Goal: Find specific page/section: Find specific page/section

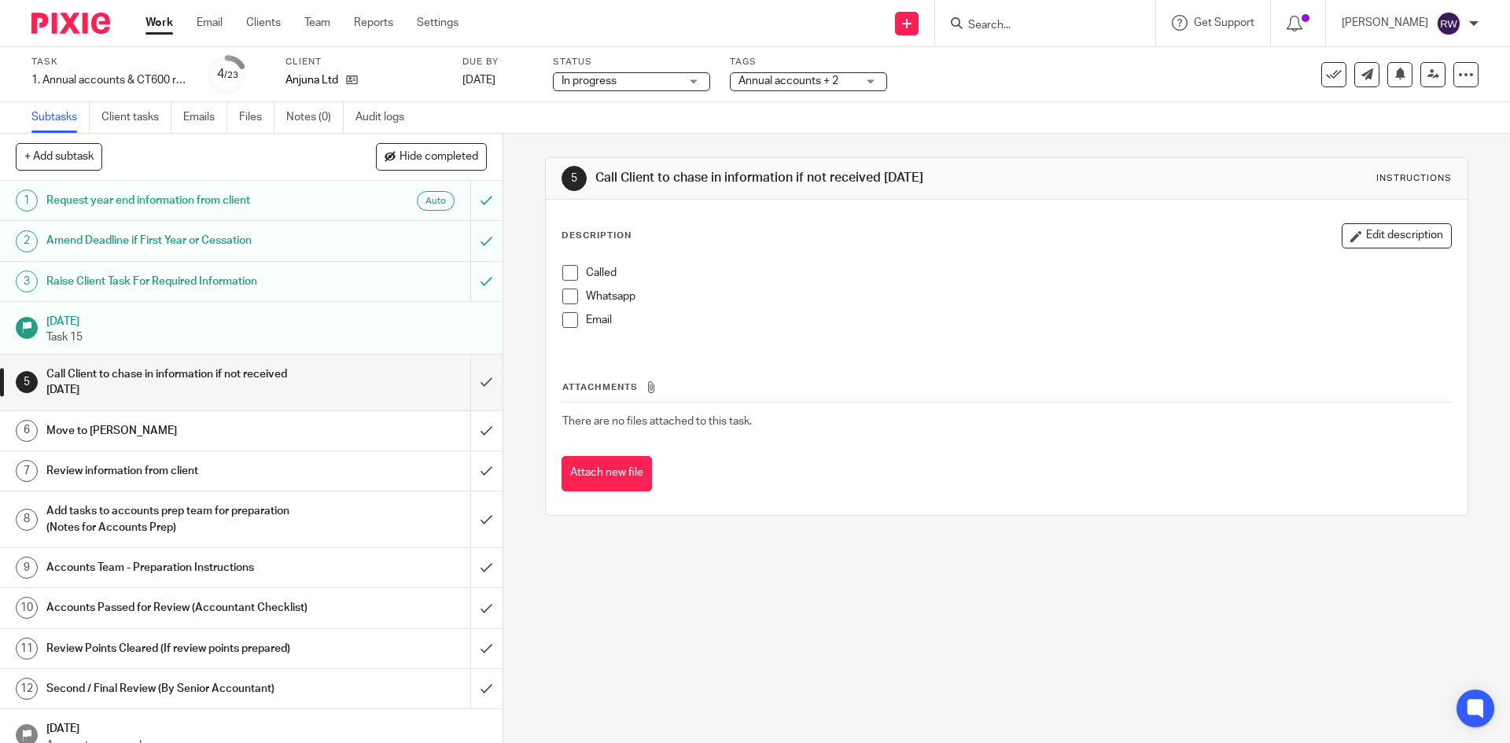
click at [1055, 25] on input "Search" at bounding box center [1037, 26] width 142 height 14
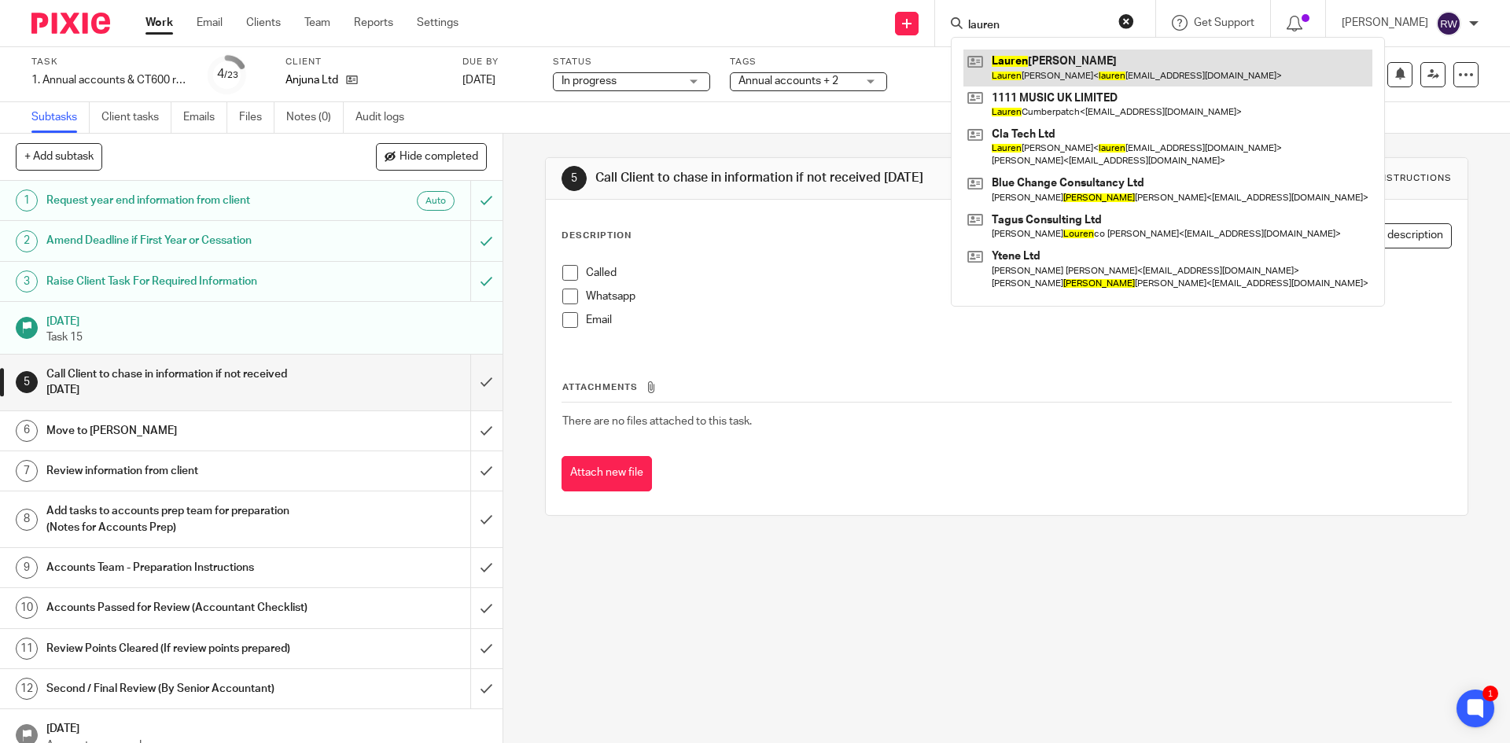
type input "lauren"
click at [1095, 57] on link at bounding box center [1167, 68] width 409 height 36
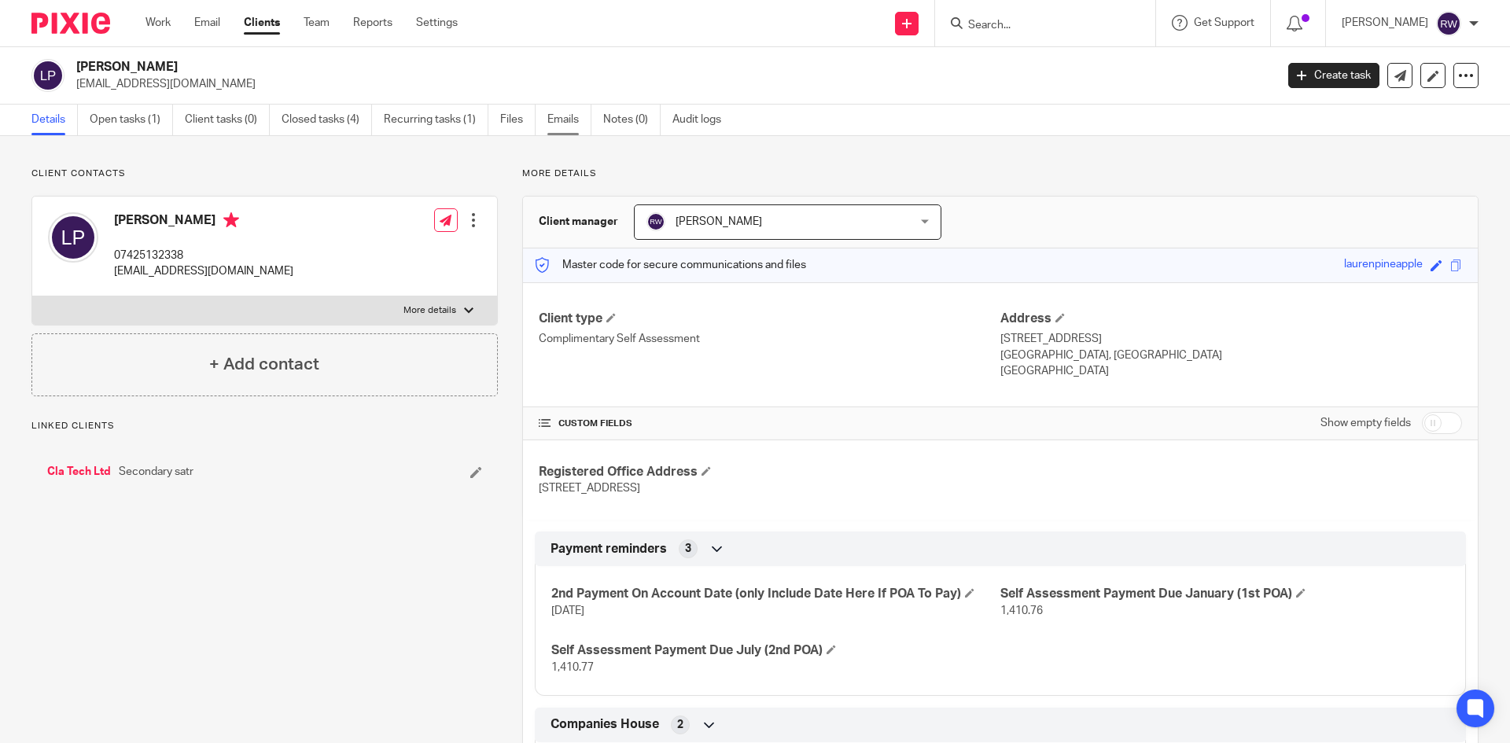
click at [583, 117] on link "Emails" at bounding box center [569, 120] width 44 height 31
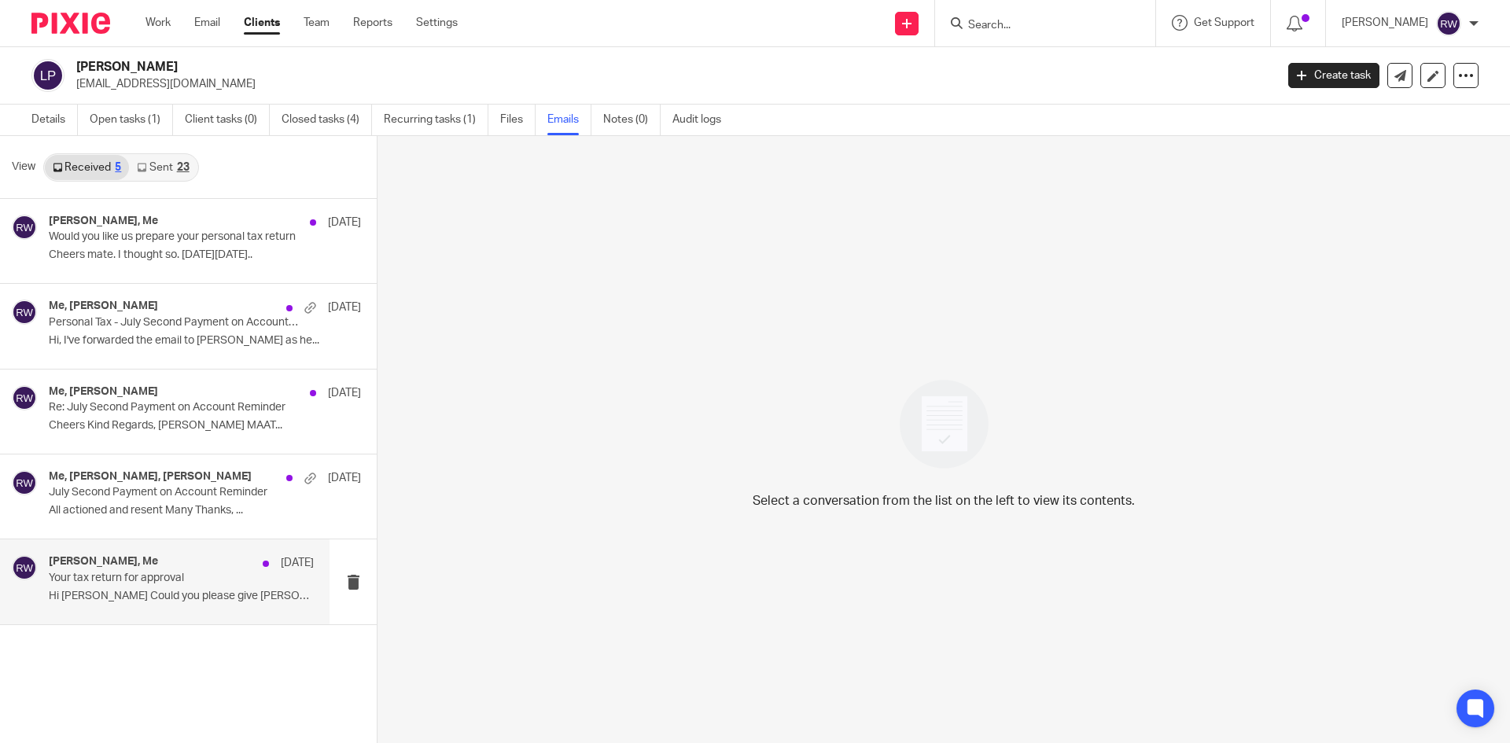
click at [144, 567] on h4 "[PERSON_NAME], Me" at bounding box center [103, 561] width 109 height 13
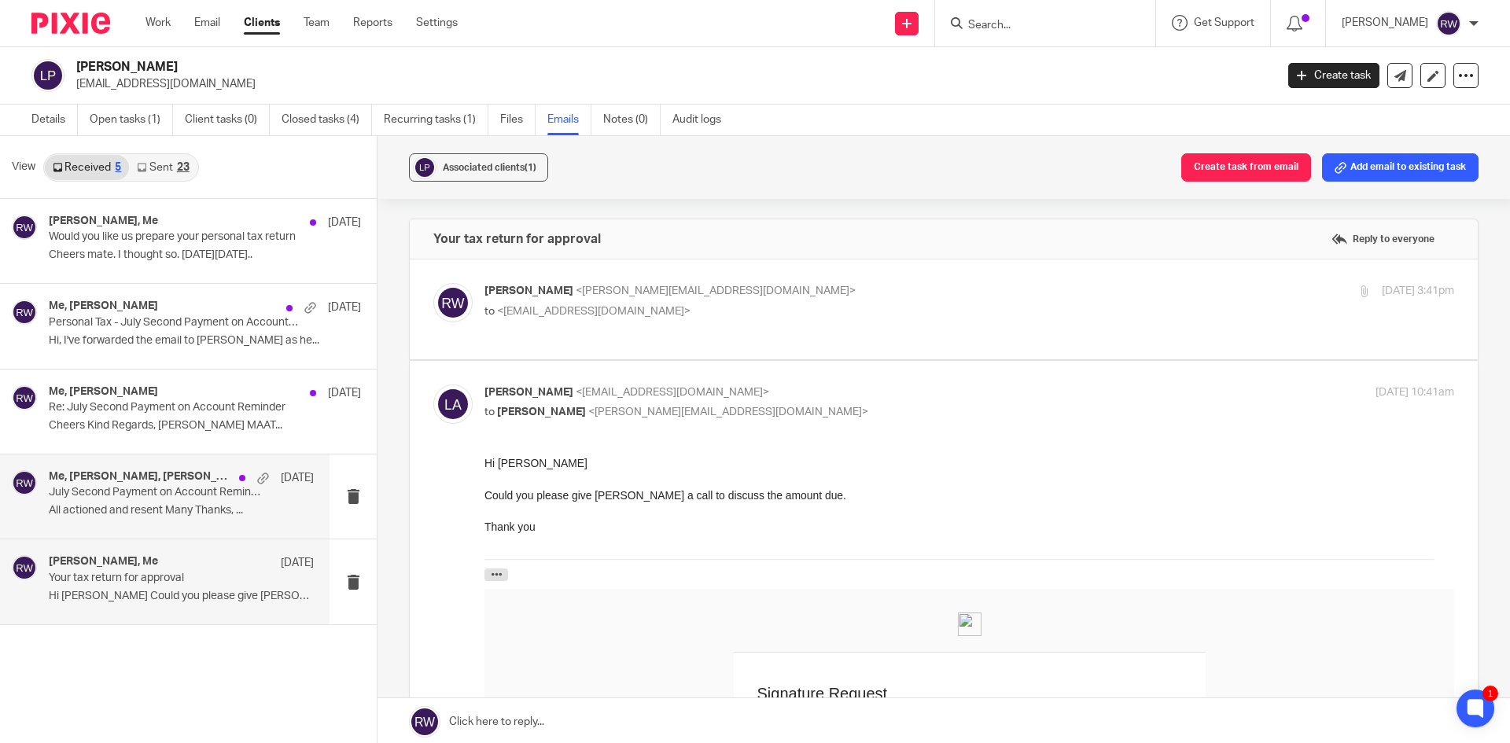
click at [72, 501] on div "Me, Charlie Partridge, lauren anderson 15 Jul 2024 July Second Payment on Accou…" at bounding box center [181, 496] width 265 height 53
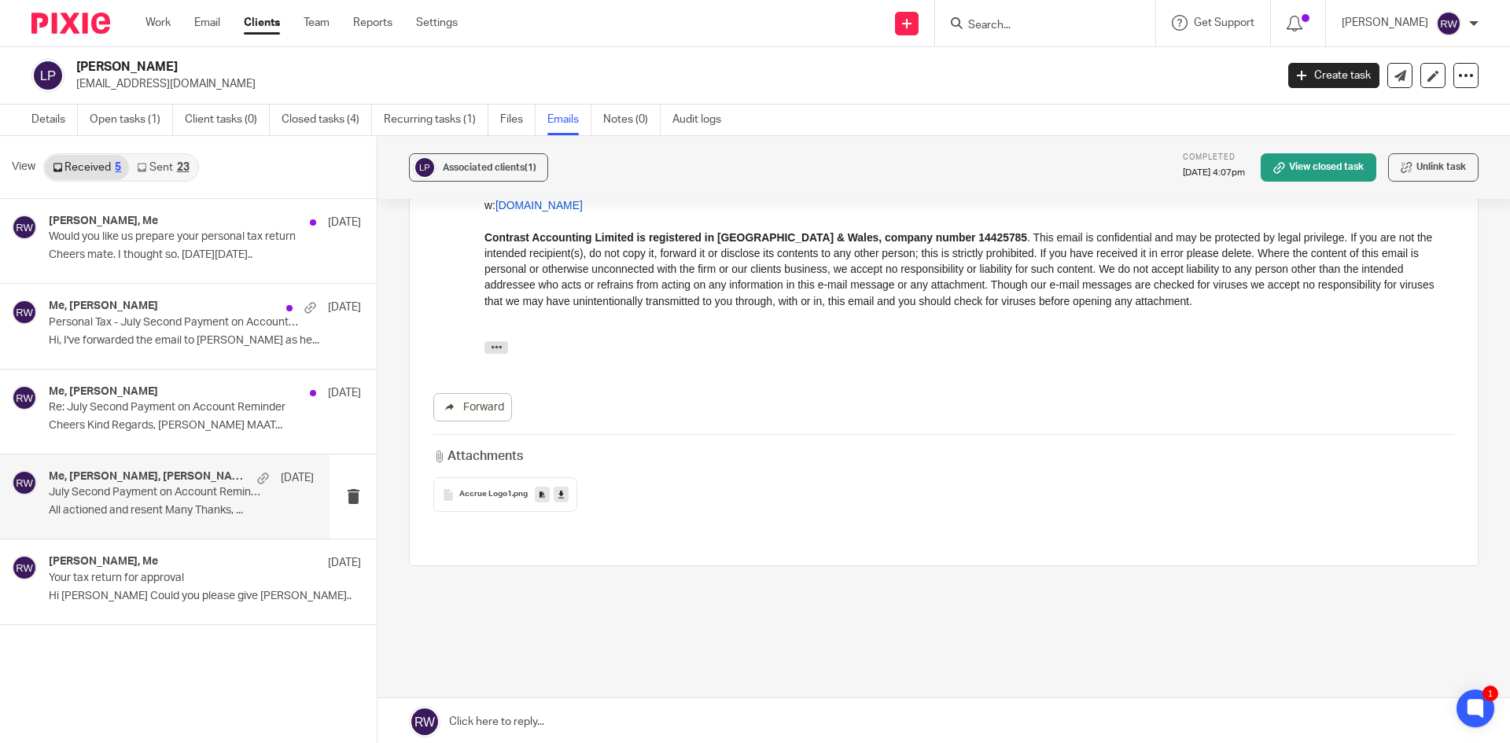
scroll to position [830, 0]
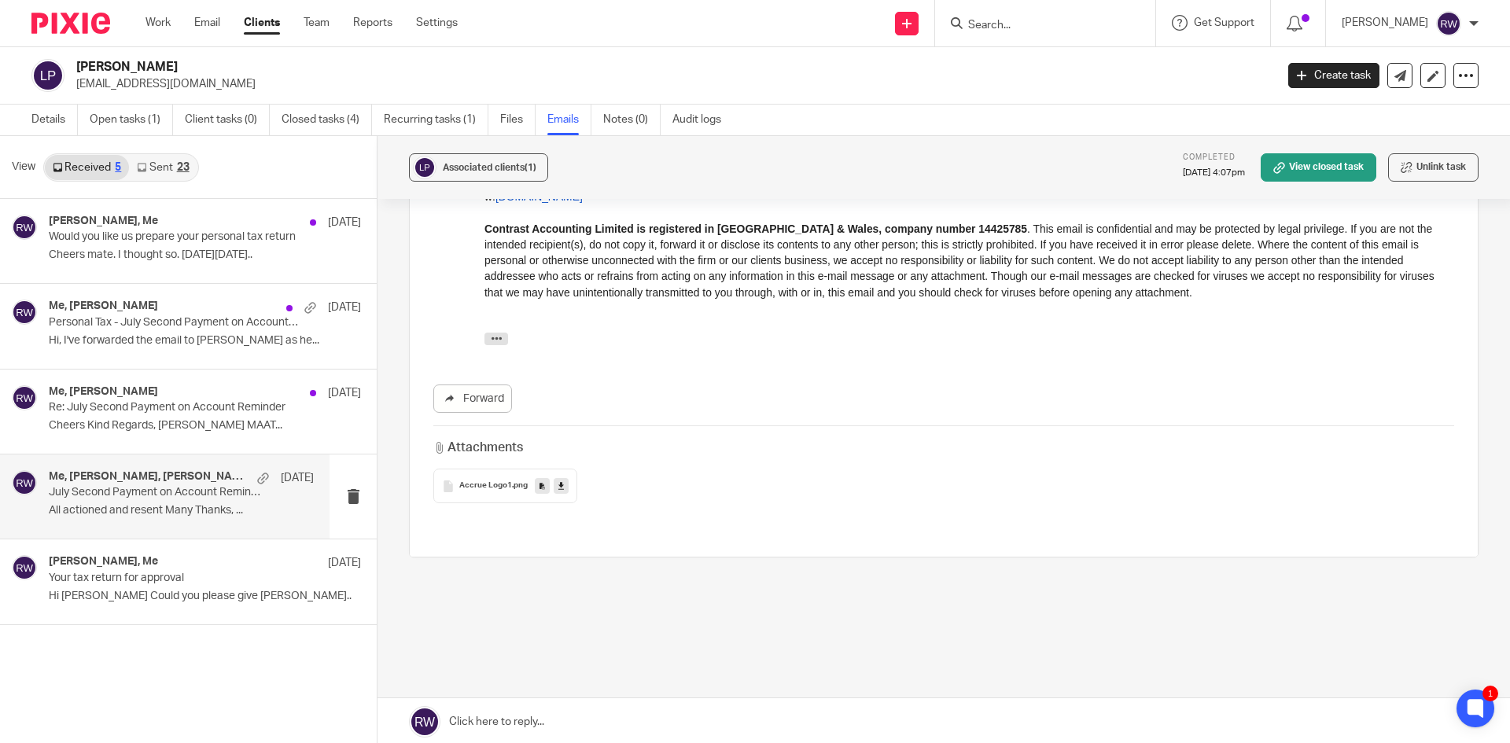
click at [469, 473] on div "Accrue Logo1 .png" at bounding box center [505, 486] width 144 height 35
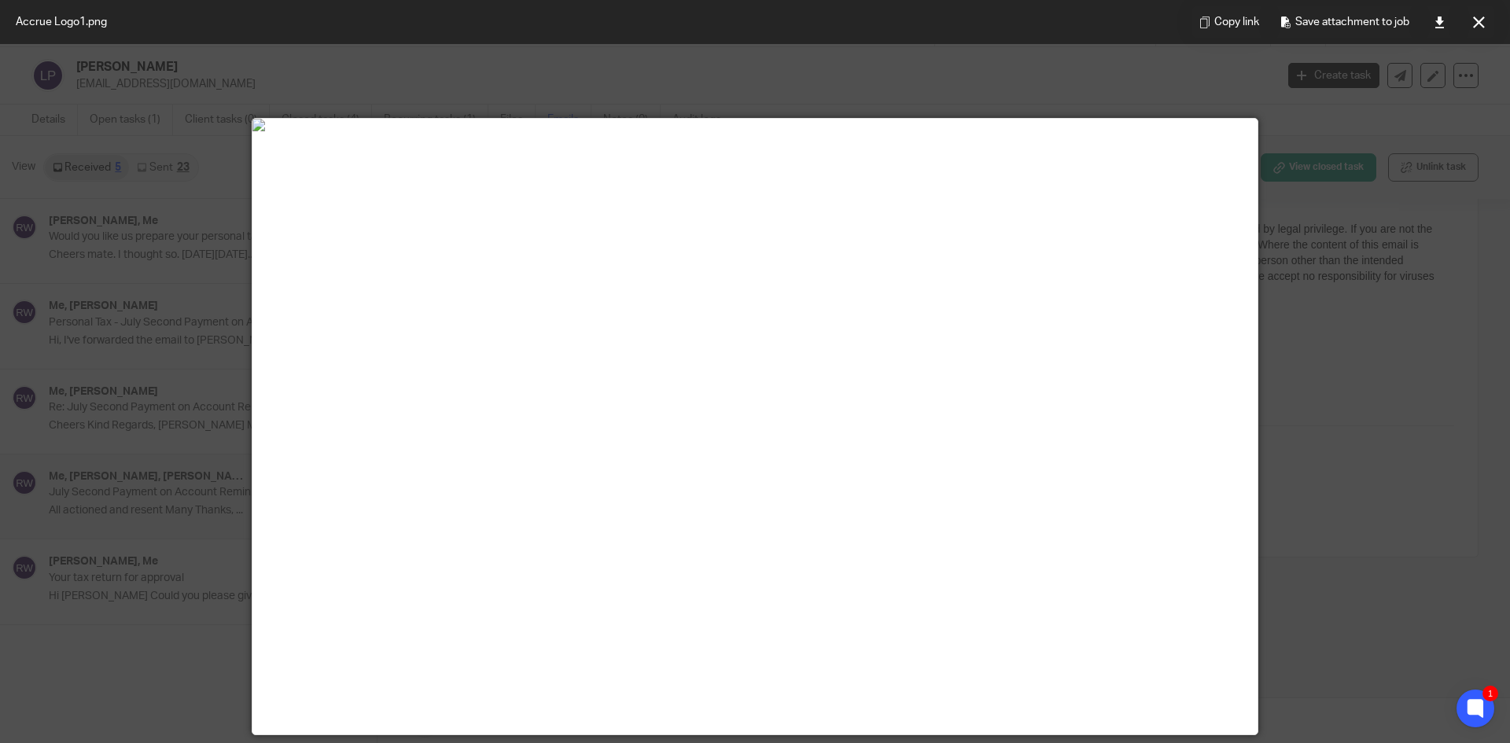
click at [1496, 29] on div "Copy link Save attachment to job" at bounding box center [1342, 22] width 333 height 44
click at [1485, 27] on button at bounding box center [1478, 21] width 31 height 31
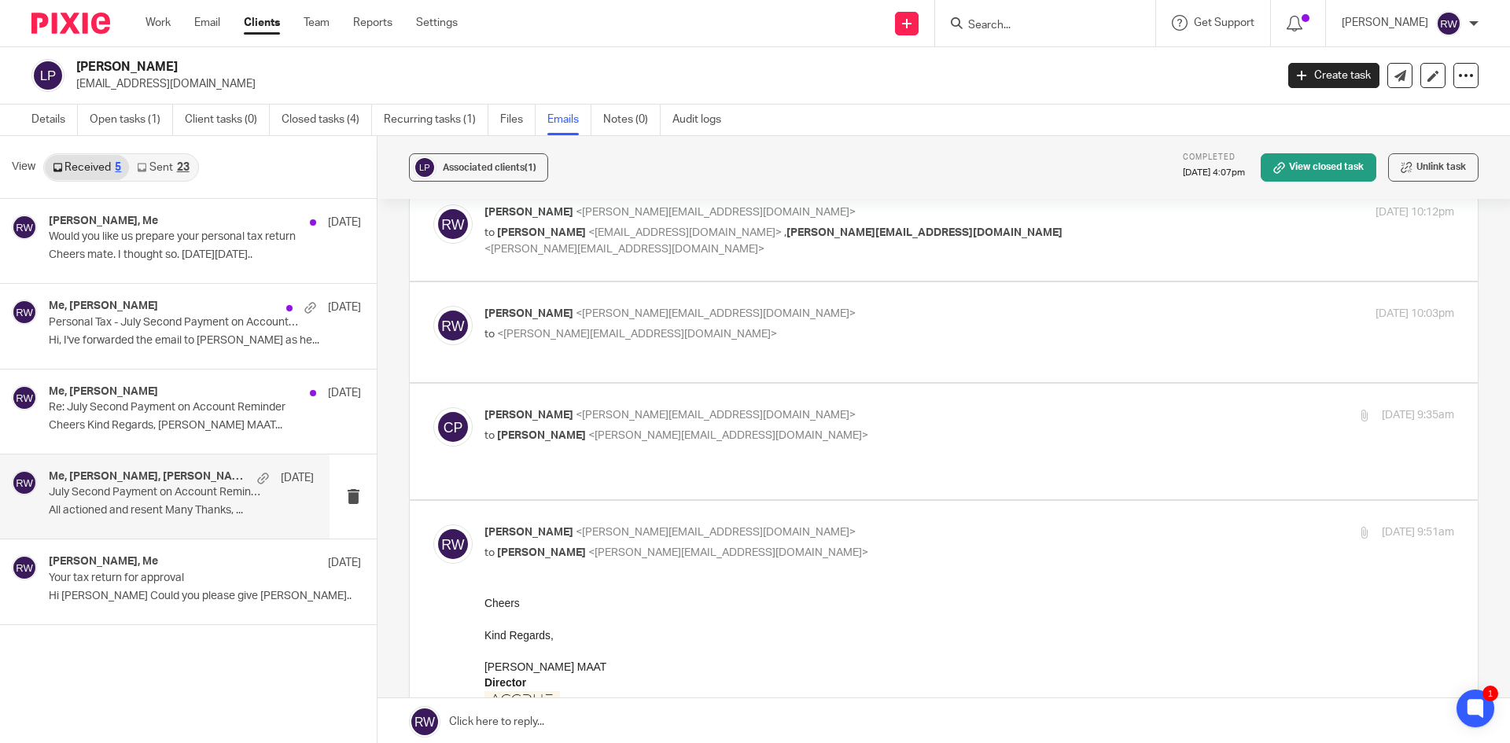
scroll to position [279, 0]
click at [637, 432] on span "<ricky@accrueaccounting.co.uk>" at bounding box center [728, 437] width 280 height 11
checkbox input "true"
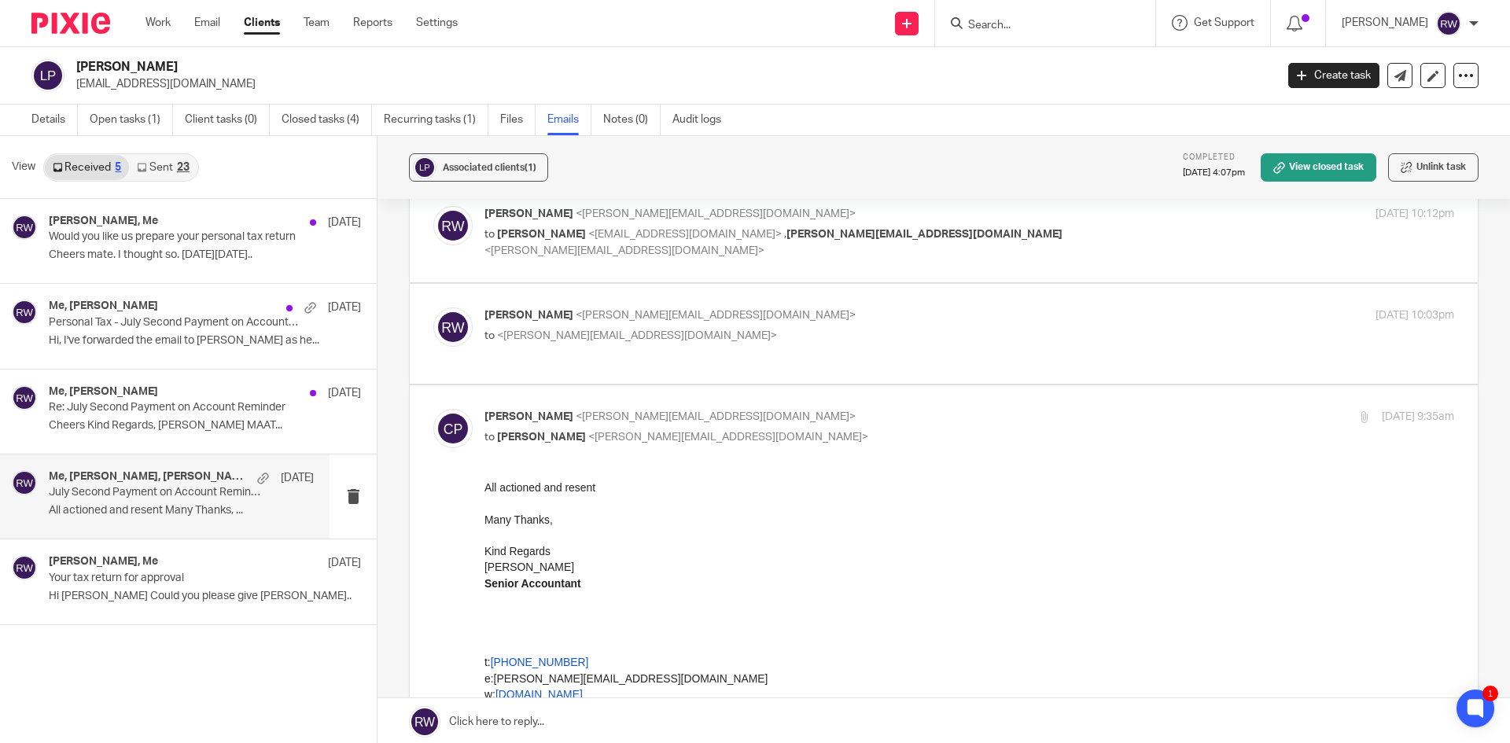
scroll to position [0, 0]
click at [678, 318] on span "<ricky@accrueaccounting.co.uk>" at bounding box center [716, 315] width 280 height 11
checkbox input "true"
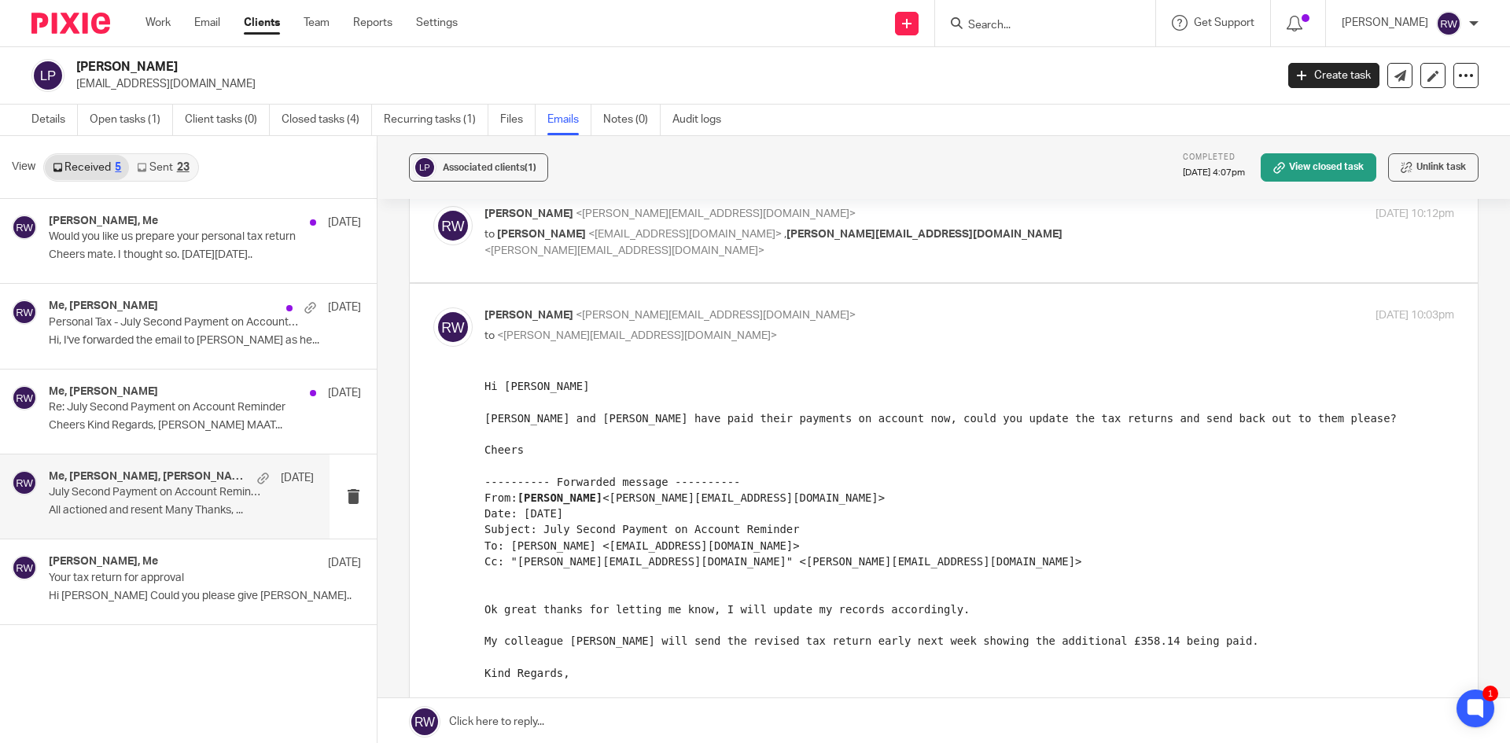
click at [916, 226] on p "to lauren anderson <lauren4u_467@msn.com> , craigem@hotmail.co.uk <craigem@hotm…" at bounding box center [807, 242] width 646 height 32
checkbox input "true"
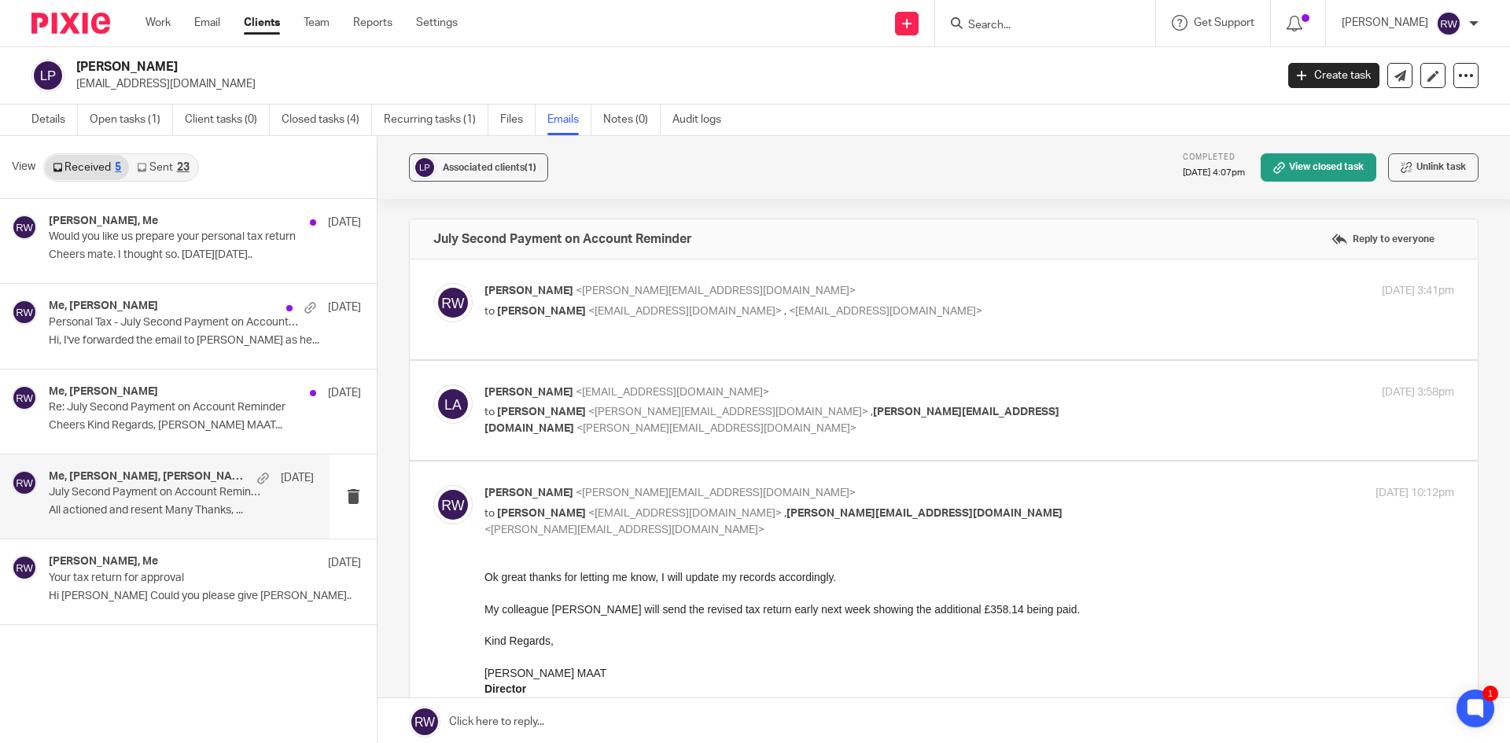
click at [724, 396] on p "lauren anderson <lauren4u_467@msn.com>" at bounding box center [807, 393] width 646 height 17
checkbox input "true"
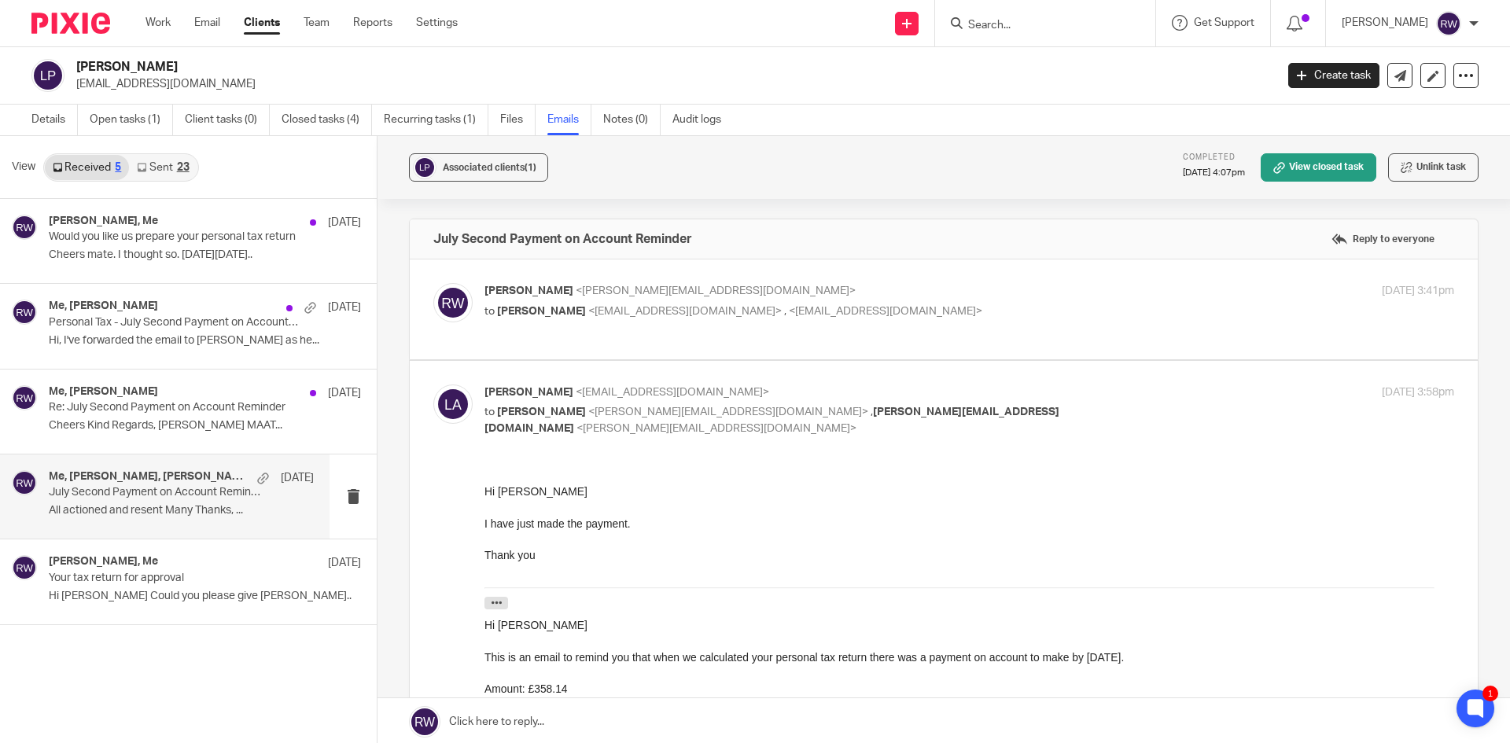
click at [789, 315] on span "<craigmmorq4@googlemail.com>" at bounding box center [885, 311] width 193 height 11
checkbox input "true"
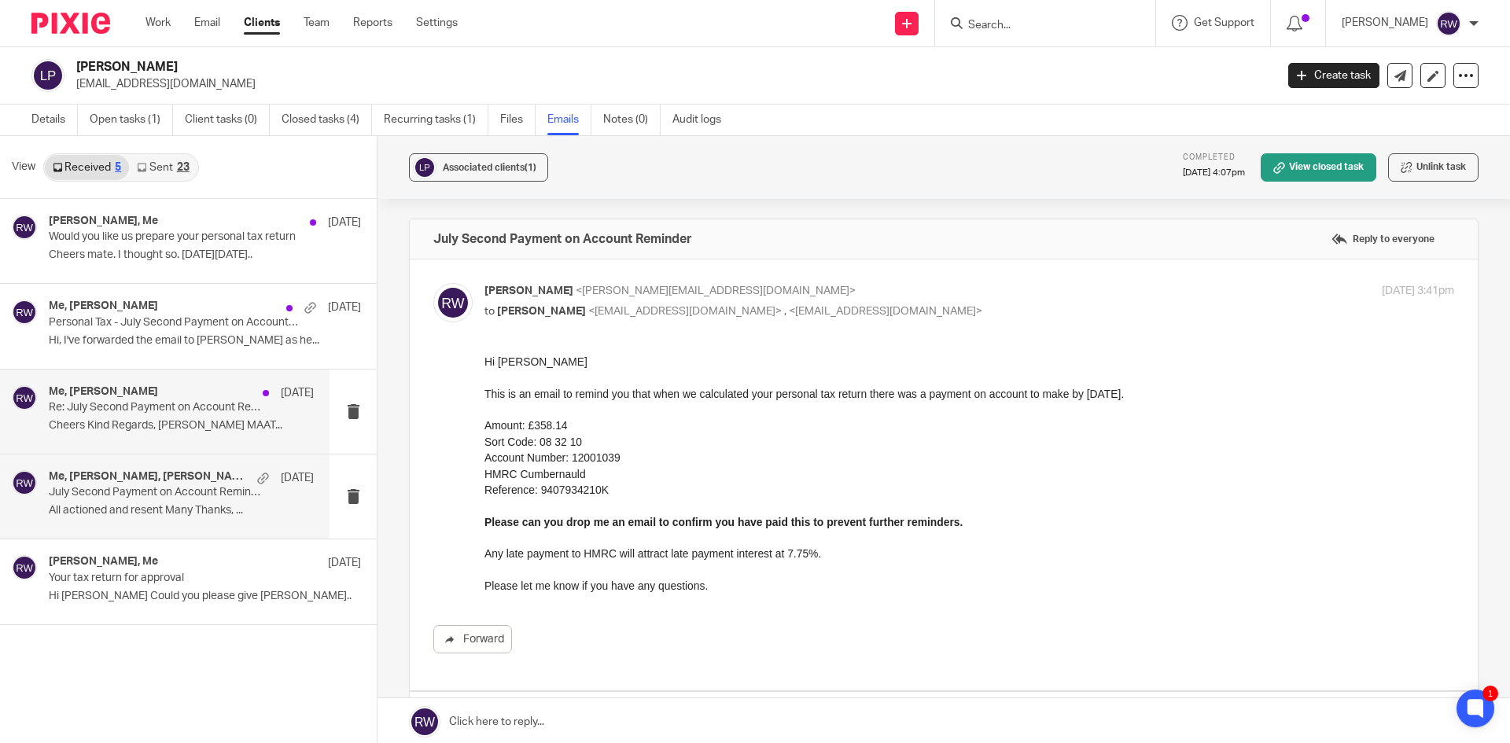
click at [170, 441] on div "Me, Charlie Partridge 15 Jul 2024 Re: July Second Payment on Account Reminder C…" at bounding box center [164, 412] width 329 height 84
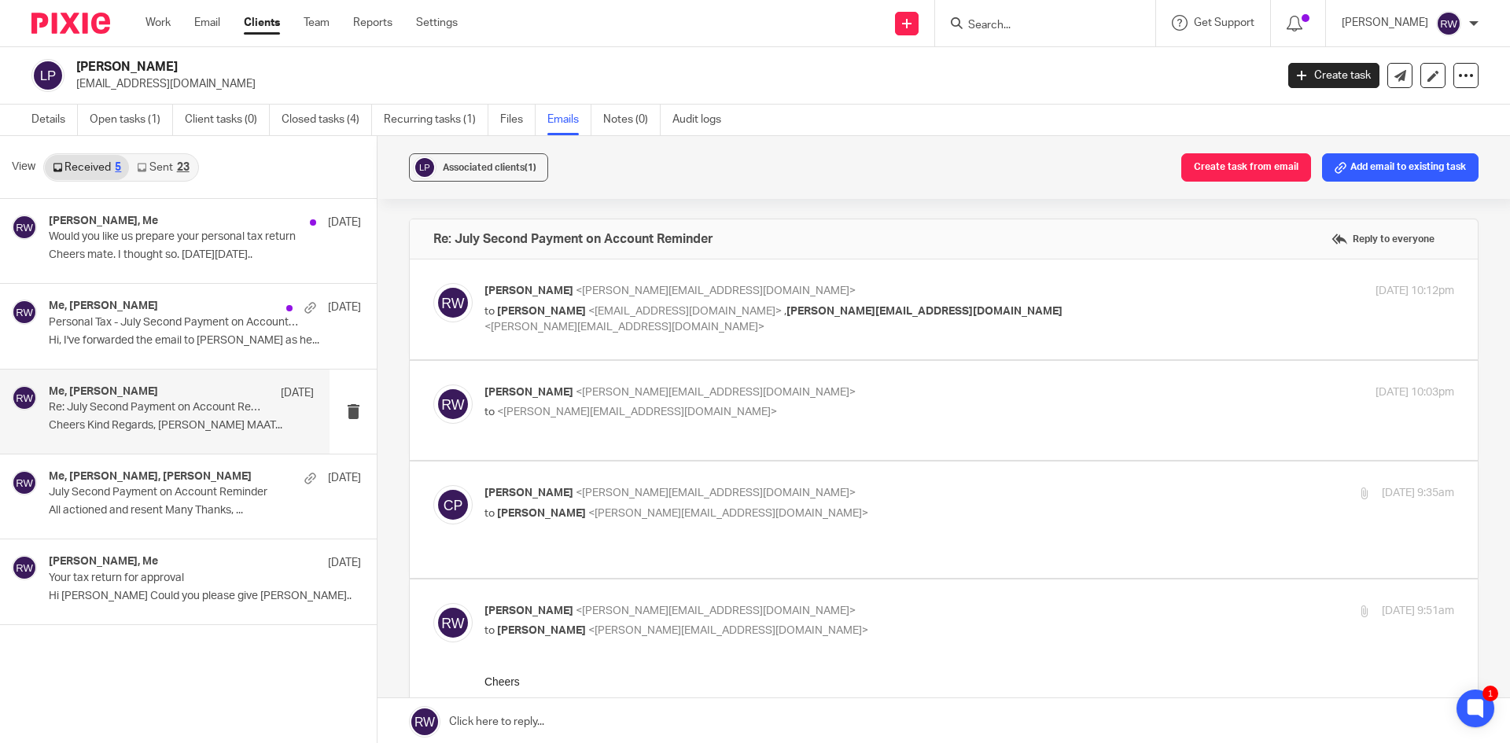
click at [178, 165] on div "23" at bounding box center [183, 167] width 13 height 11
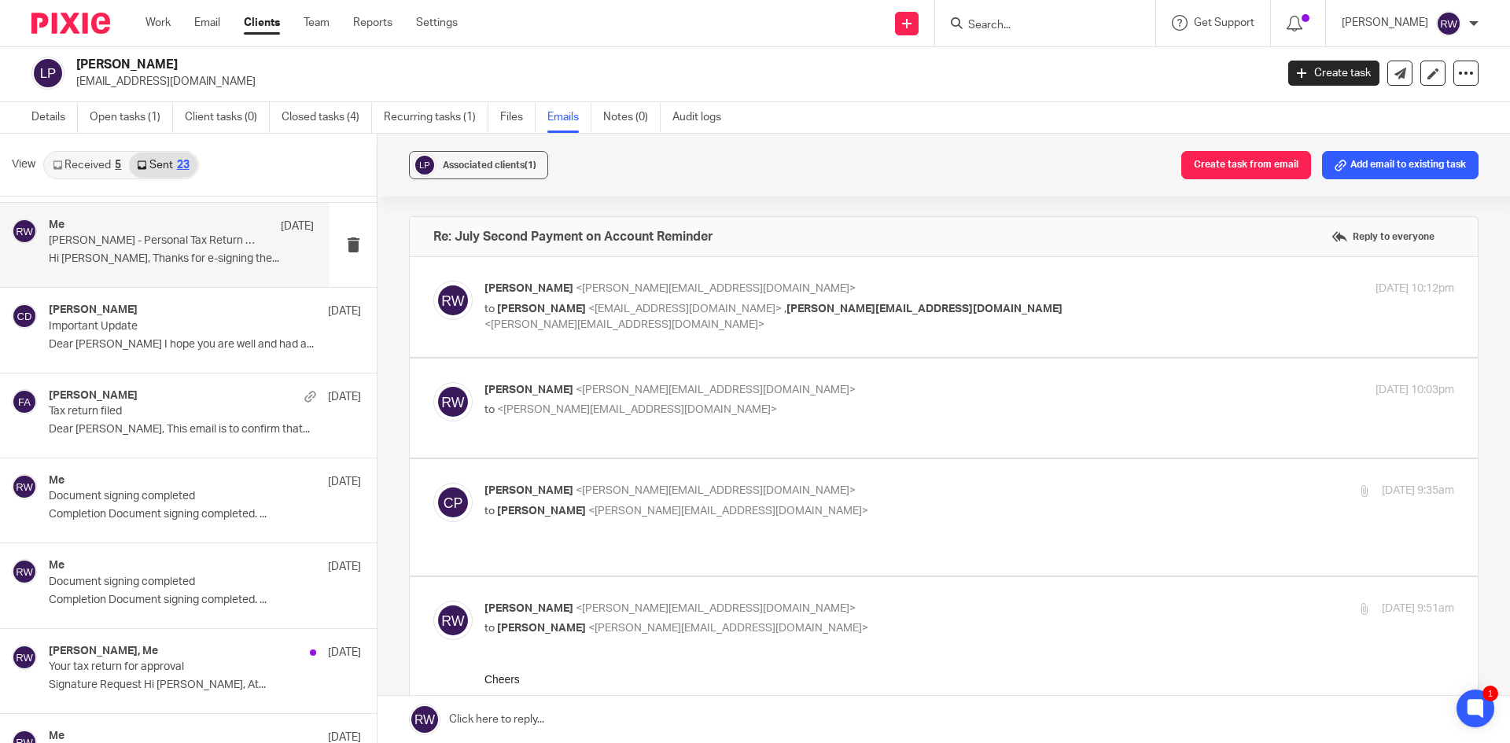
scroll to position [1413, 0]
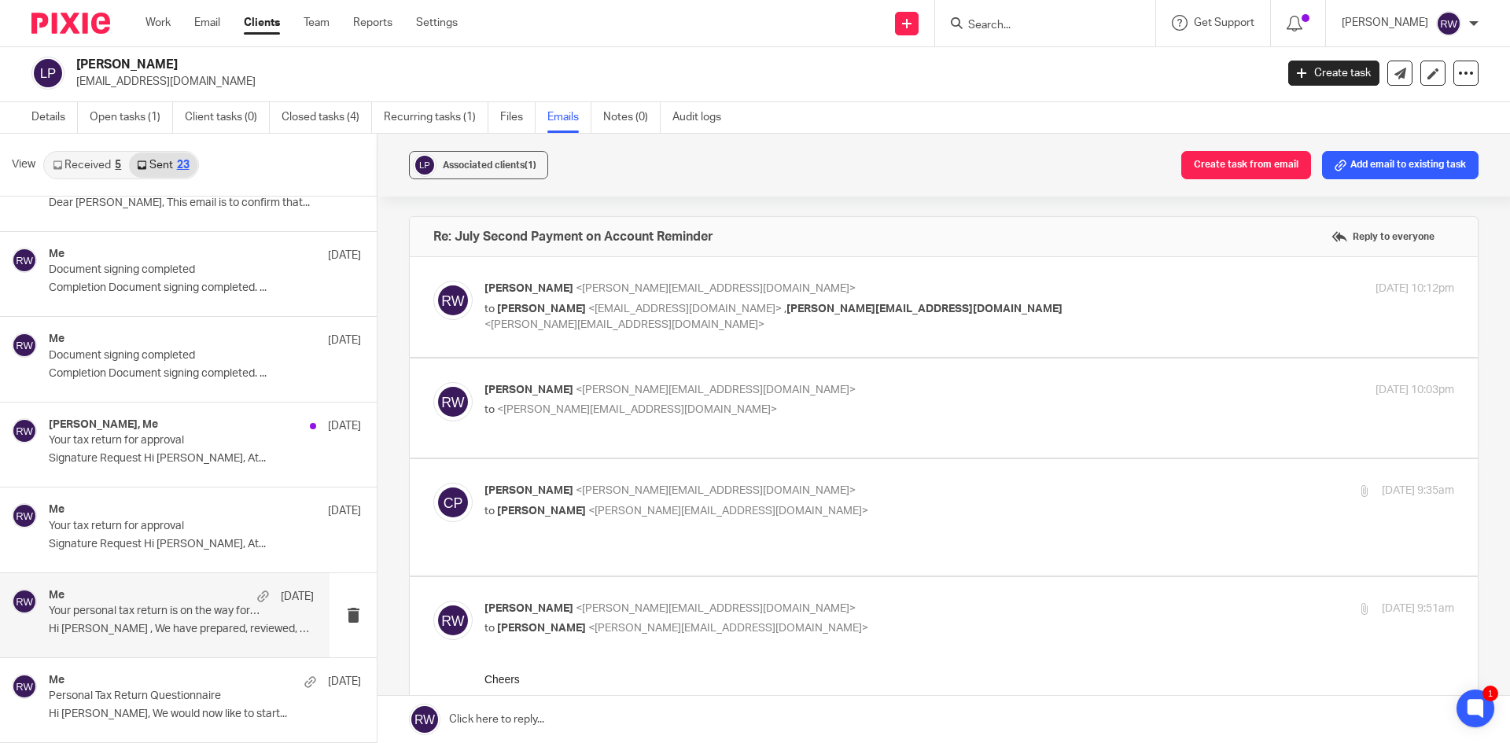
click at [146, 627] on p "Hi Lauren , We have prepared, reviewed, and..." at bounding box center [181, 629] width 265 height 13
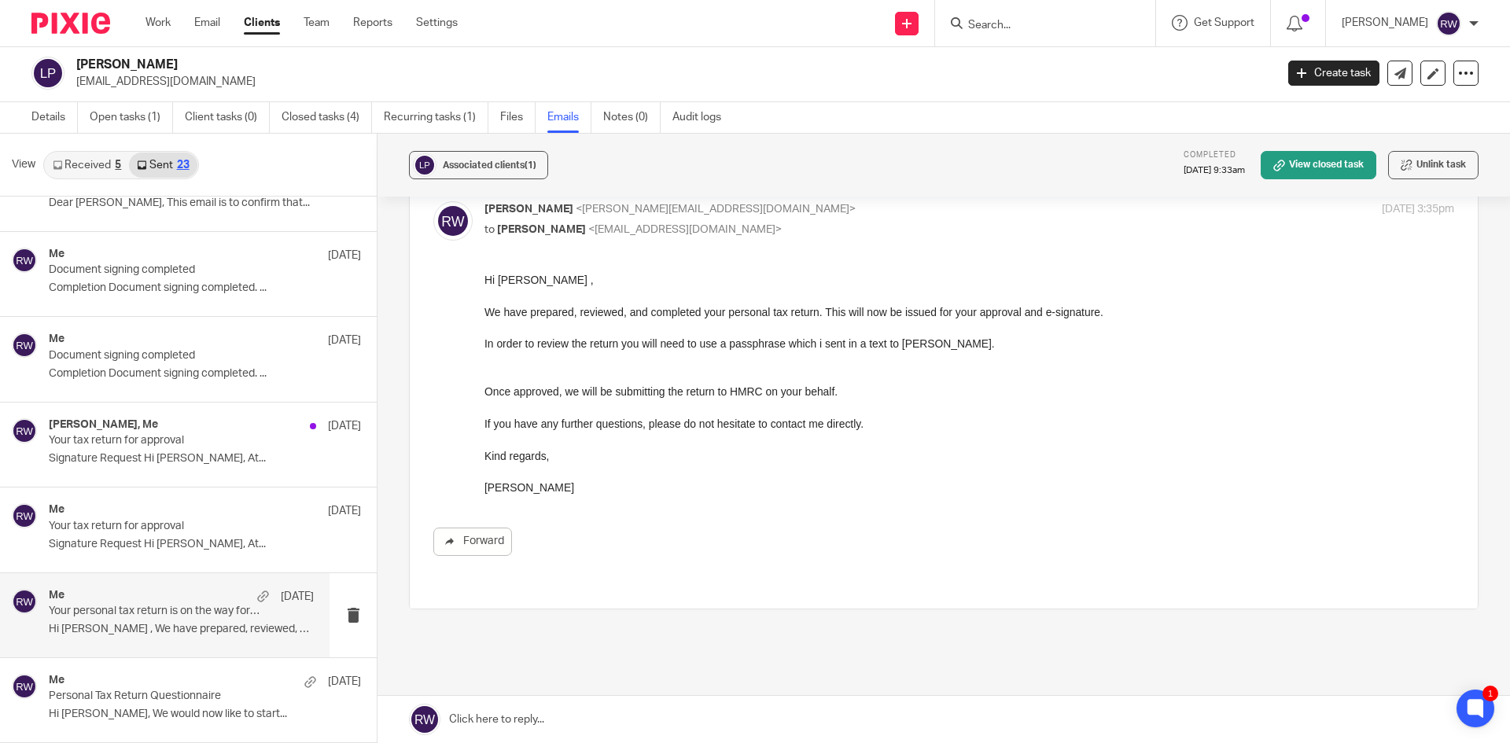
scroll to position [0, 0]
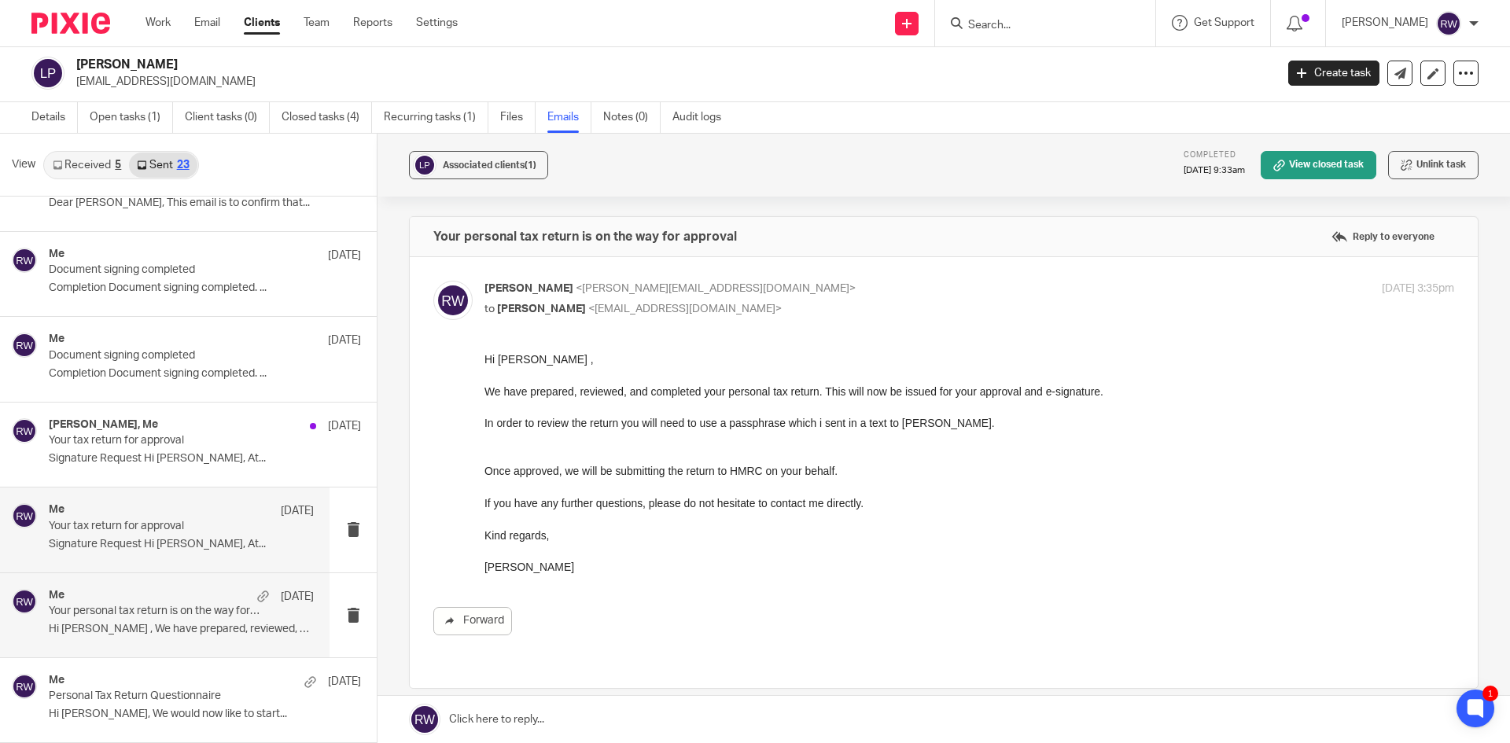
click at [147, 556] on div "Me 21 Dec 2023 Your tax return for approval Signature Request Hi Lauren, At..." at bounding box center [181, 529] width 265 height 53
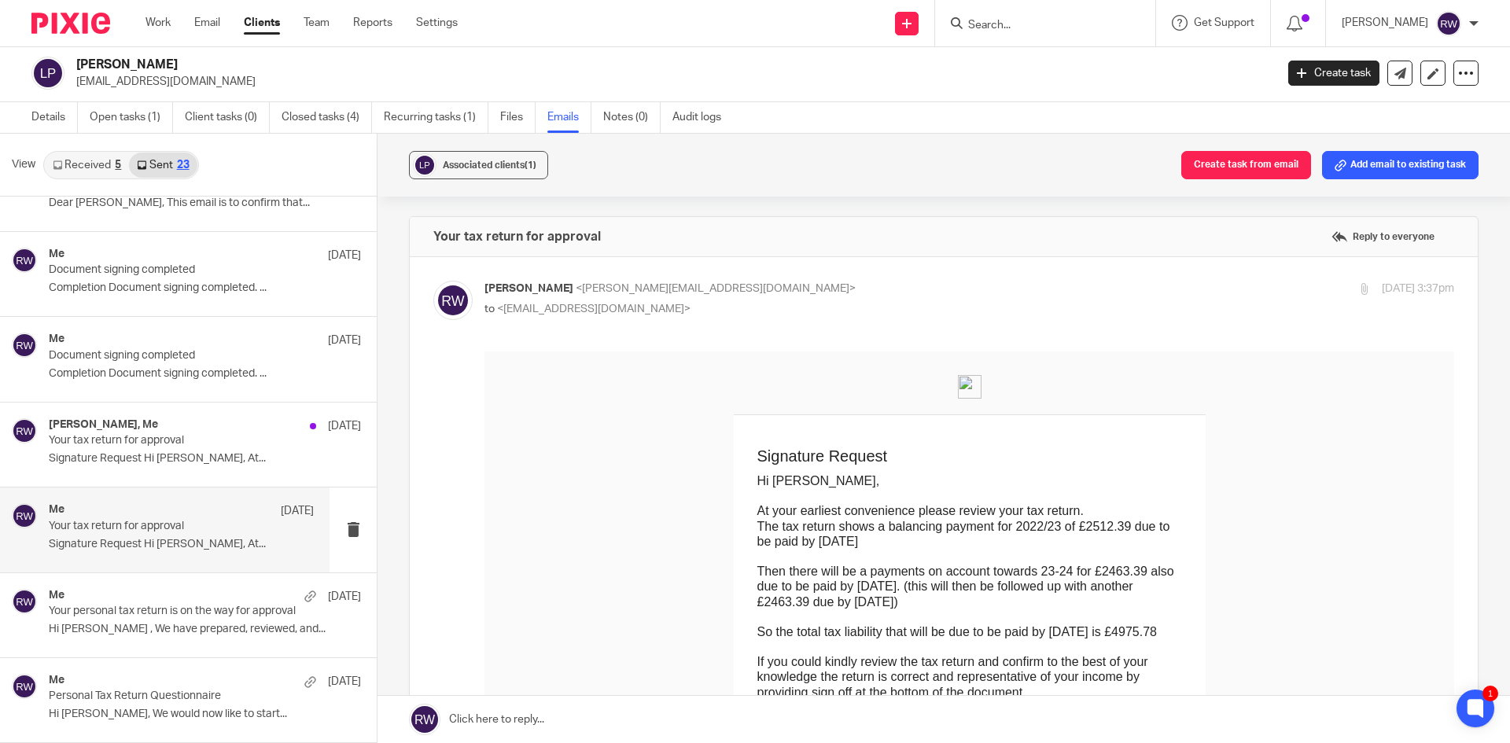
click at [311, 139] on div "View Received 5 Sent 23" at bounding box center [188, 165] width 377 height 63
click at [322, 129] on link "Closed tasks (4)" at bounding box center [327, 117] width 90 height 31
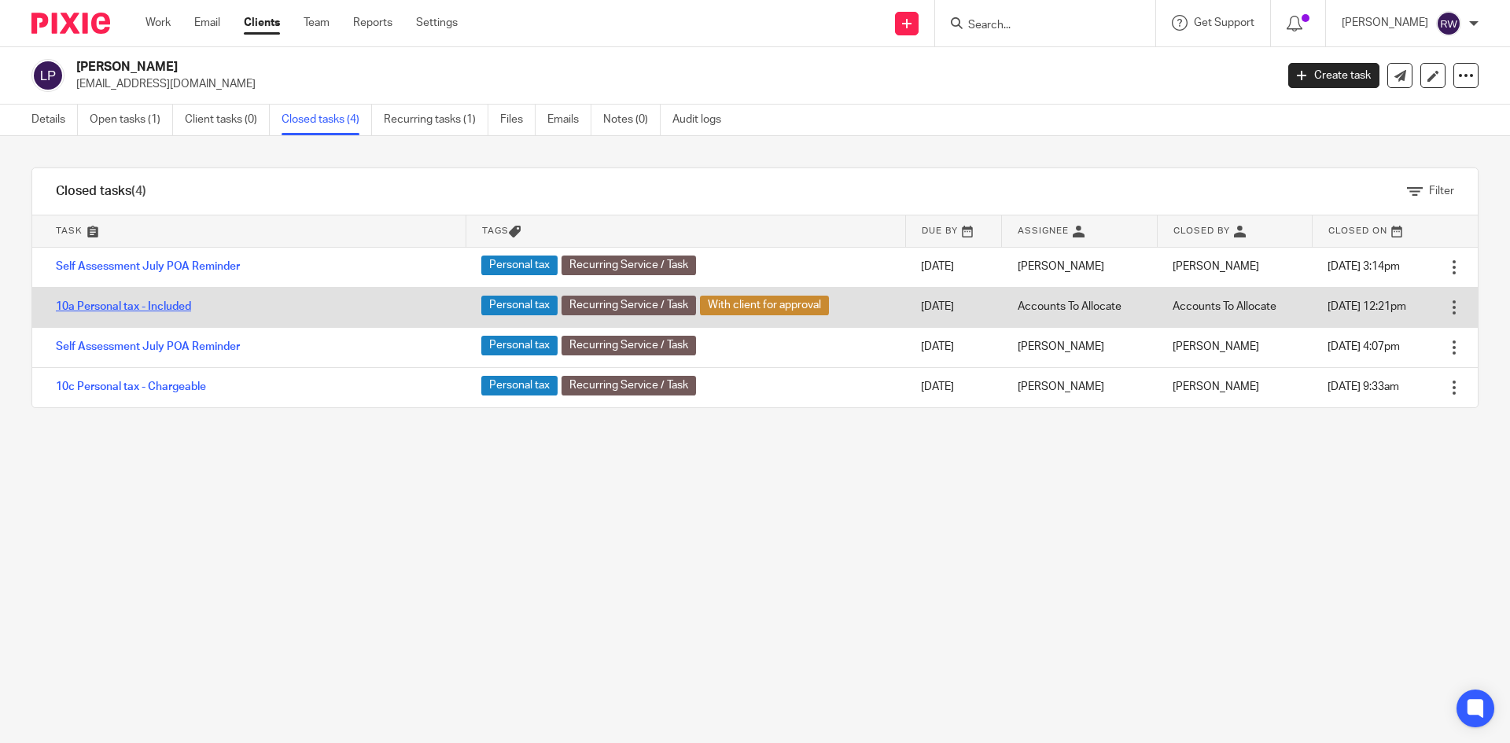
click at [169, 310] on link "10a Personal tax - Included" at bounding box center [123, 306] width 135 height 11
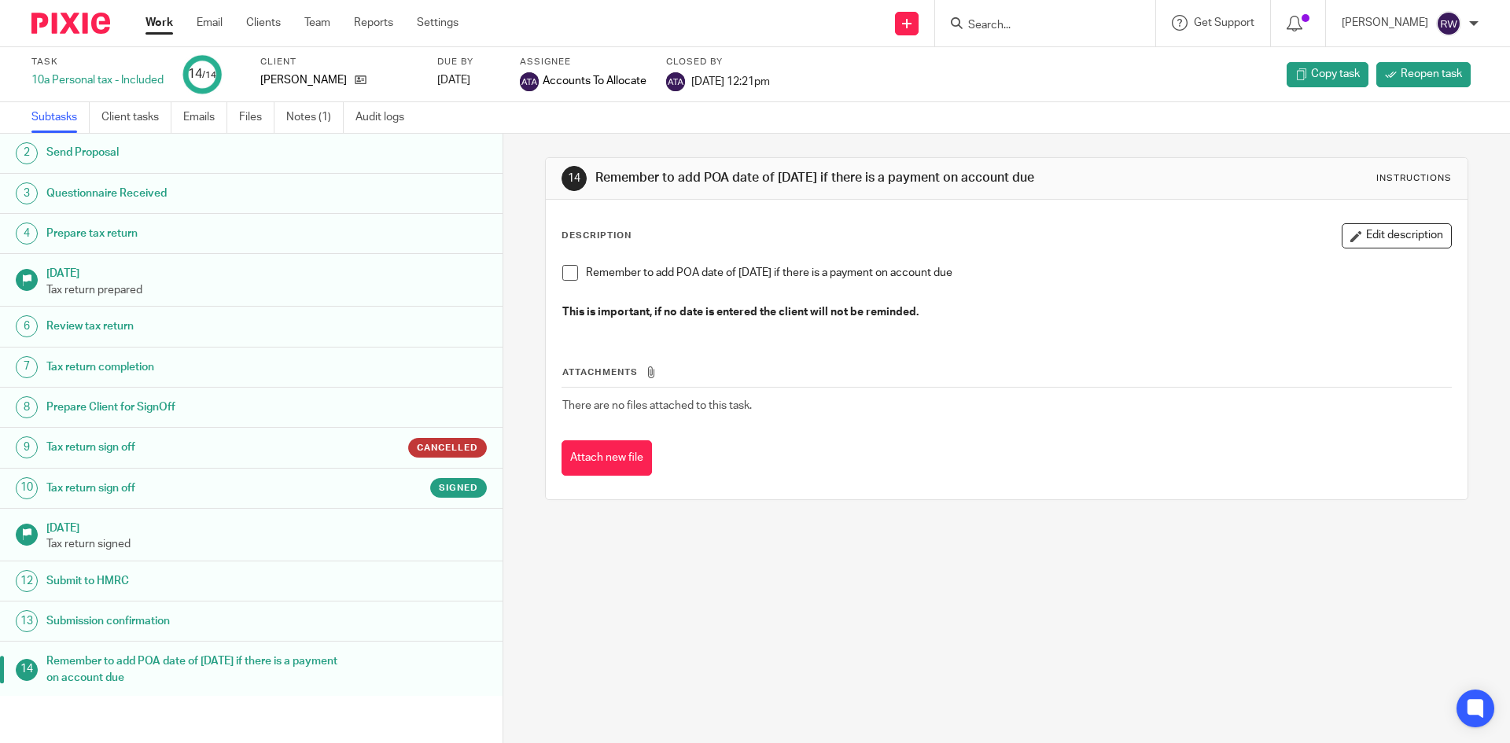
scroll to position [43, 0]
click at [211, 478] on h1 "Tax return sign off" at bounding box center [193, 486] width 294 height 24
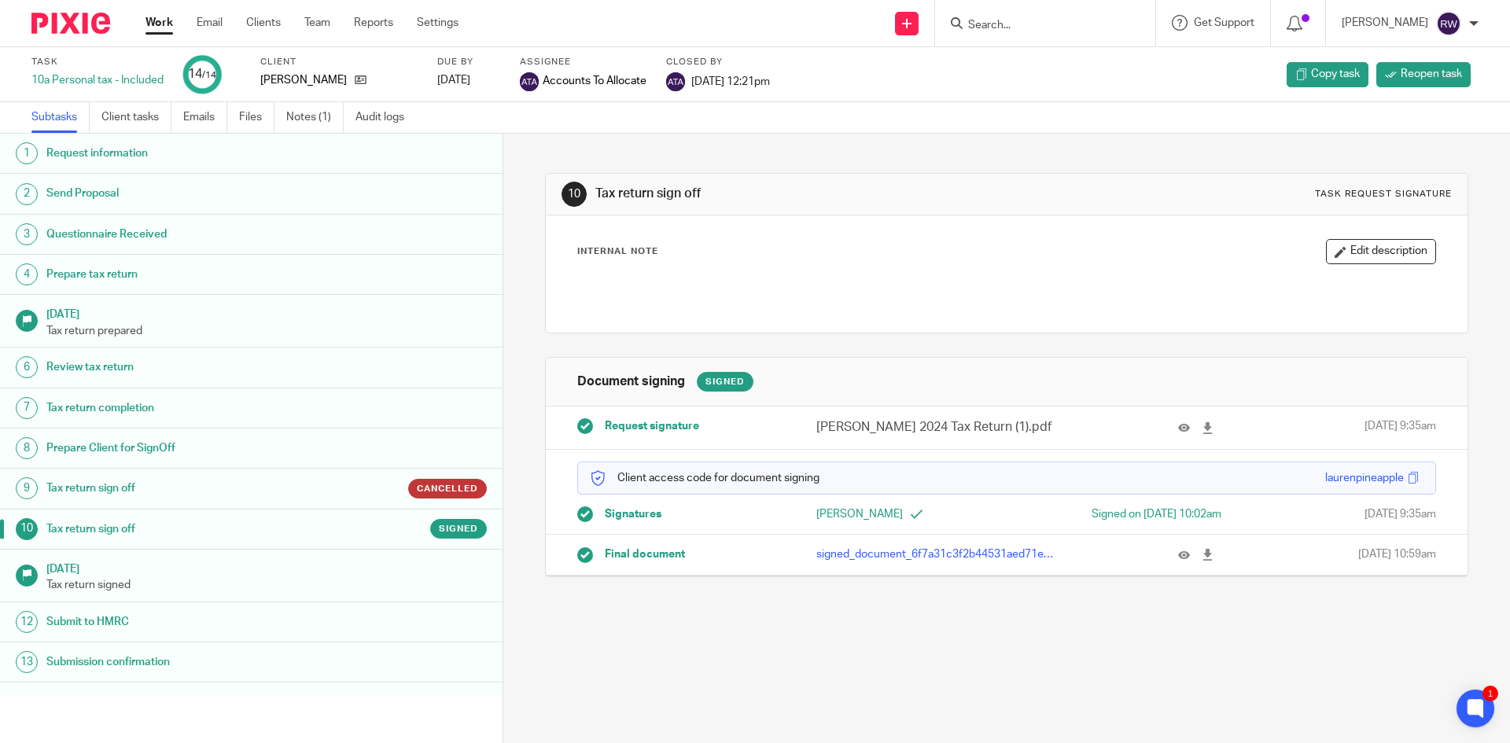
click at [1158, 428] on div at bounding box center [1180, 427] width 83 height 18
click at [1178, 429] on icon at bounding box center [1184, 428] width 12 height 12
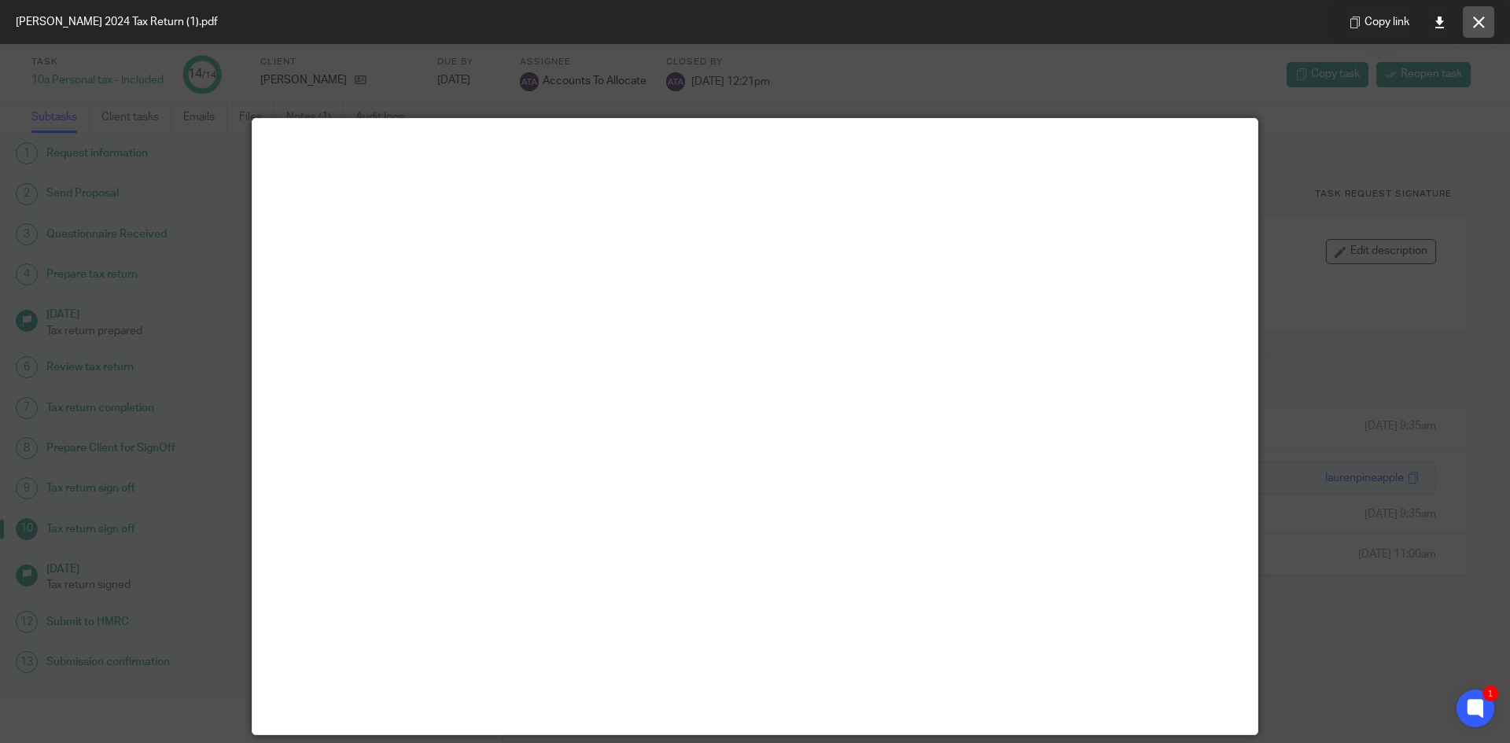
click at [1482, 20] on icon at bounding box center [1479, 23] width 12 height 12
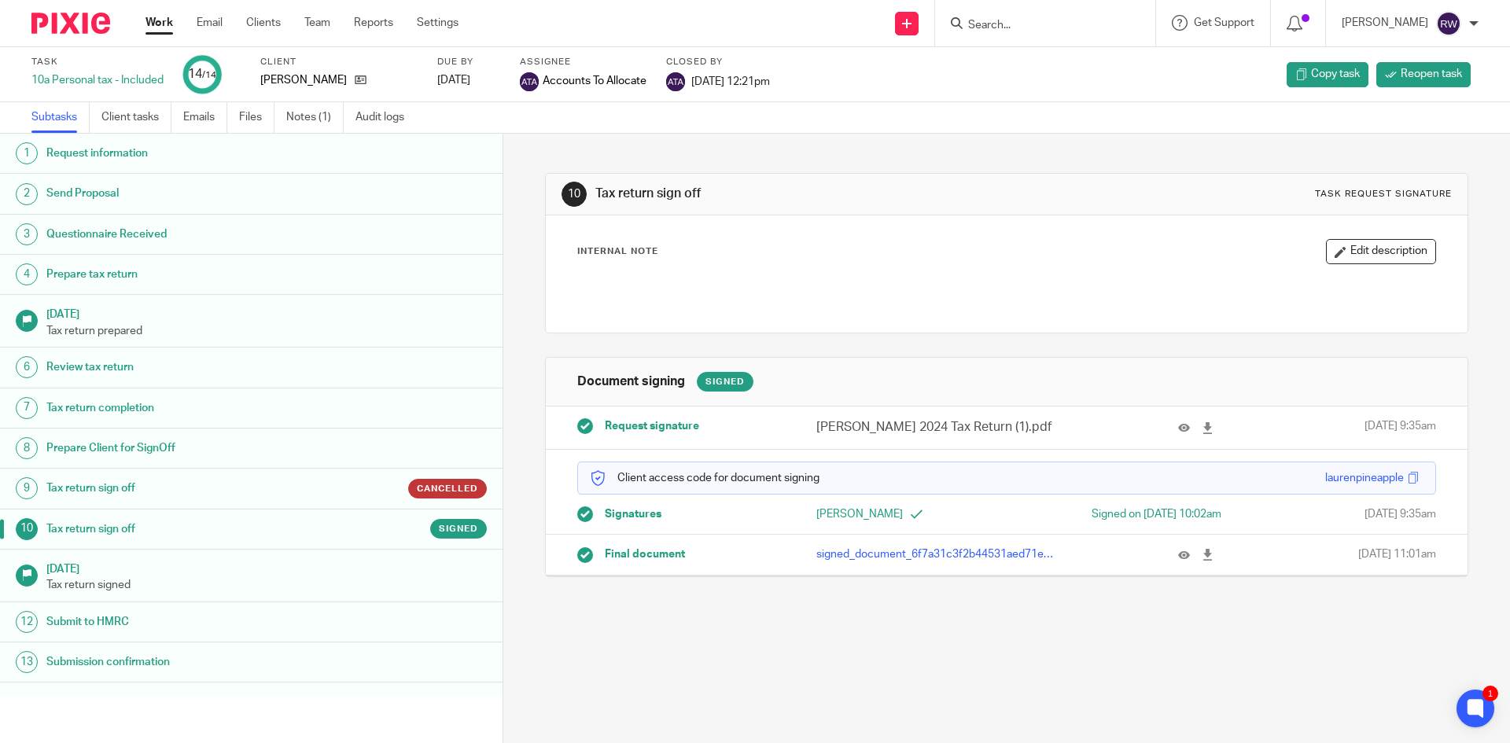
click at [1010, 30] on input "Search" at bounding box center [1037, 26] width 142 height 14
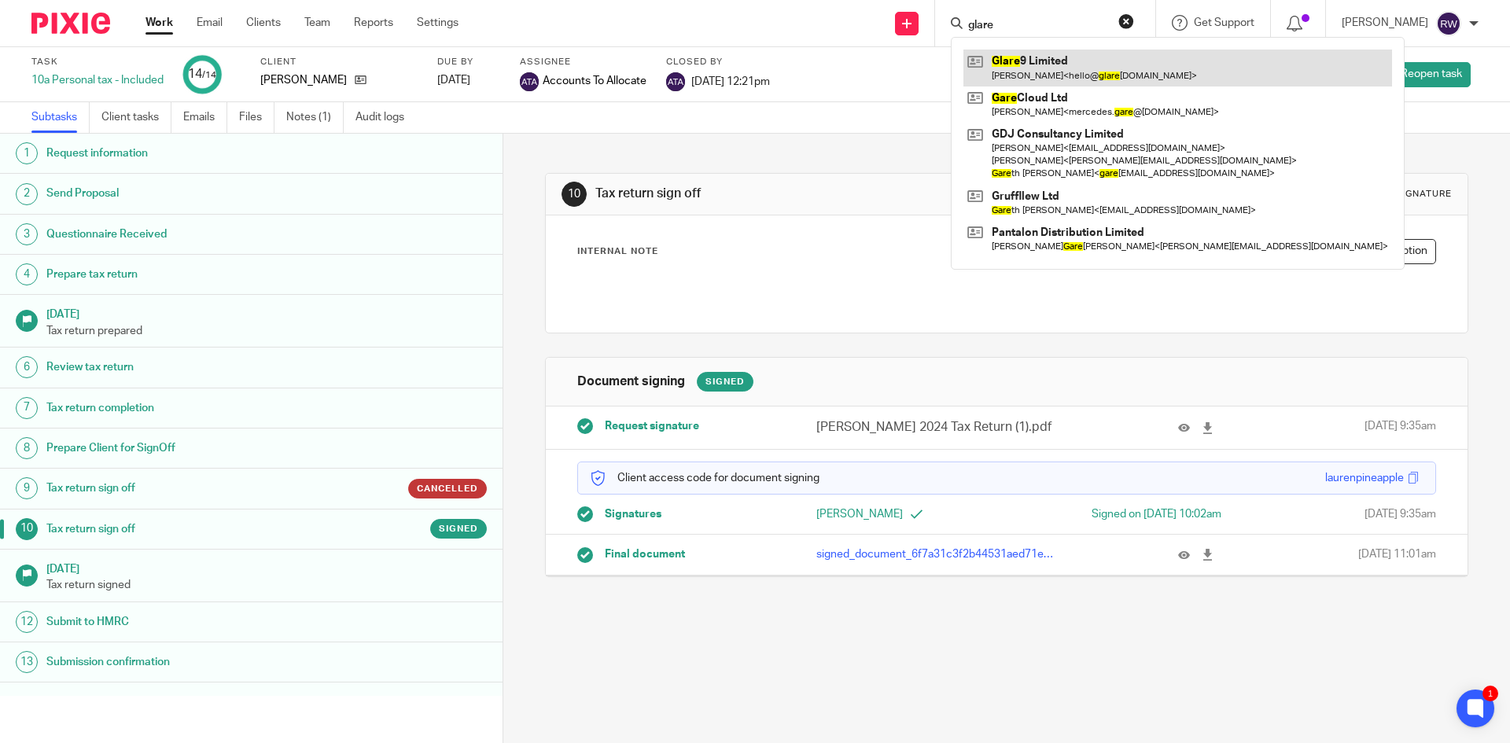
type input "glare"
click at [1102, 57] on link at bounding box center [1177, 68] width 429 height 36
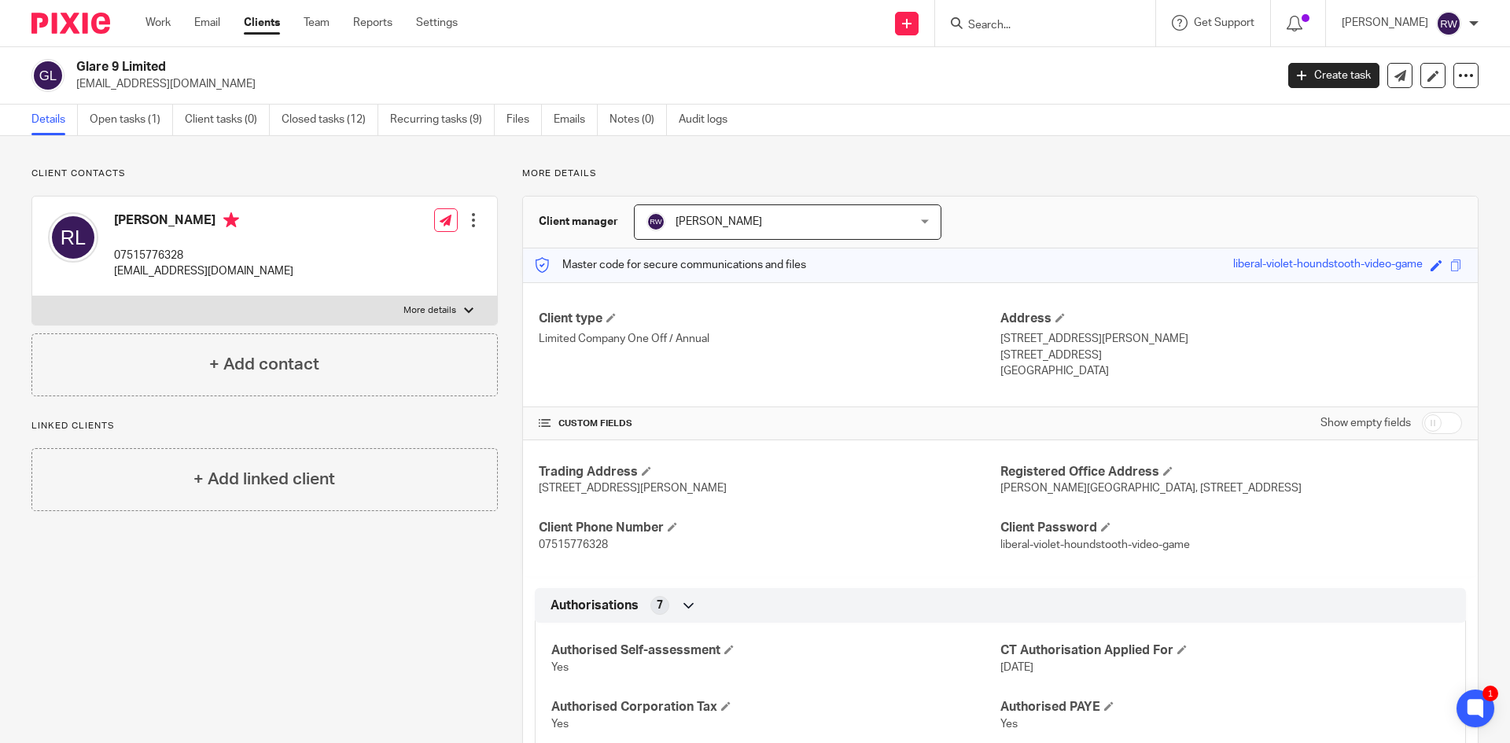
click at [1043, 31] on input "Search" at bounding box center [1037, 26] width 142 height 14
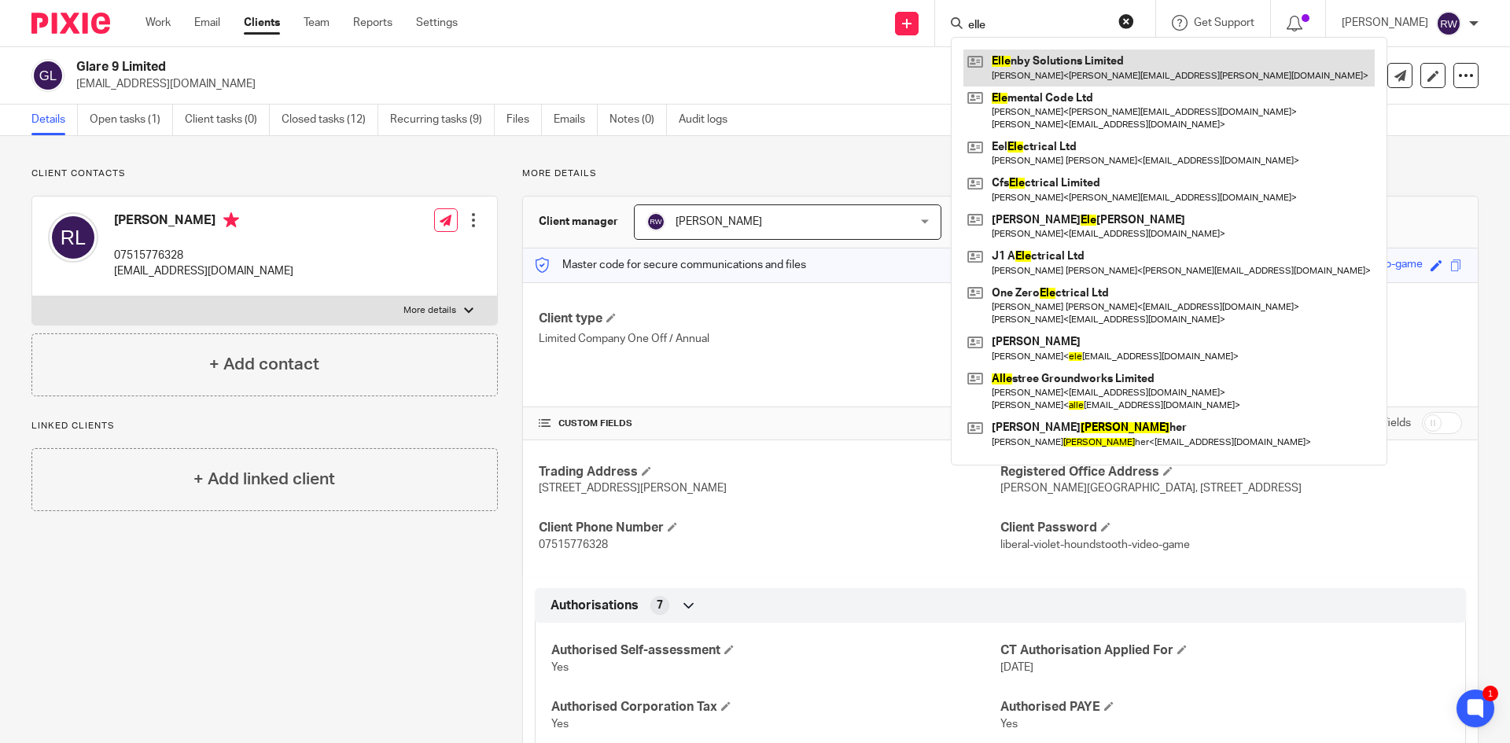
type input "elle"
click at [1070, 75] on link at bounding box center [1168, 68] width 411 height 36
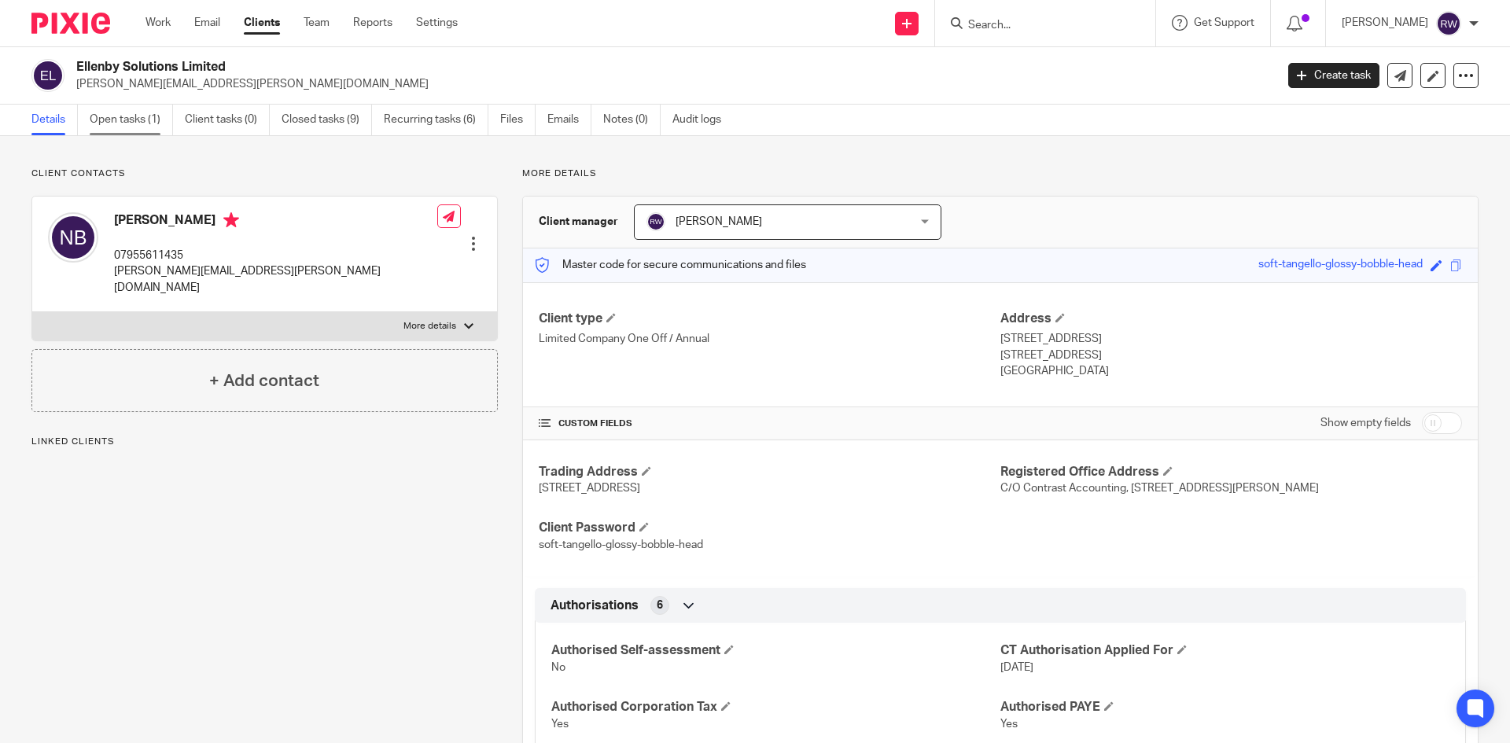
click at [127, 125] on link "Open tasks (1)" at bounding box center [131, 120] width 83 height 31
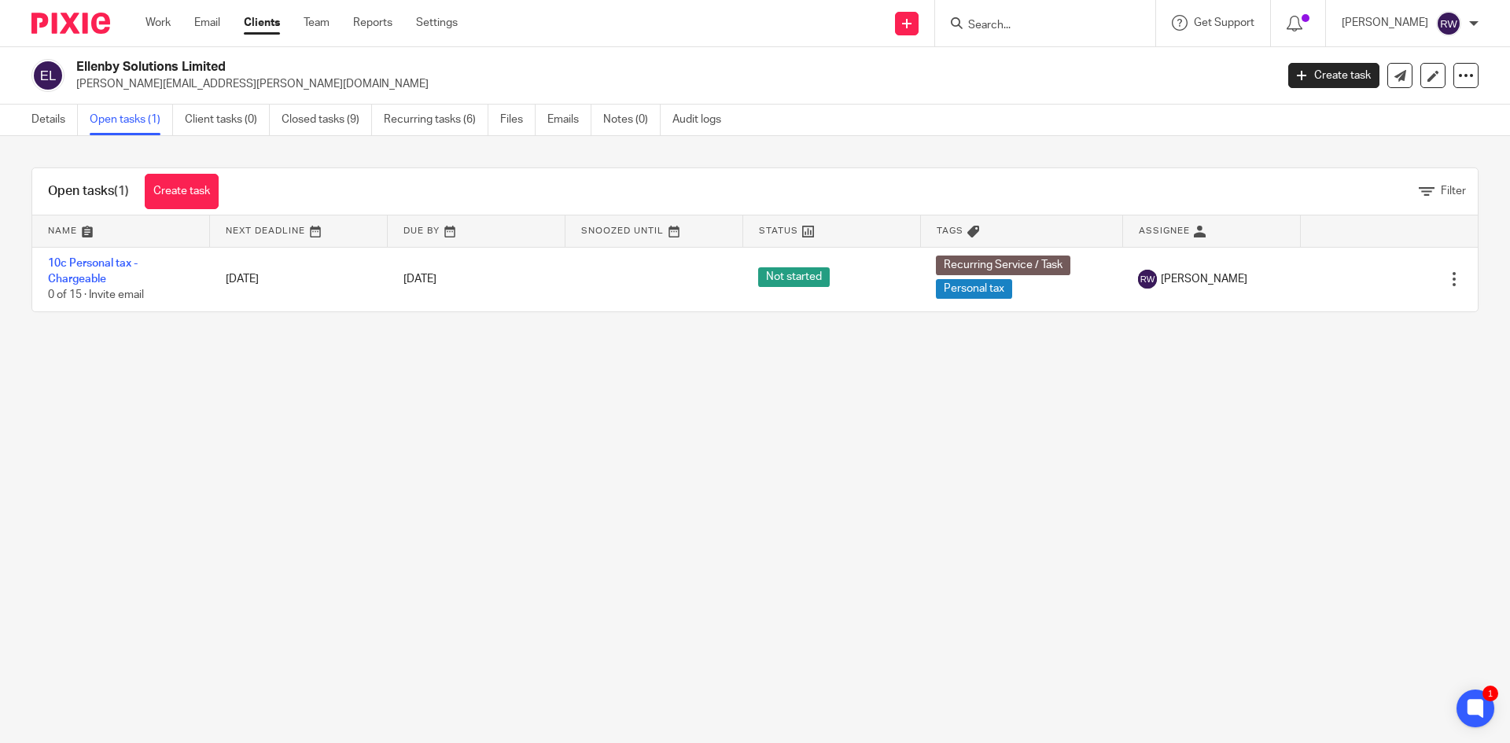
click at [1047, 28] on input "Search" at bounding box center [1037, 26] width 142 height 14
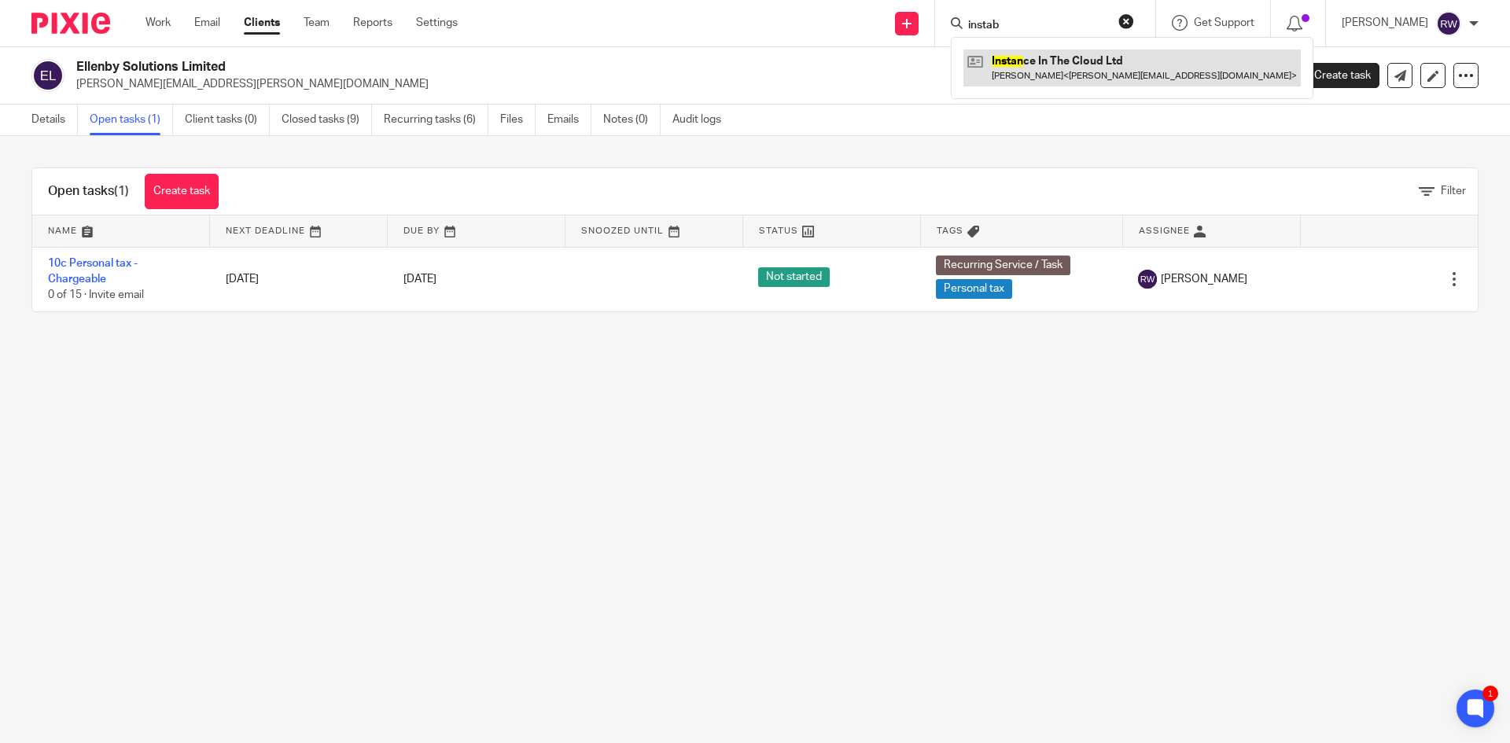
type input "instab"
click at [1060, 62] on link at bounding box center [1131, 68] width 337 height 36
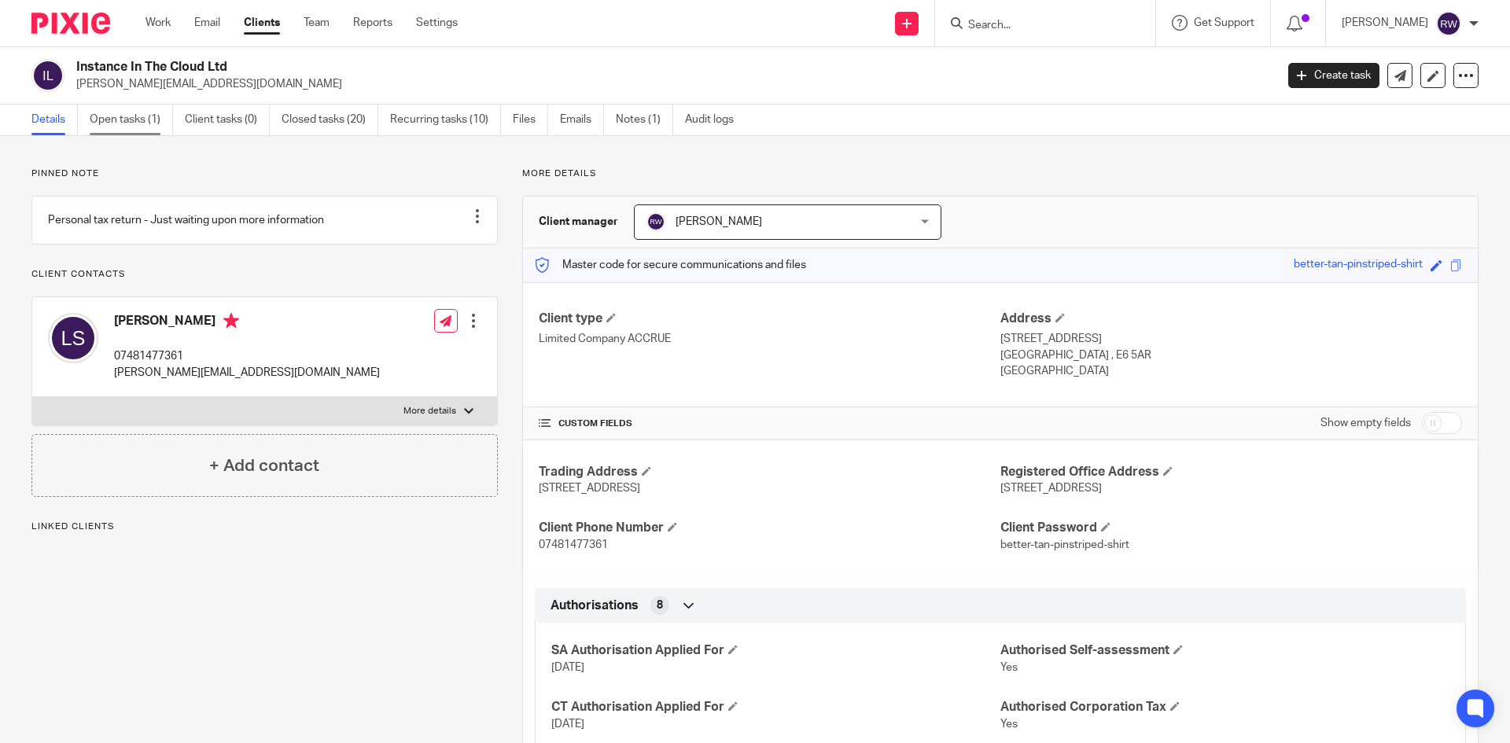
click at [130, 127] on link "Open tasks (1)" at bounding box center [131, 120] width 83 height 31
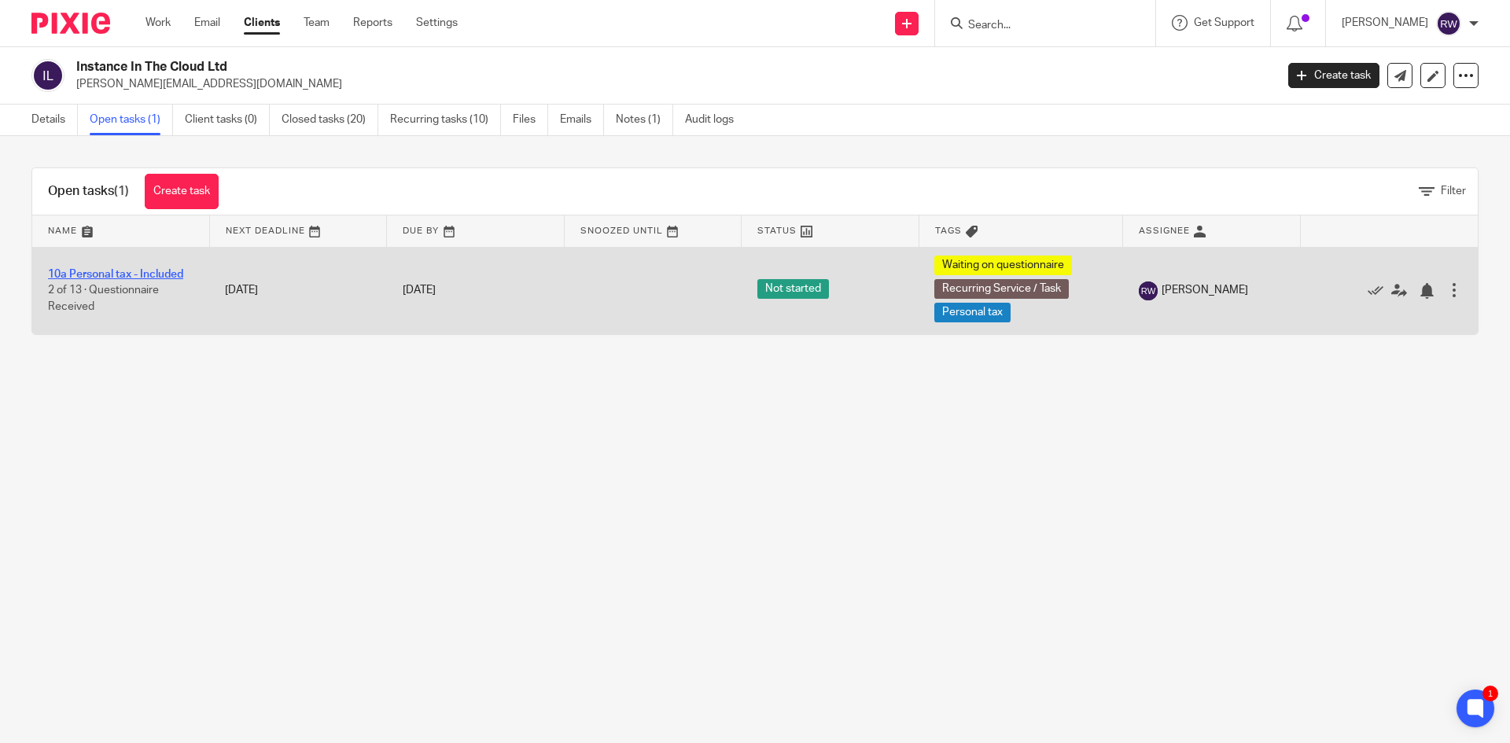
click at [155, 271] on link "10a Personal tax - Included" at bounding box center [115, 274] width 135 height 11
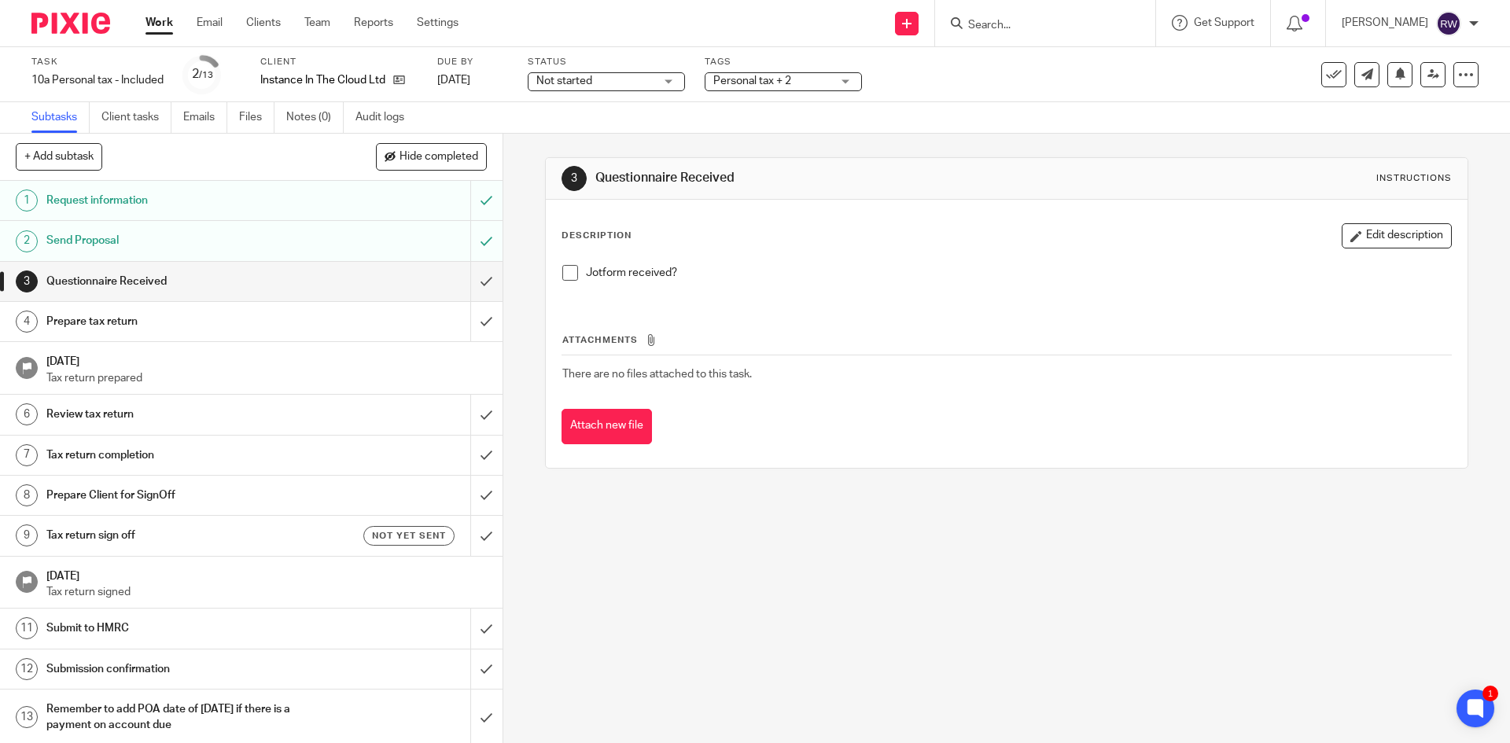
click at [1038, 27] on input "Search" at bounding box center [1037, 26] width 142 height 14
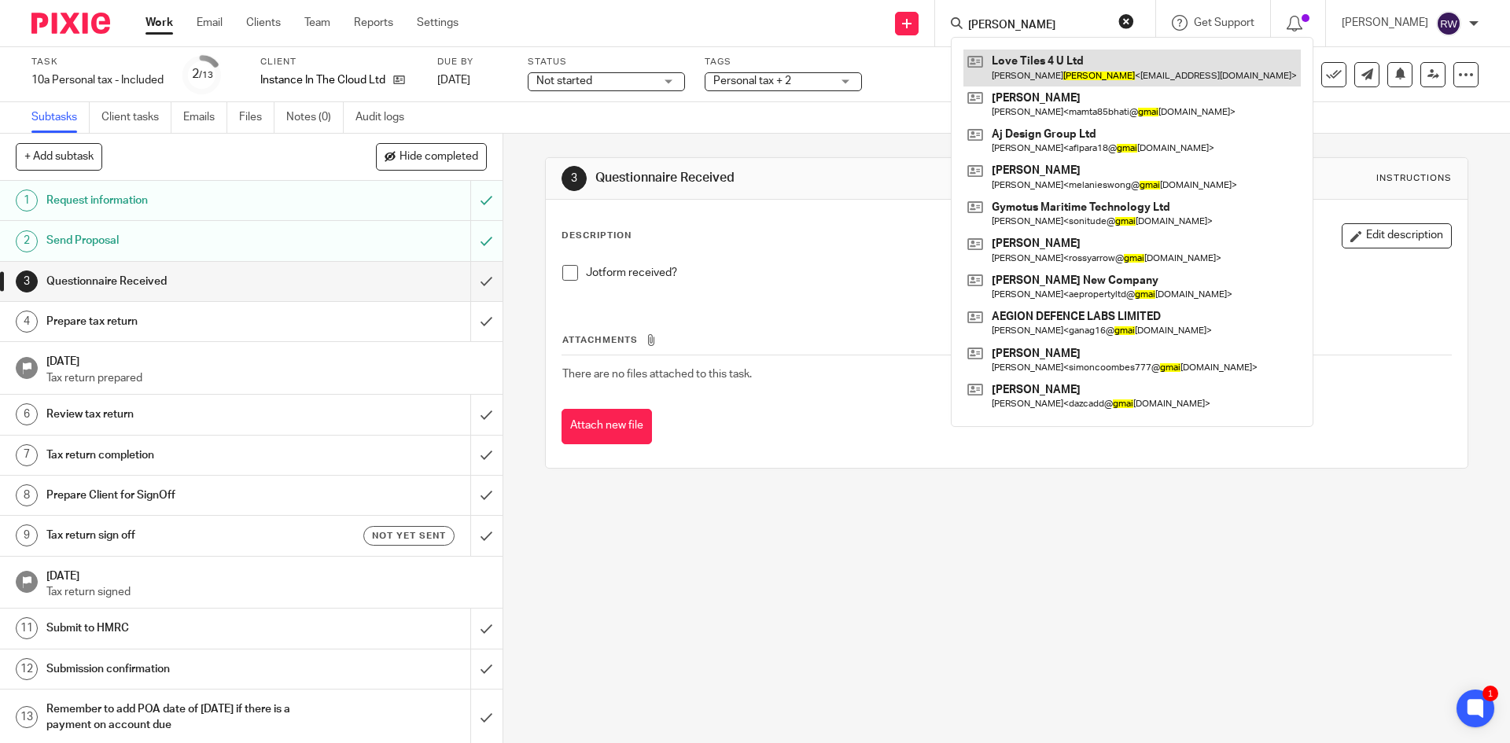
type input "[PERSON_NAME]"
click at [1050, 56] on link at bounding box center [1131, 68] width 337 height 36
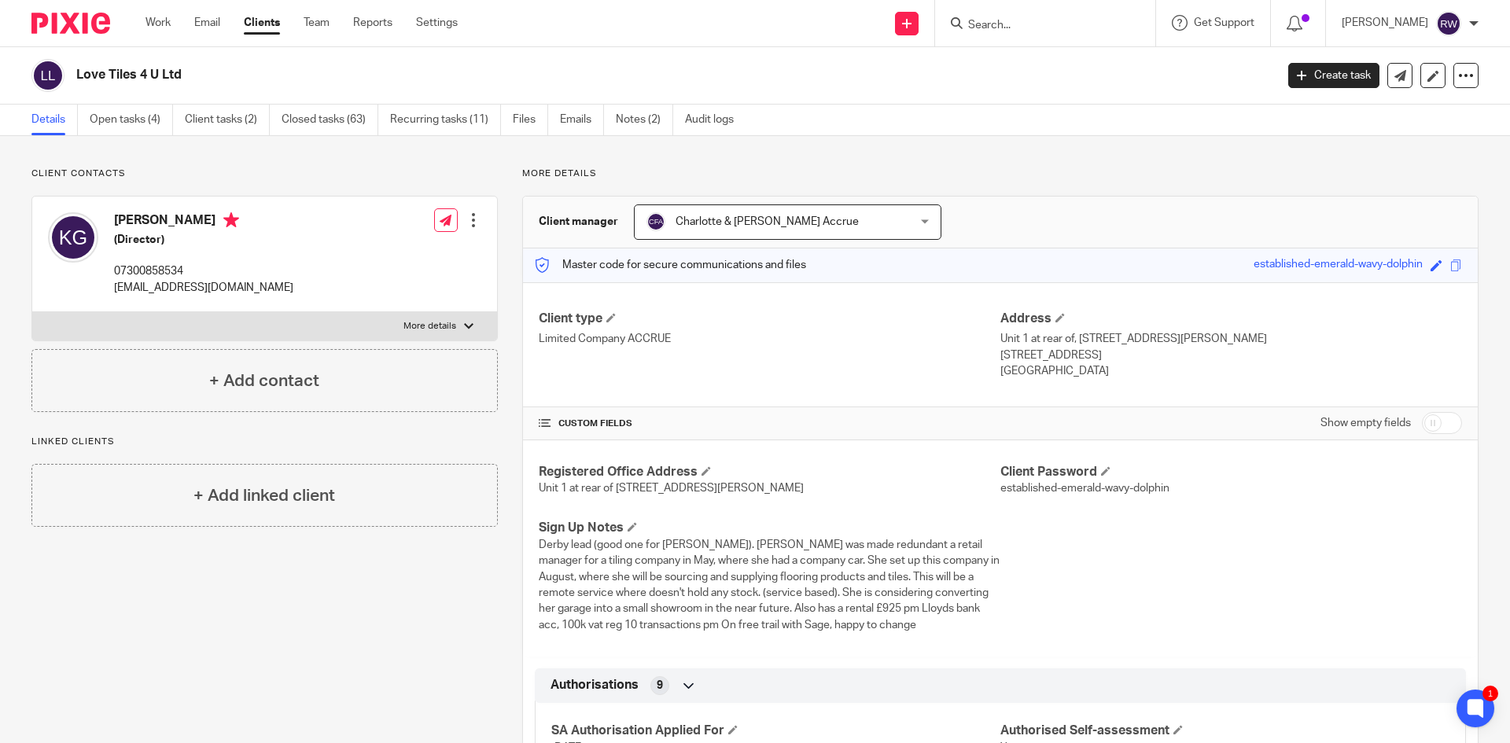
click at [1016, 29] on input "Search" at bounding box center [1037, 26] width 142 height 14
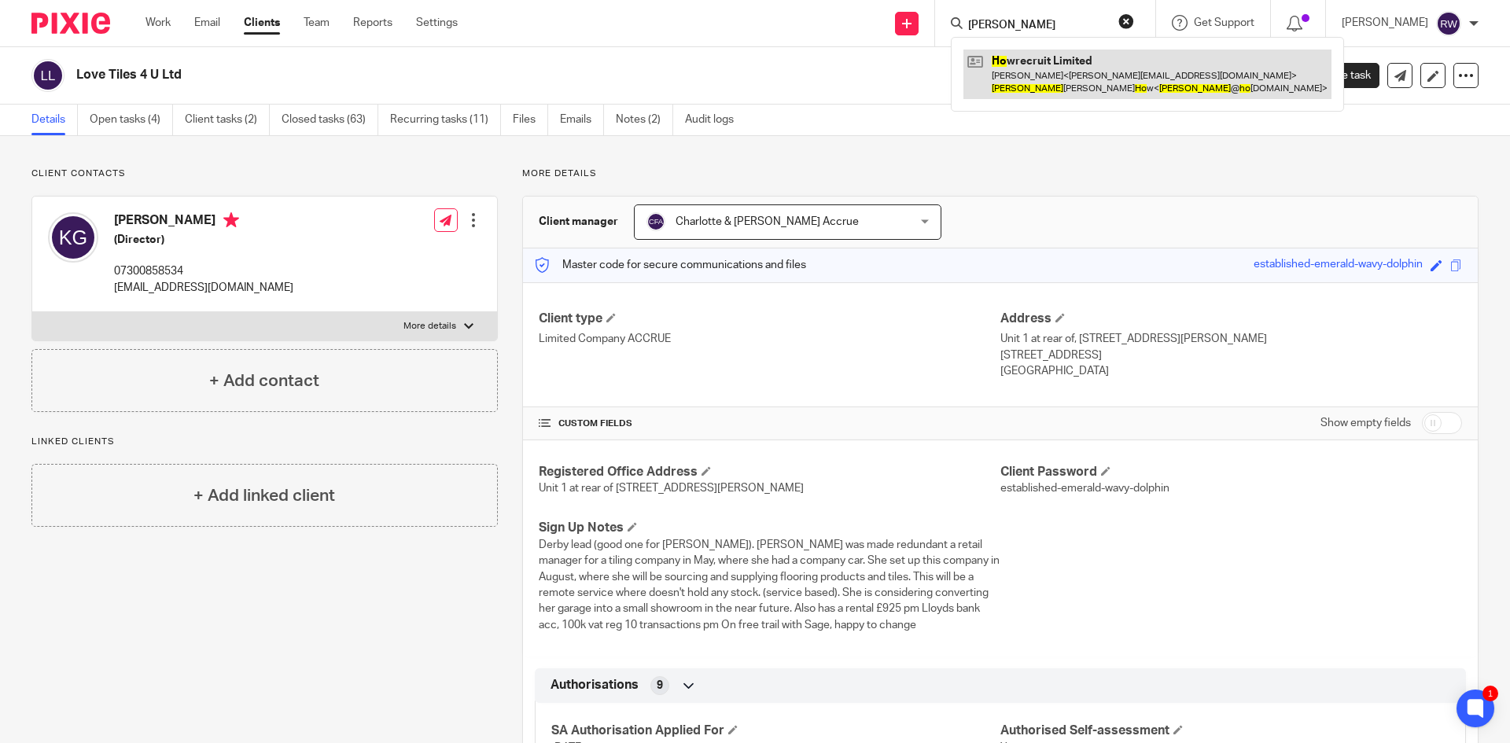
type input "[PERSON_NAME]"
click at [1025, 83] on link at bounding box center [1147, 74] width 368 height 49
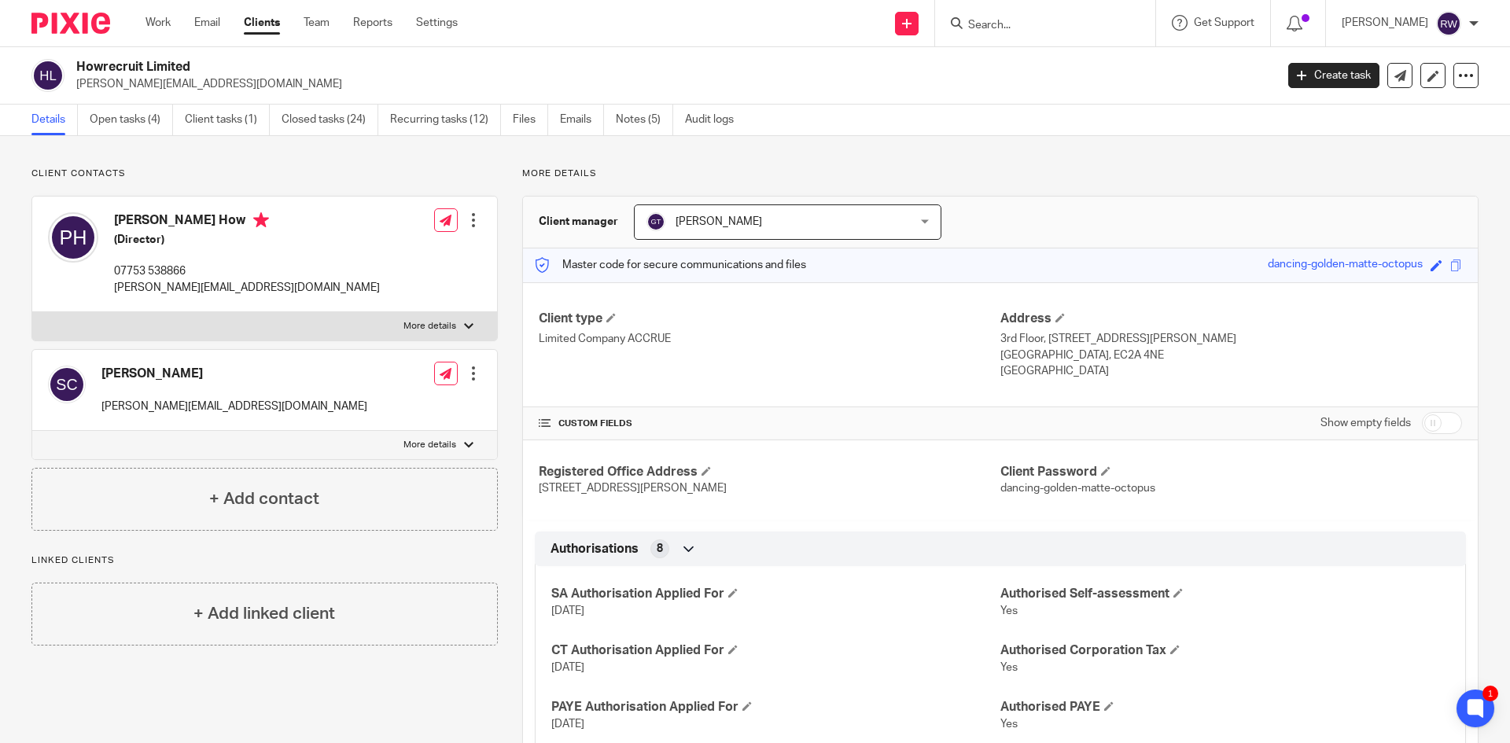
click at [1023, 16] on form at bounding box center [1049, 23] width 167 height 20
click at [1027, 27] on input "Search" at bounding box center [1037, 26] width 142 height 14
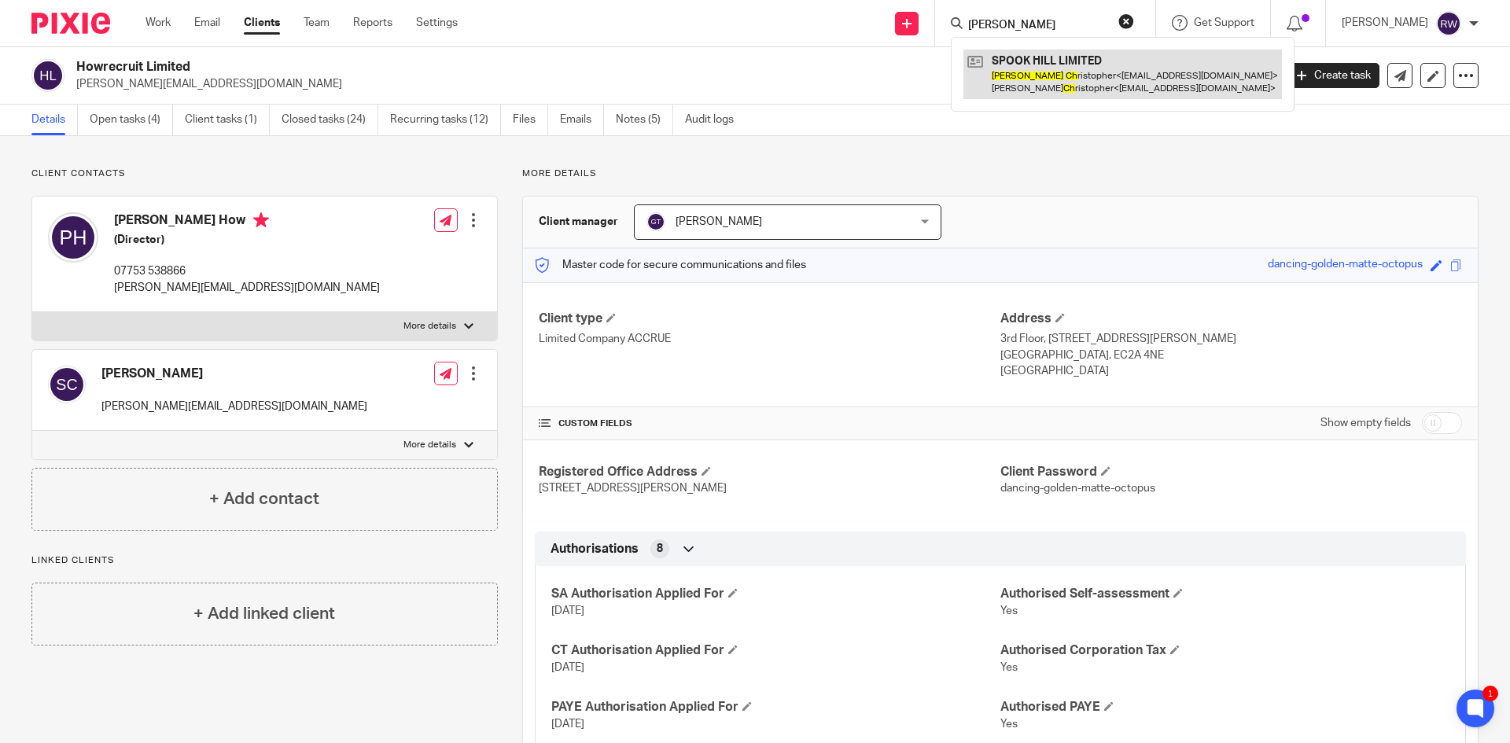
type input "henry ch"
click at [1040, 63] on link at bounding box center [1122, 74] width 318 height 49
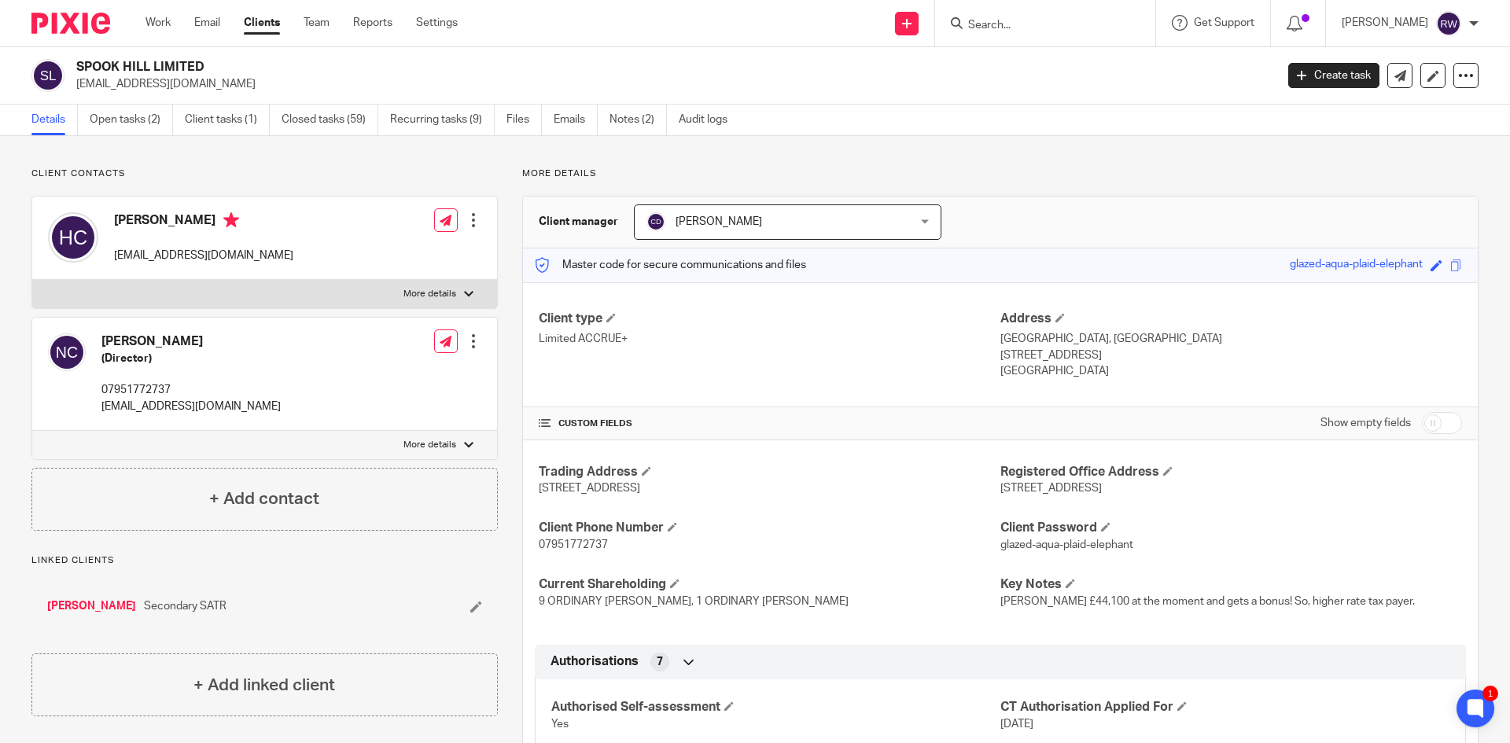
drag, startPoint x: 1022, startPoint y: 17, endPoint x: 1018, endPoint y: 24, distance: 8.1
click at [1022, 17] on form at bounding box center [1049, 23] width 167 height 20
click at [1018, 24] on input "Search" at bounding box center [1037, 26] width 142 height 14
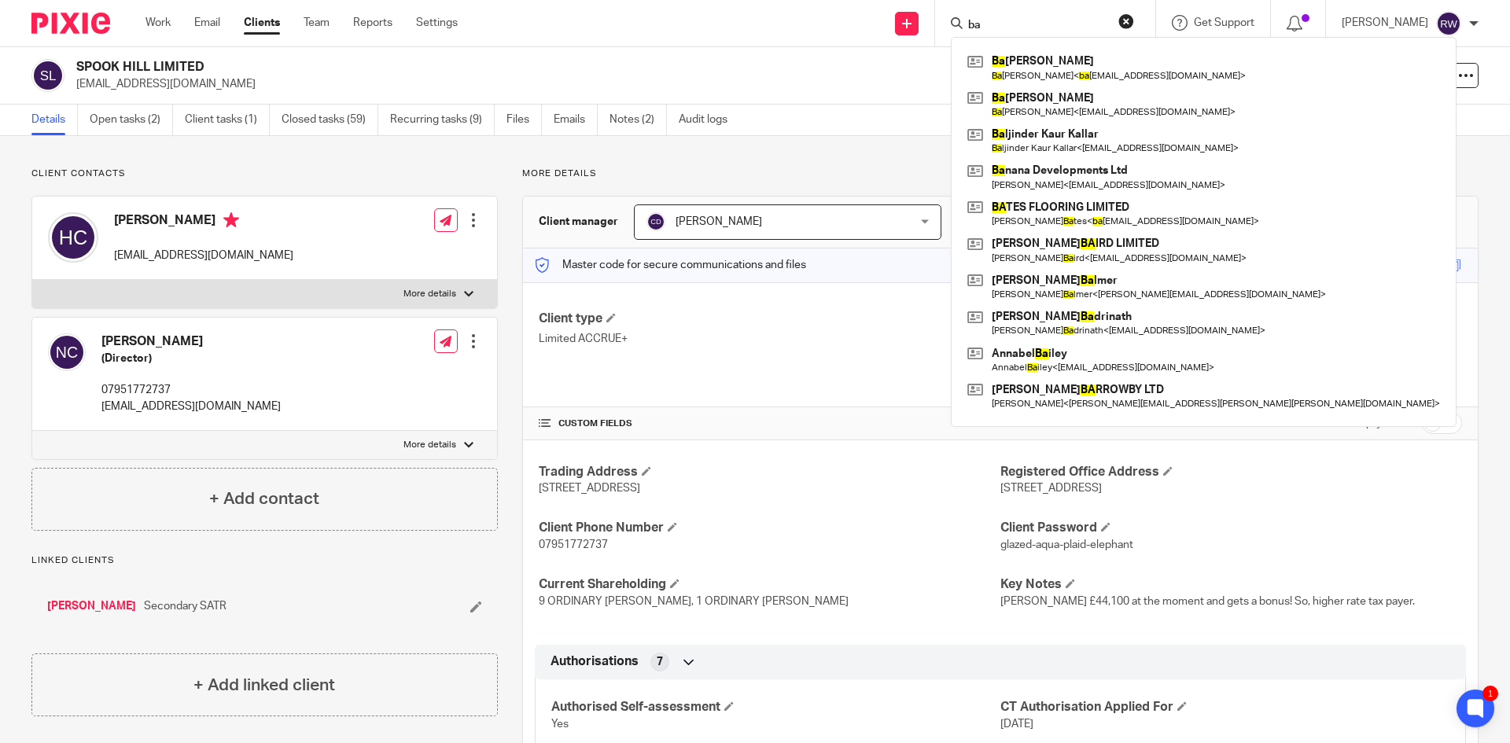
type input "b"
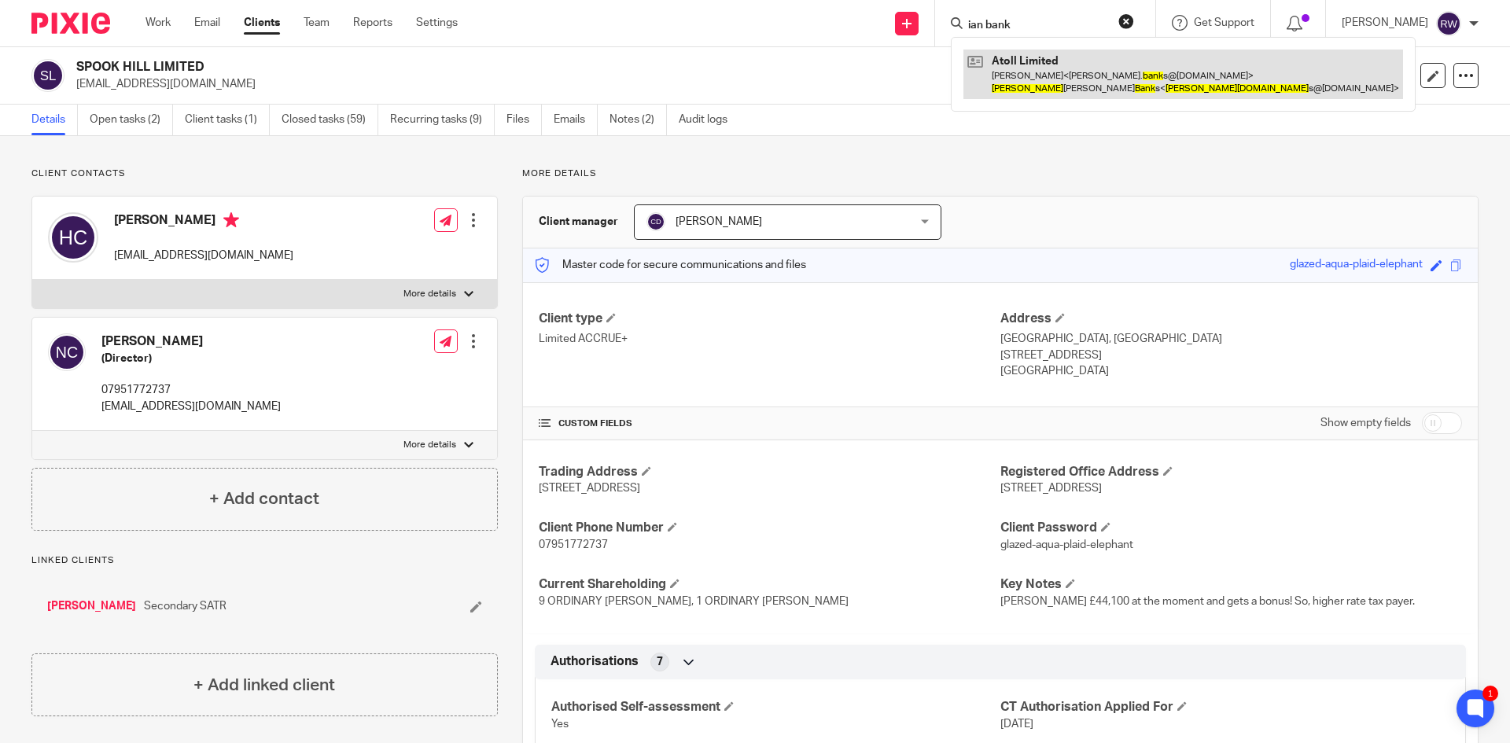
type input "ian bank"
click at [1054, 79] on link at bounding box center [1183, 74] width 440 height 49
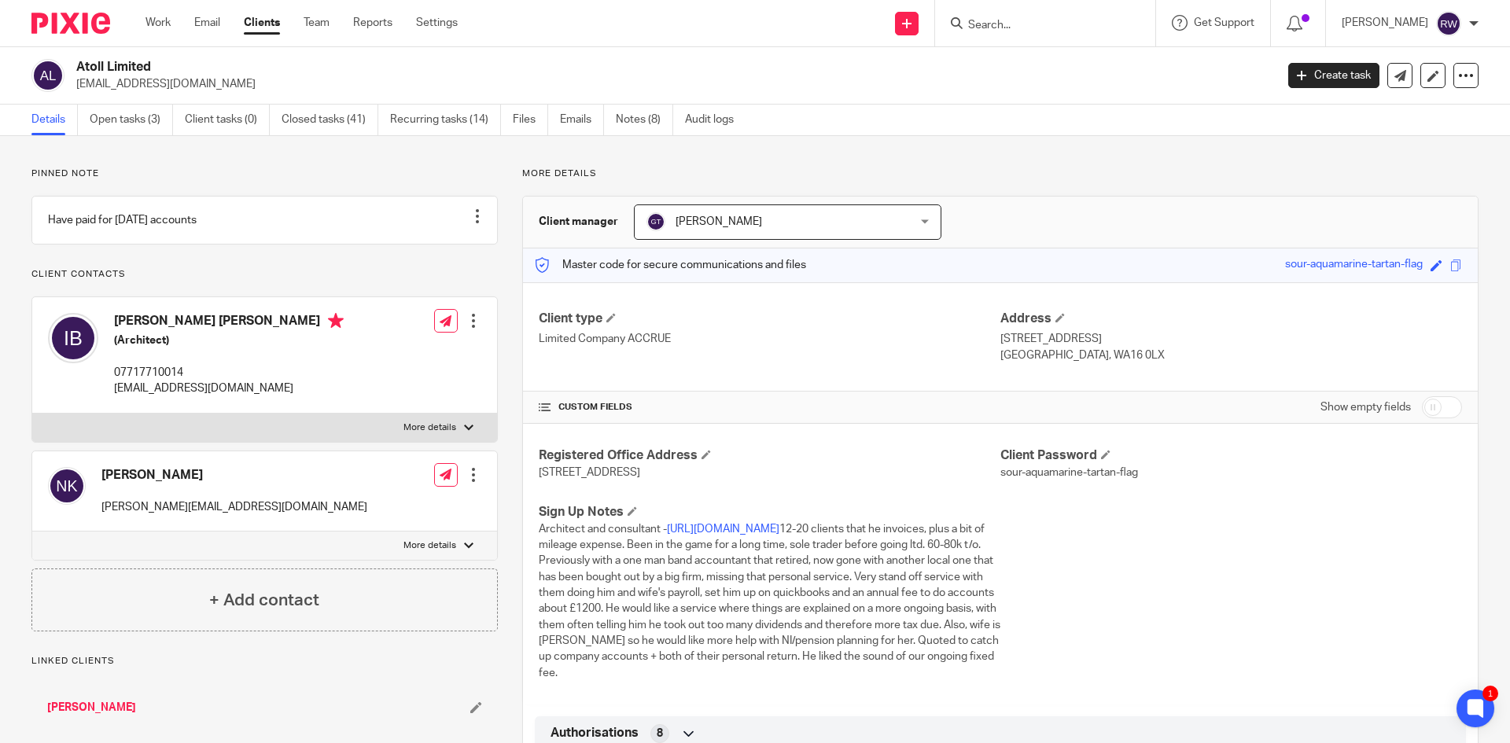
click at [1033, 20] on input "Search" at bounding box center [1037, 26] width 142 height 14
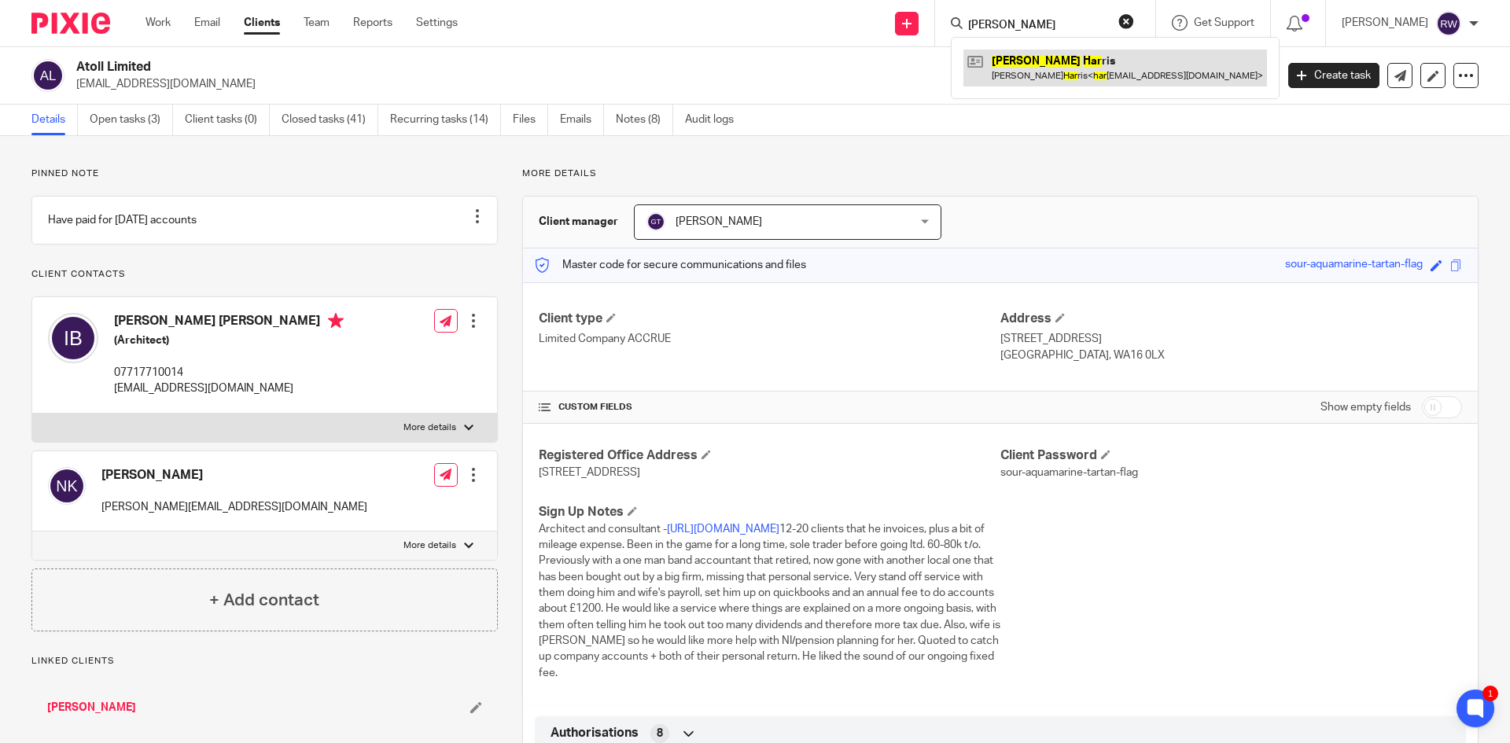
type input "[PERSON_NAME]"
click at [1023, 63] on link at bounding box center [1115, 68] width 304 height 36
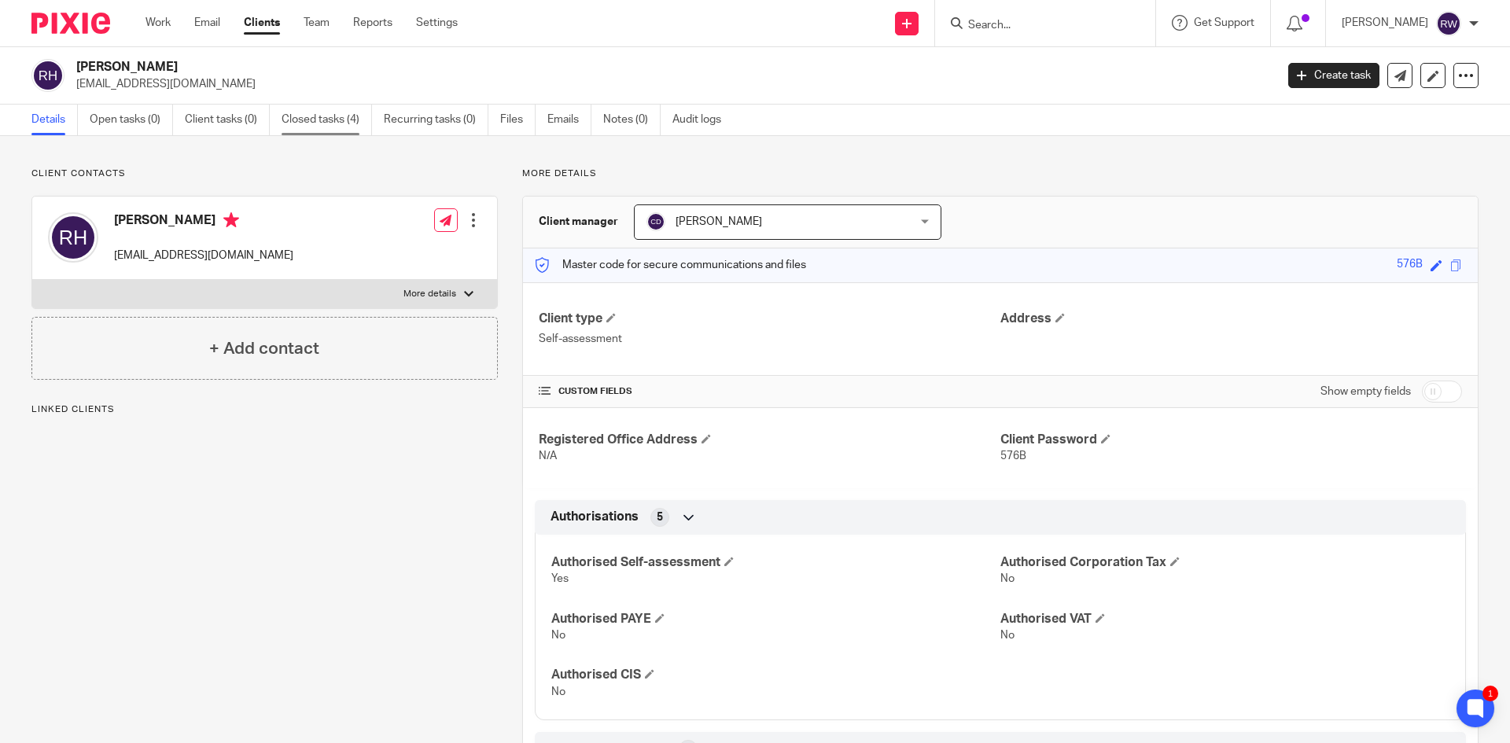
click at [321, 134] on link "Closed tasks (4)" at bounding box center [327, 120] width 90 height 31
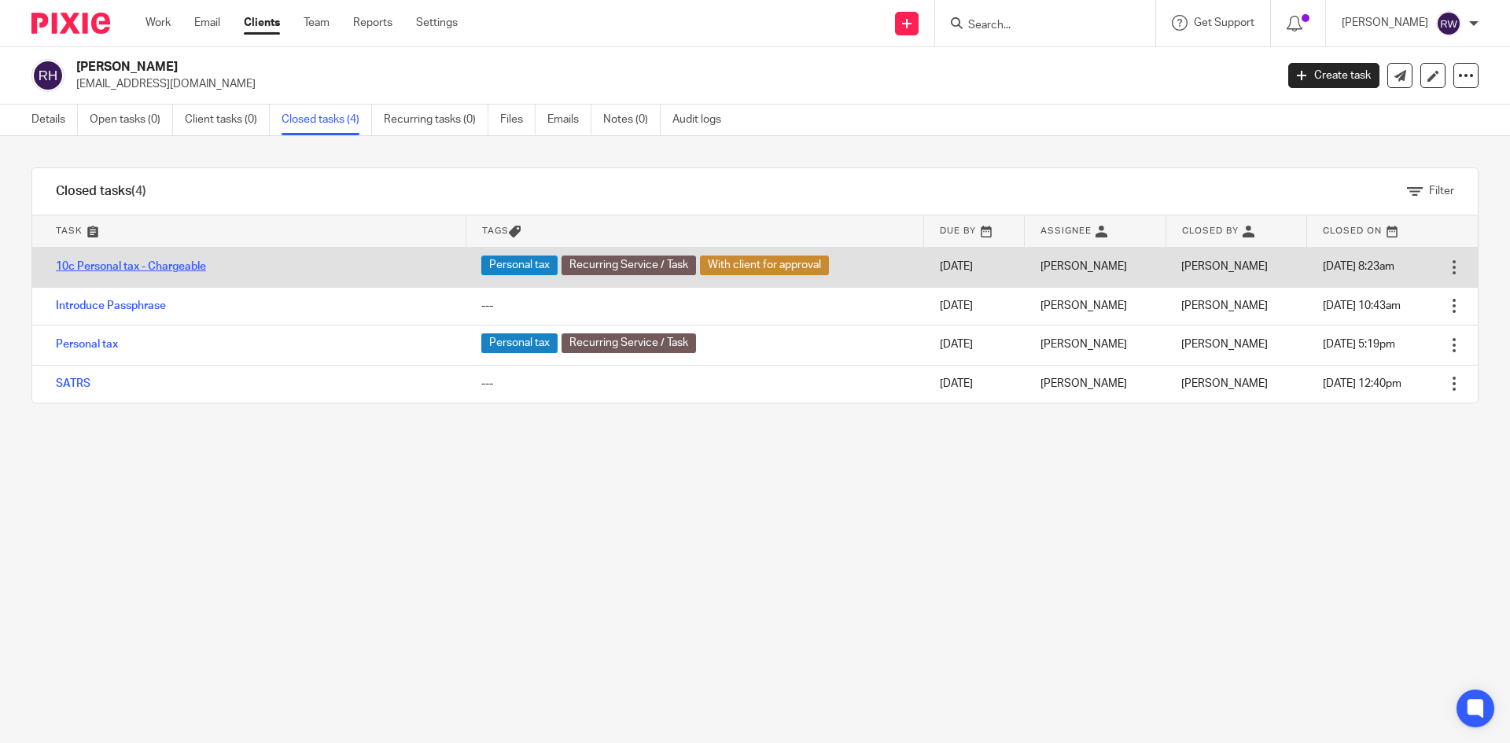
click at [120, 270] on link "10c Personal tax - Chargeable" at bounding box center [131, 266] width 150 height 11
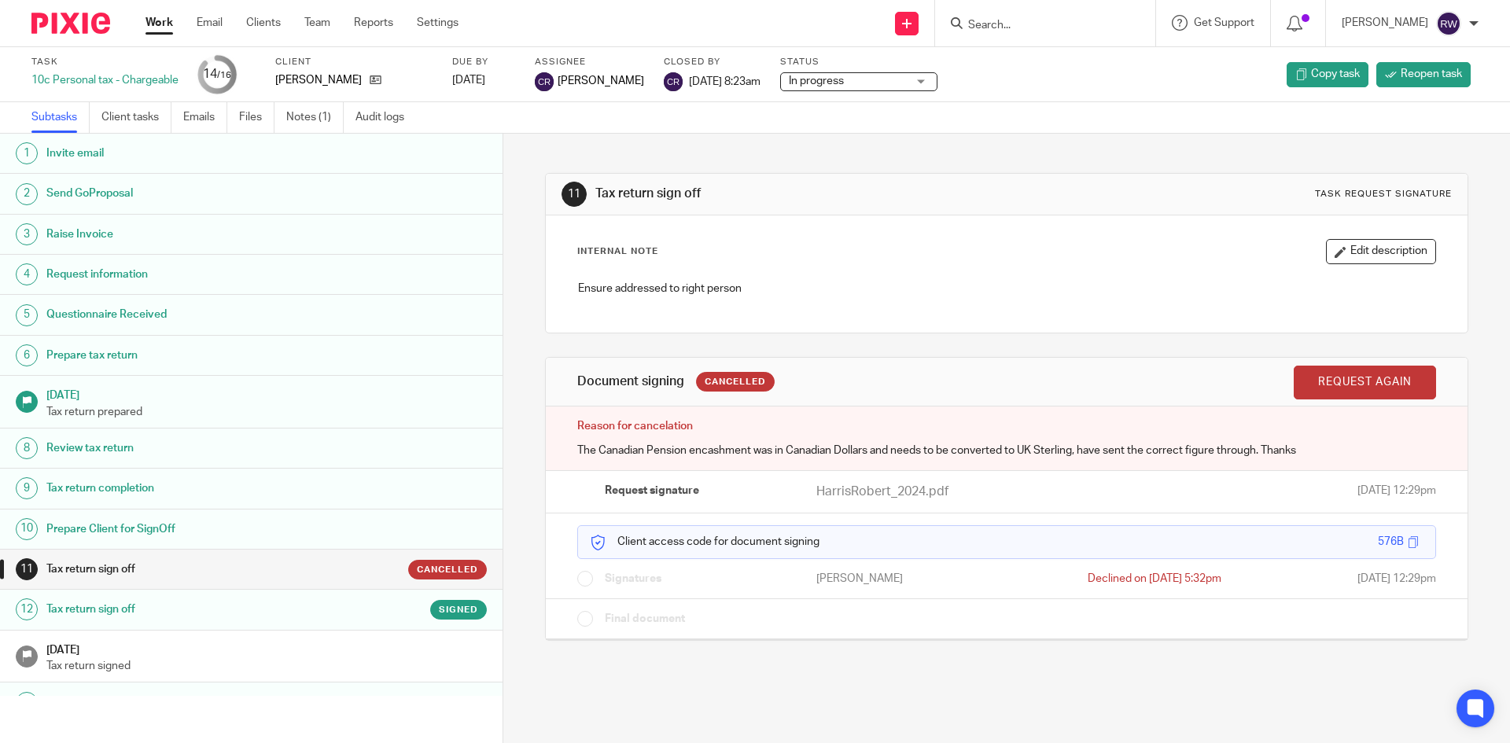
click at [252, 616] on h1 "Tax return sign off" at bounding box center [193, 610] width 294 height 24
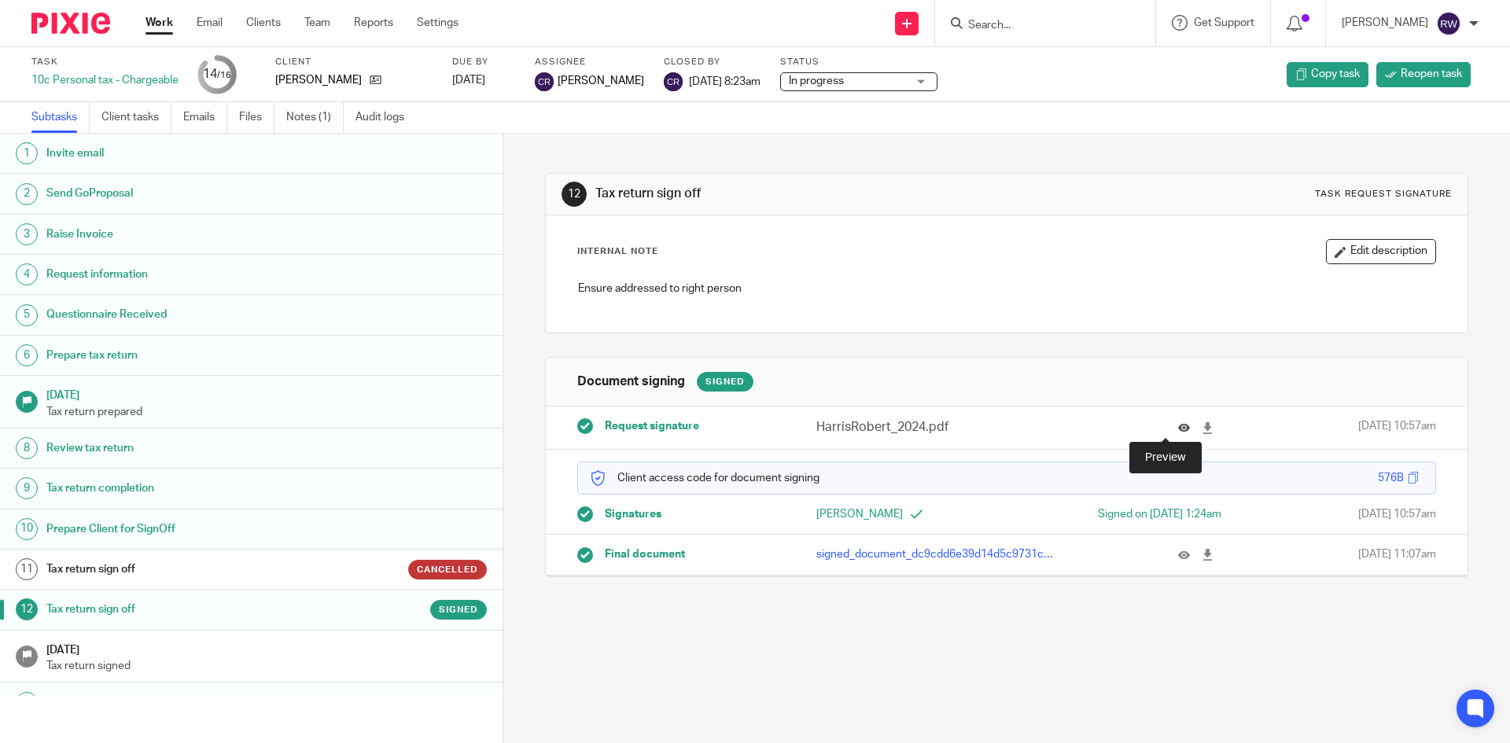
click at [1178, 429] on icon at bounding box center [1184, 428] width 12 height 12
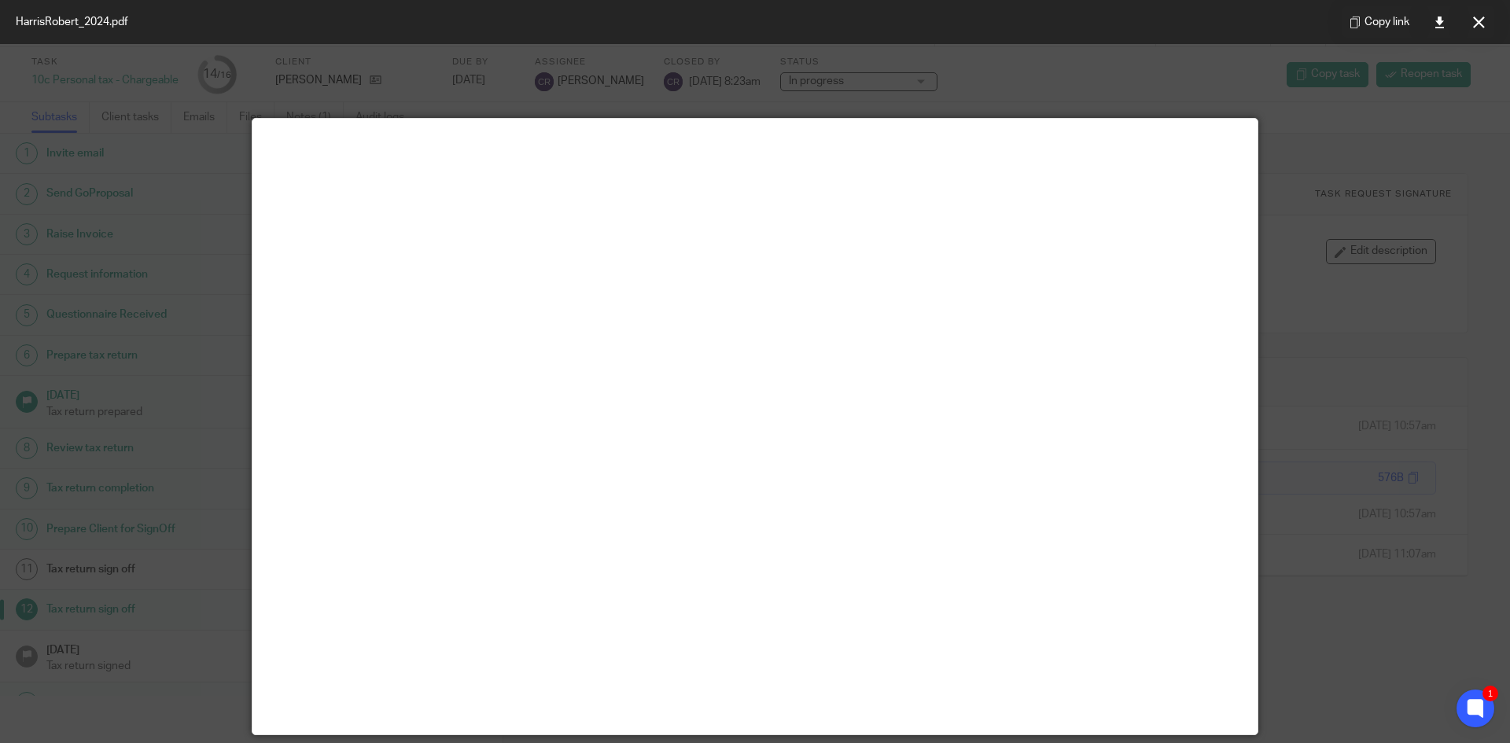
drag, startPoint x: 1468, startPoint y: 28, endPoint x: 1382, endPoint y: 46, distance: 87.8
click at [1468, 28] on button at bounding box center [1478, 21] width 31 height 31
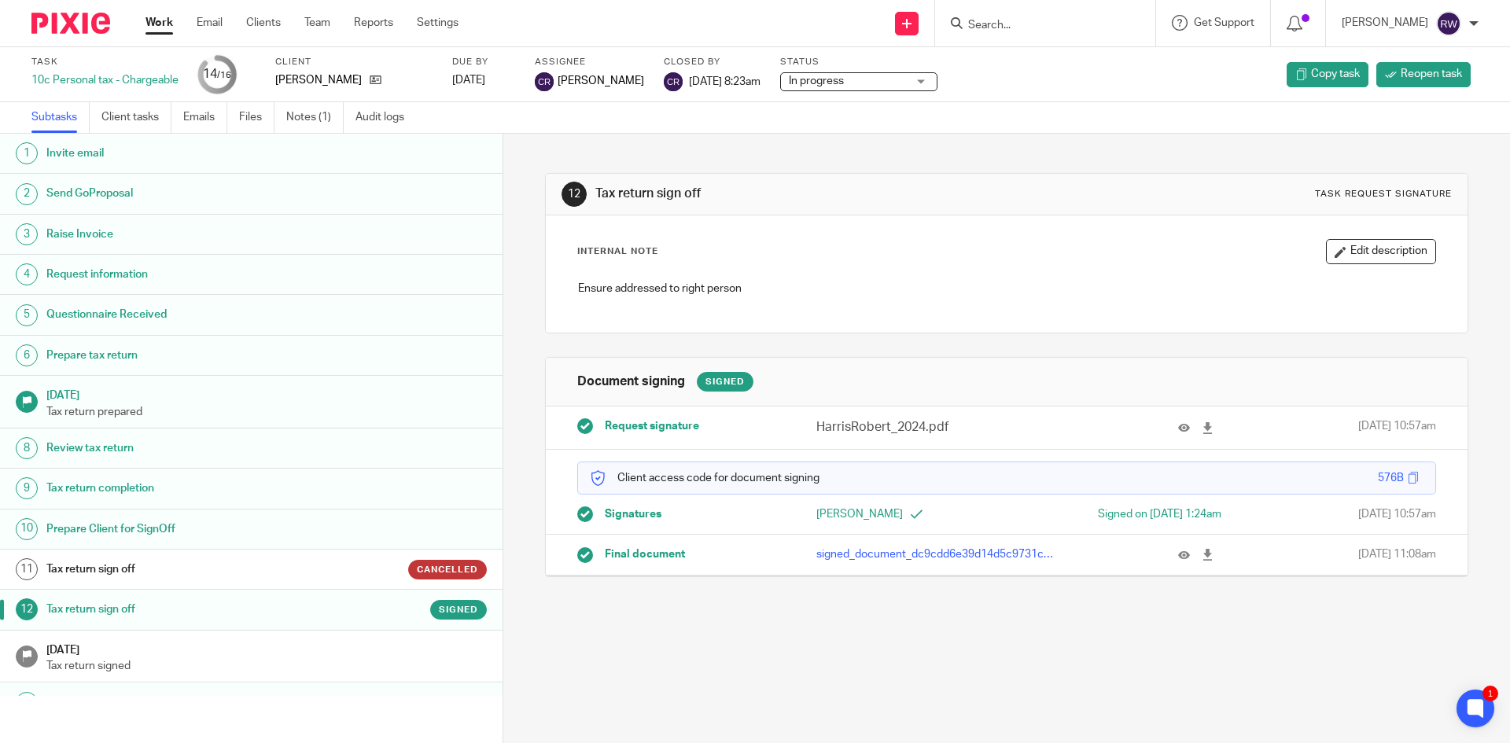
click at [1006, 25] on input "Search" at bounding box center [1037, 26] width 142 height 14
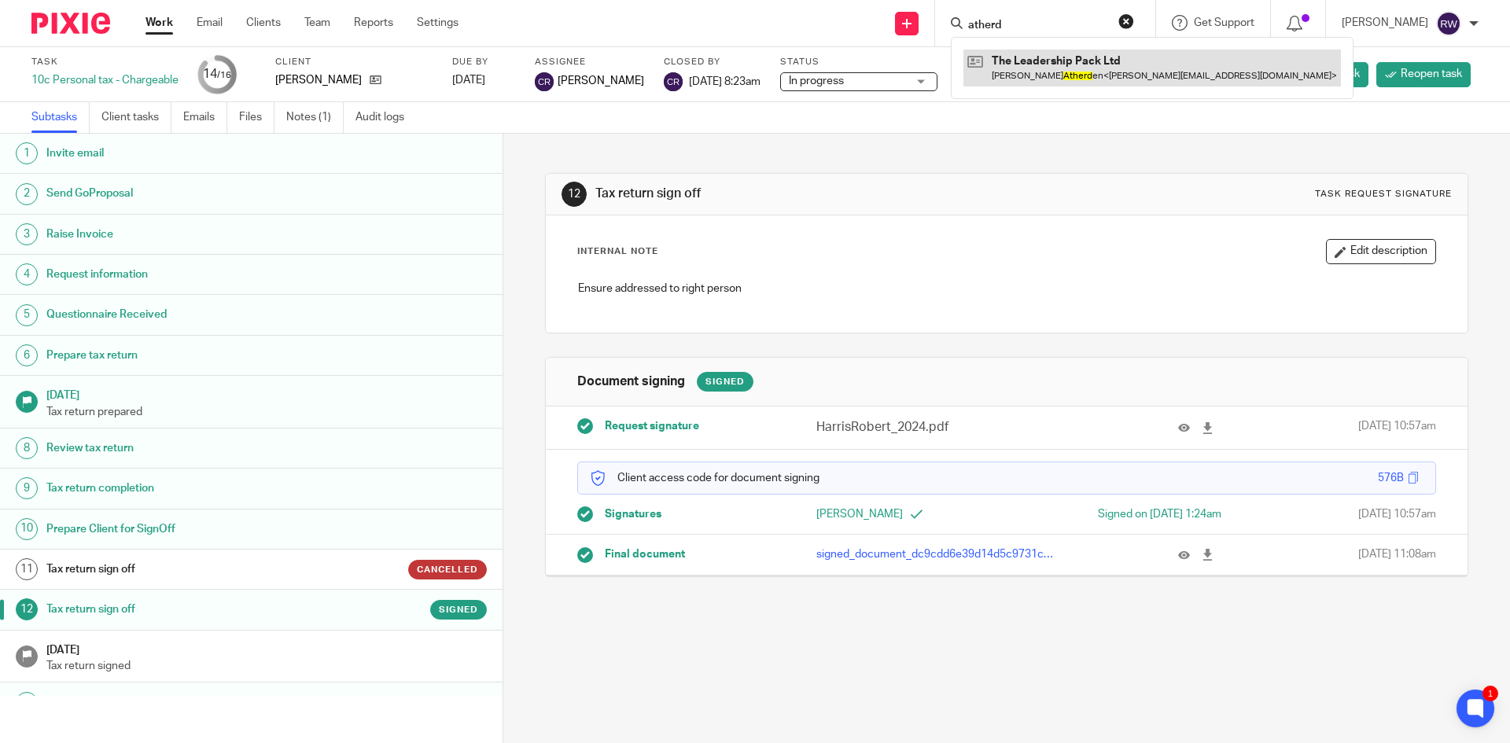
type input "atherd"
click at [1075, 61] on link at bounding box center [1151, 68] width 377 height 36
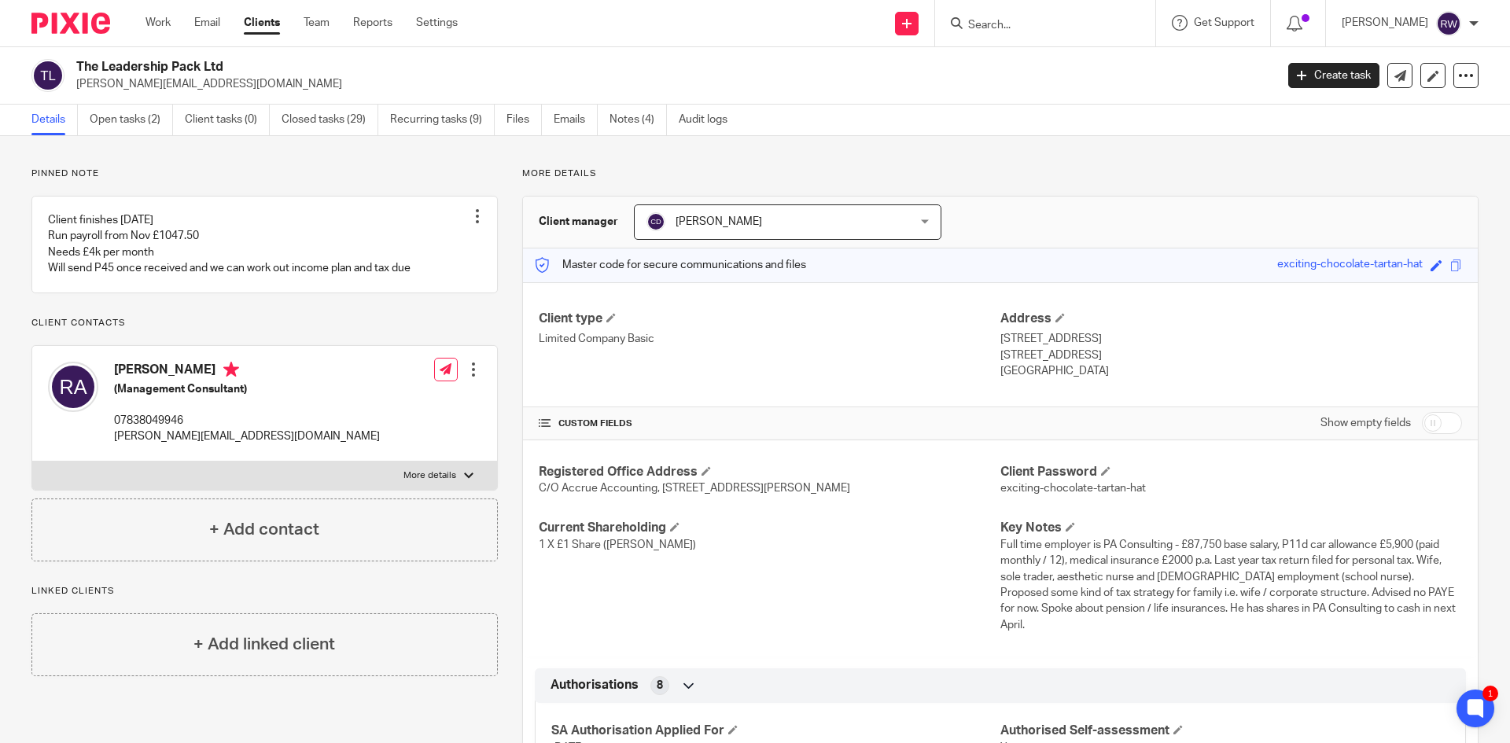
click at [1023, 31] on input "Search" at bounding box center [1037, 26] width 142 height 14
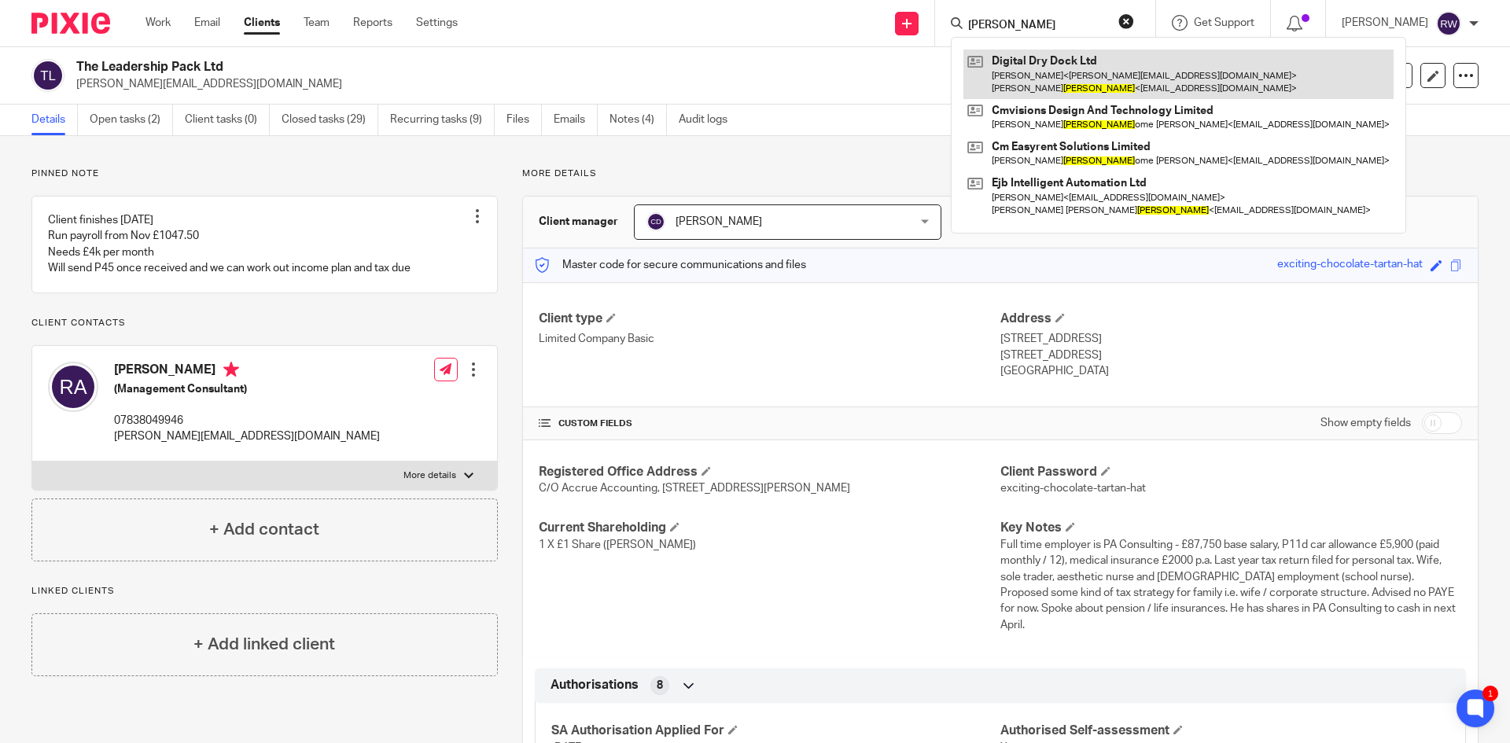
type input "barton"
click at [1130, 85] on link at bounding box center [1178, 74] width 430 height 49
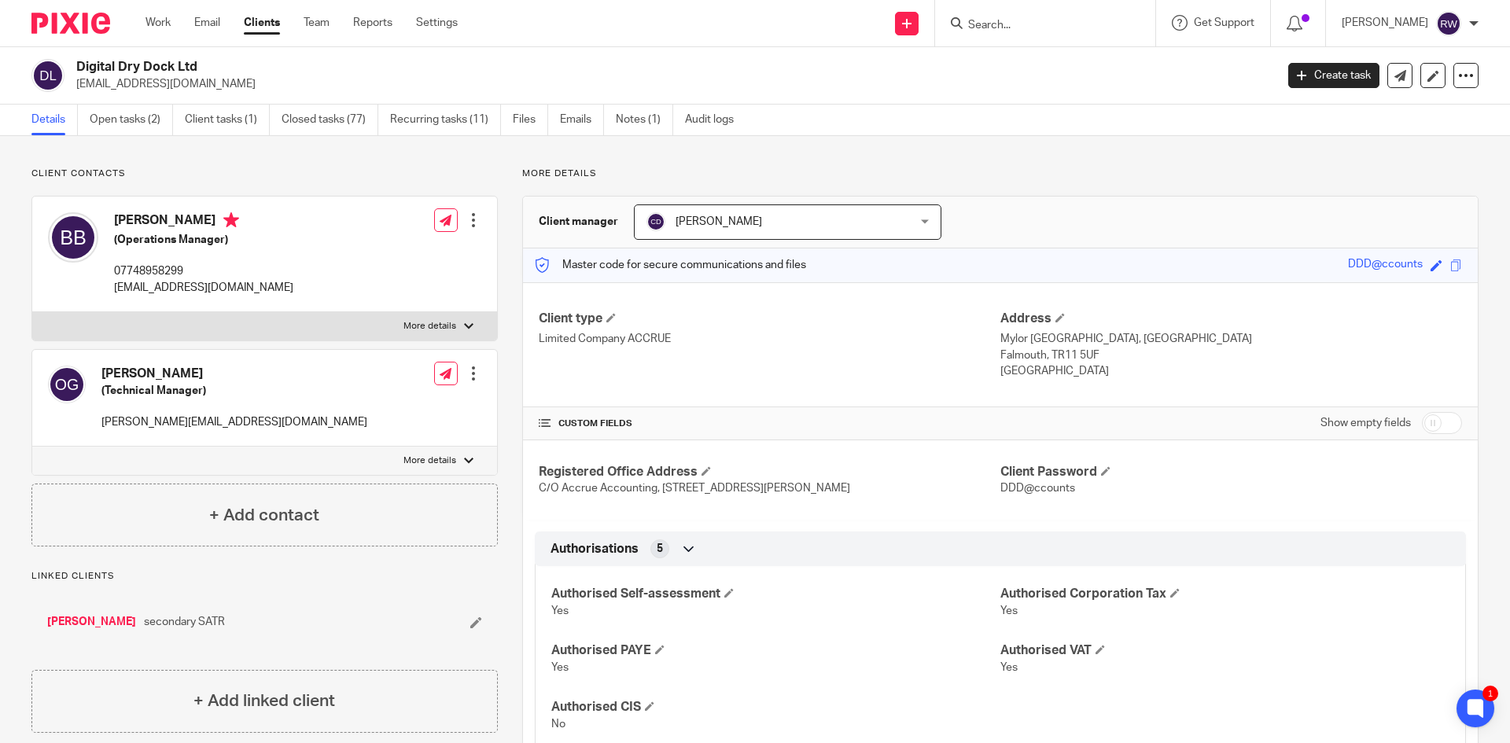
click at [1023, 19] on input "Search" at bounding box center [1037, 26] width 142 height 14
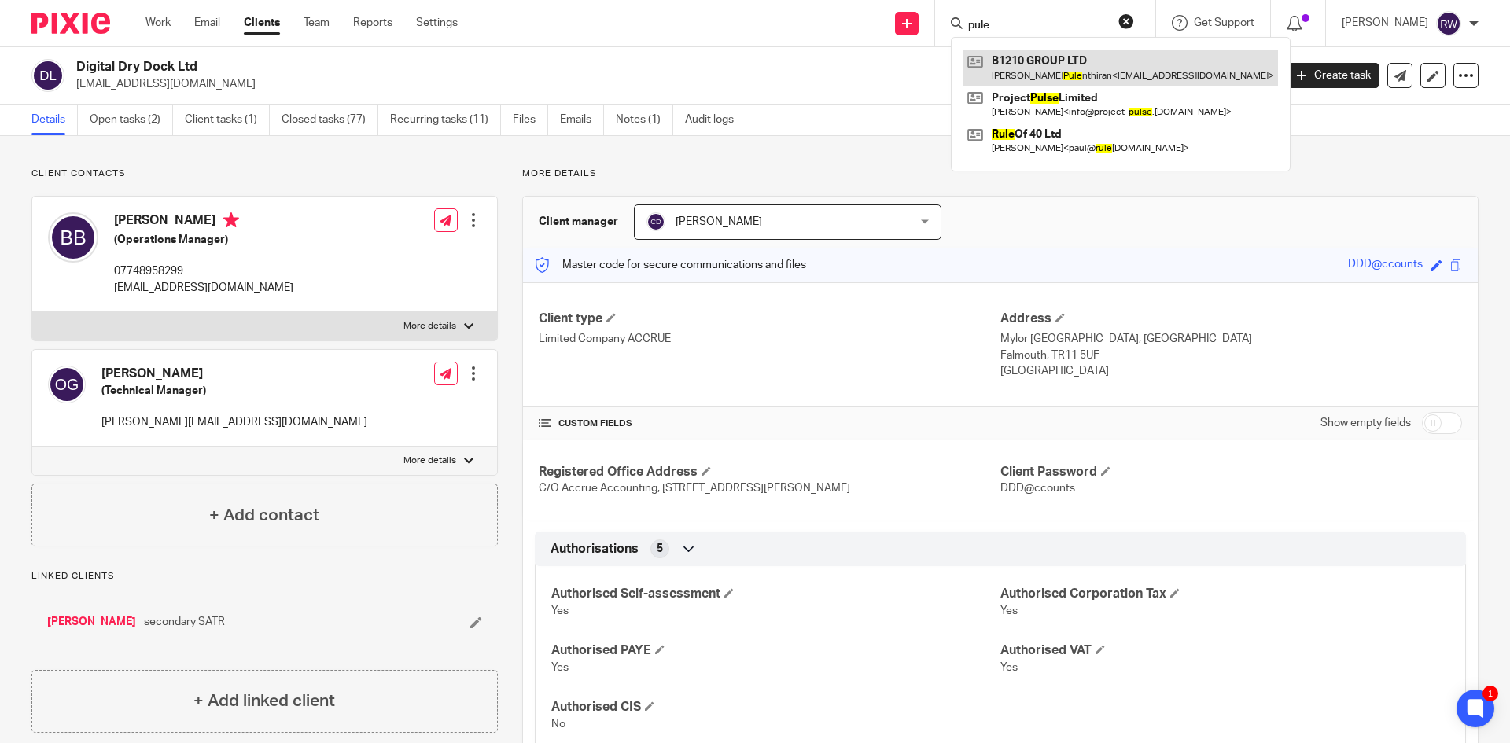
type input "pule"
click at [1074, 61] on link at bounding box center [1120, 68] width 315 height 36
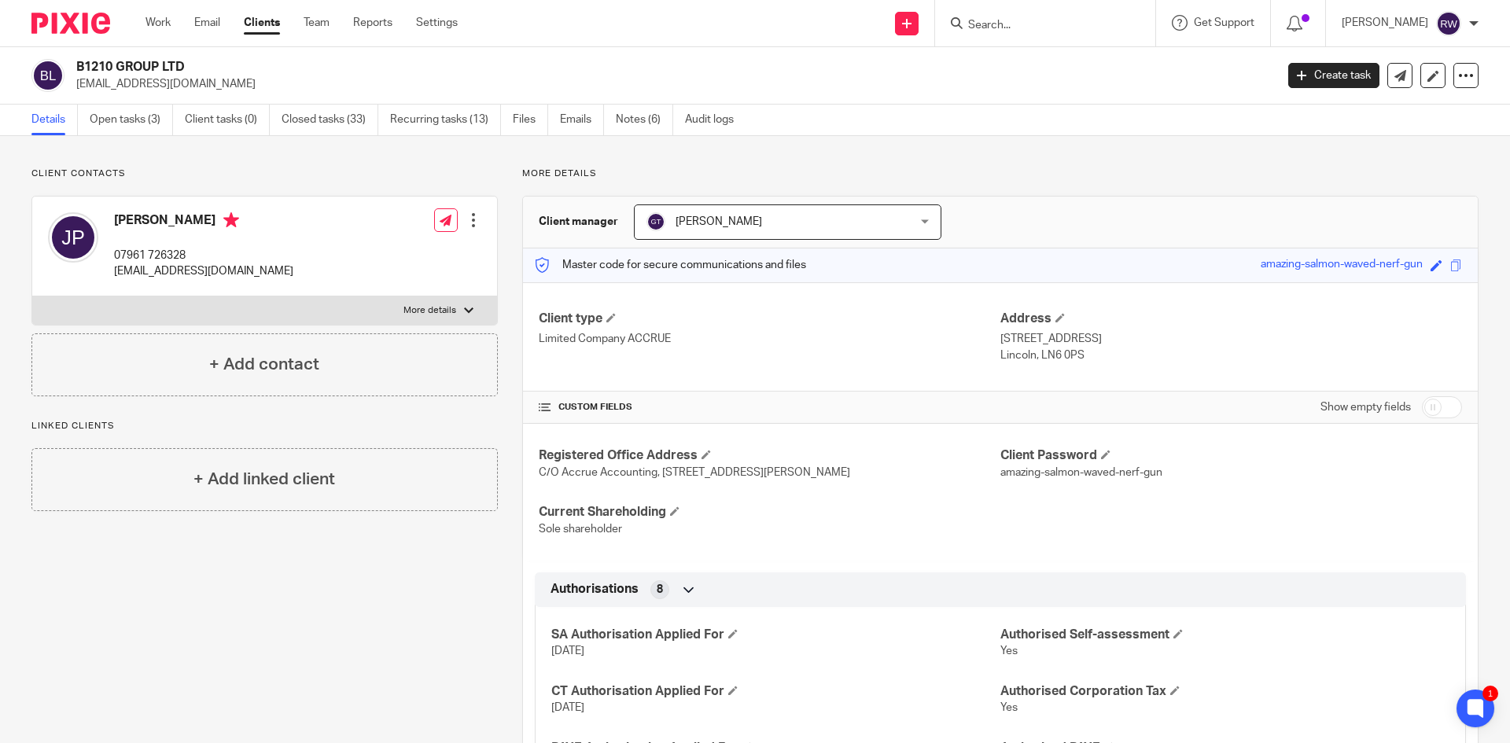
drag, startPoint x: 1014, startPoint y: 13, endPoint x: 1010, endPoint y: 26, distance: 13.9
click at [1013, 15] on form at bounding box center [1049, 23] width 167 height 20
click at [1010, 26] on input "Search" at bounding box center [1037, 26] width 142 height 14
type input "omoe"
drag, startPoint x: 1010, startPoint y: 26, endPoint x: 929, endPoint y: 9, distance: 82.0
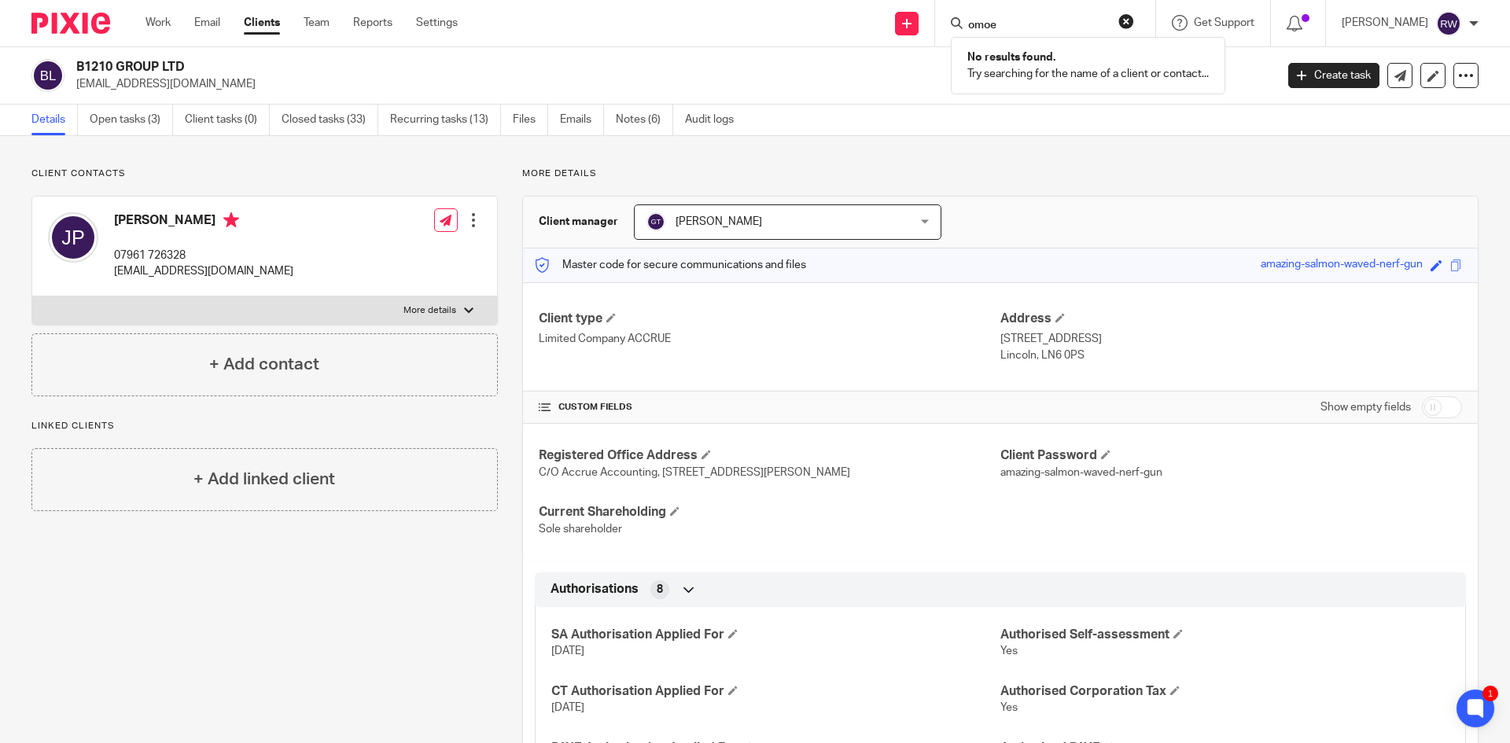
click at [929, 9] on div "Send new email Create task Add client Request signature omoe No results found. …" at bounding box center [995, 23] width 1029 height 46
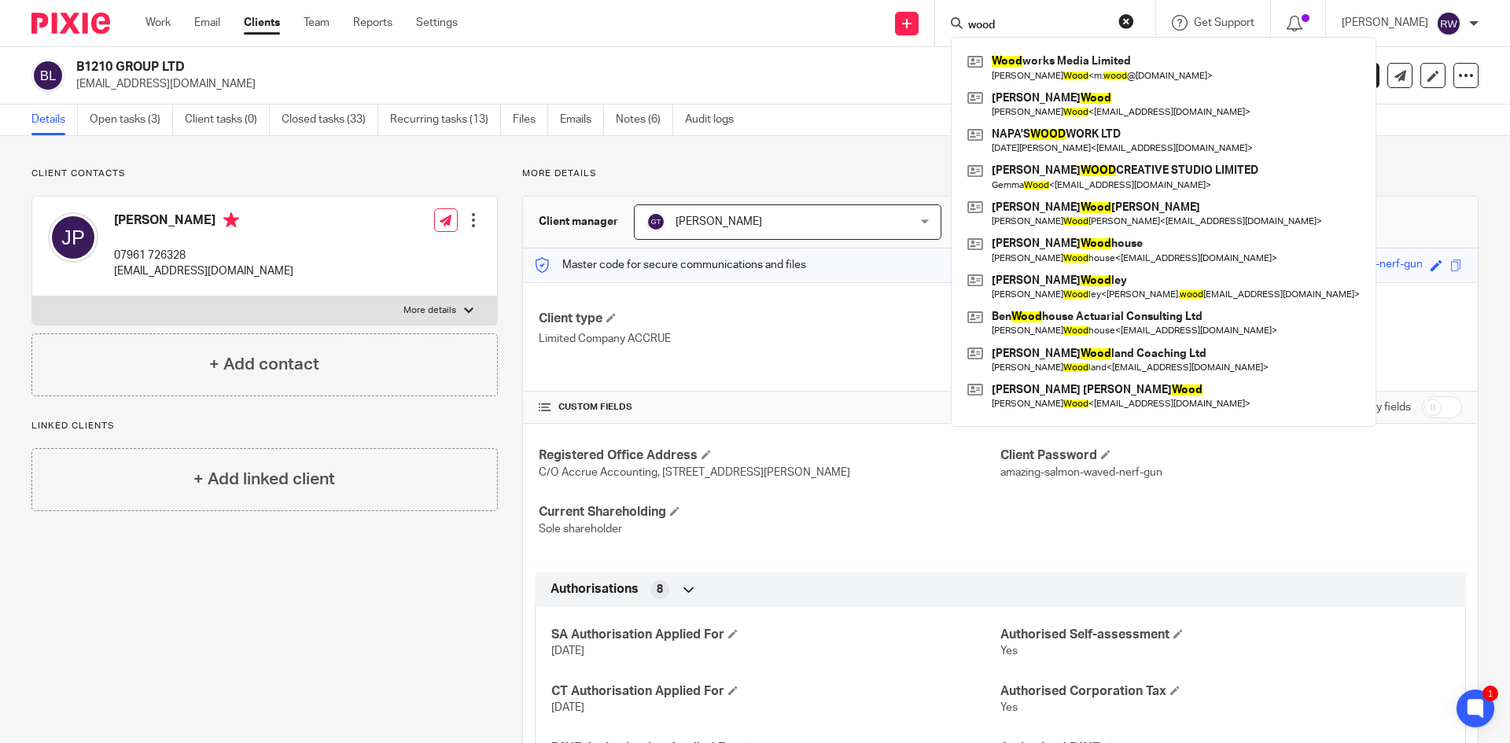
drag, startPoint x: 1028, startPoint y: 24, endPoint x: 957, endPoint y: 9, distance: 72.2
click at [959, 13] on div "wood Wood works Media Limited Michael Wood < m. wood @mac.com > Kate Wood Kate …" at bounding box center [1045, 23] width 220 height 46
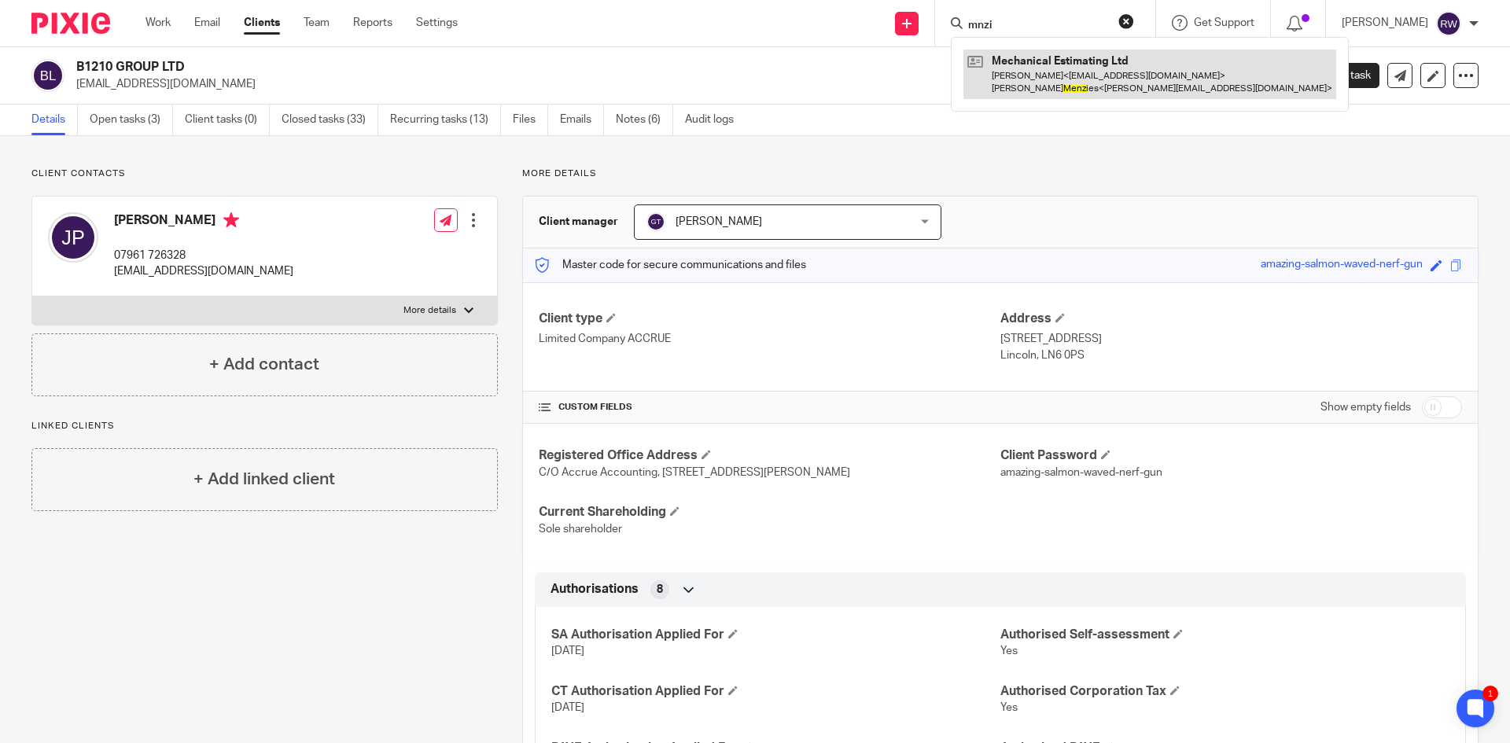
type input "mnzi"
click at [1041, 72] on link at bounding box center [1149, 74] width 373 height 49
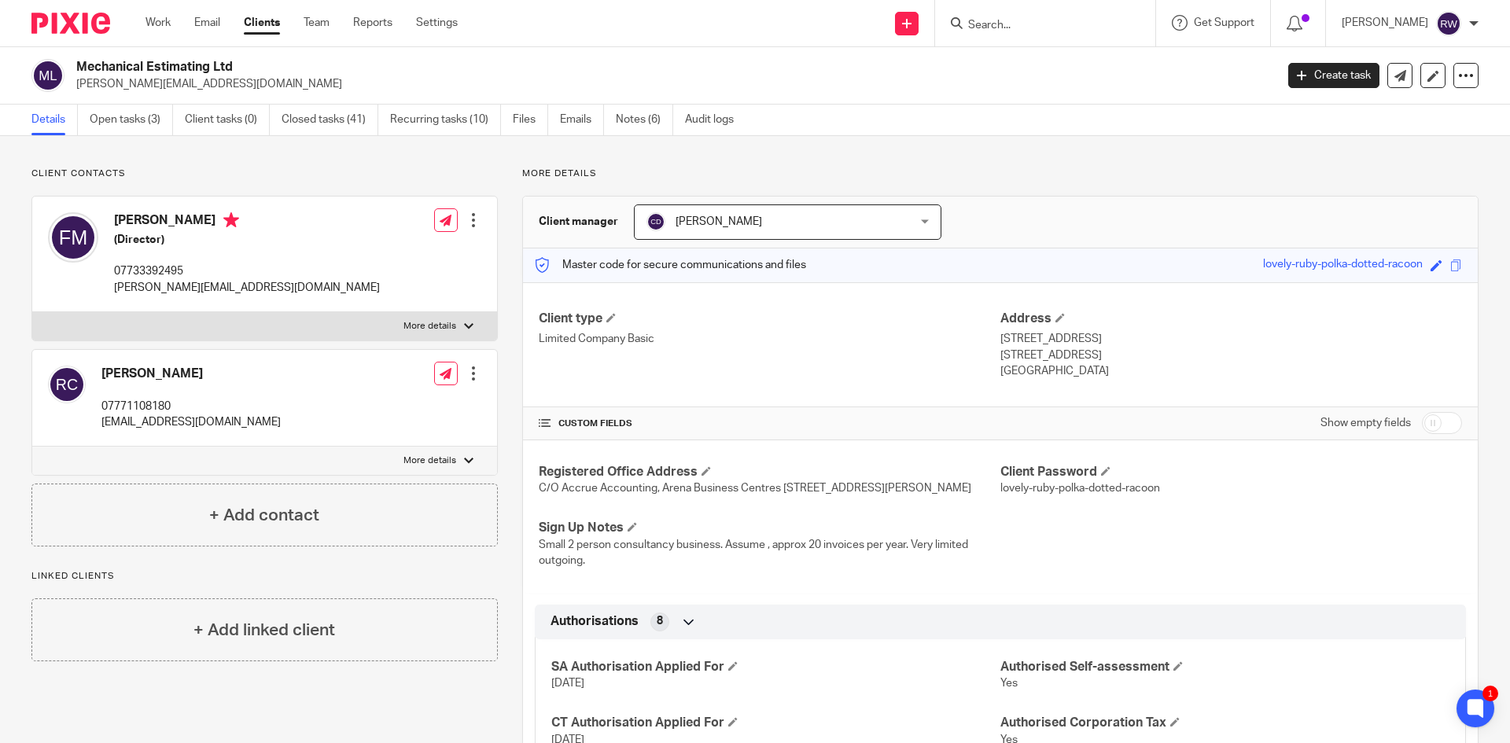
click at [1010, 25] on input "Search" at bounding box center [1037, 26] width 142 height 14
type input "nsia"
drag, startPoint x: 1041, startPoint y: 12, endPoint x: 1022, endPoint y: 16, distance: 19.3
click at [1024, 13] on div "nsia [PERSON_NAME] PERFORMERS LTD Assitou [PERSON_NAME] < [EMAIL_ADDRESS][DOMAI…" at bounding box center [1045, 23] width 220 height 46
drag, startPoint x: 1021, startPoint y: 22, endPoint x: 811, endPoint y: -13, distance: 212.9
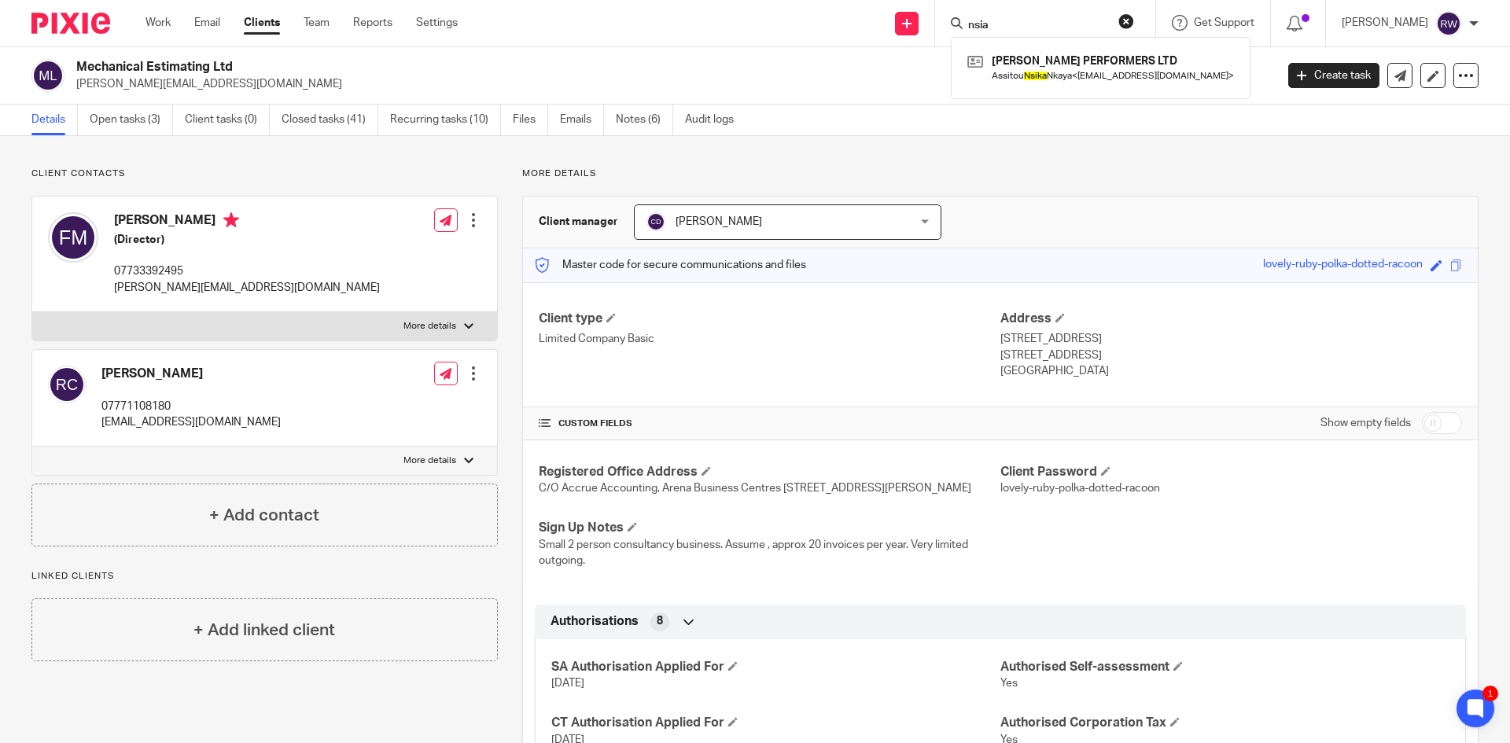
click at [811, 0] on html "Work Email Clients Team Reports Settings Work Email Clients Team Reports Settin…" at bounding box center [755, 371] width 1510 height 743
type input "langran"
click at [1068, 69] on link at bounding box center [1094, 68] width 263 height 36
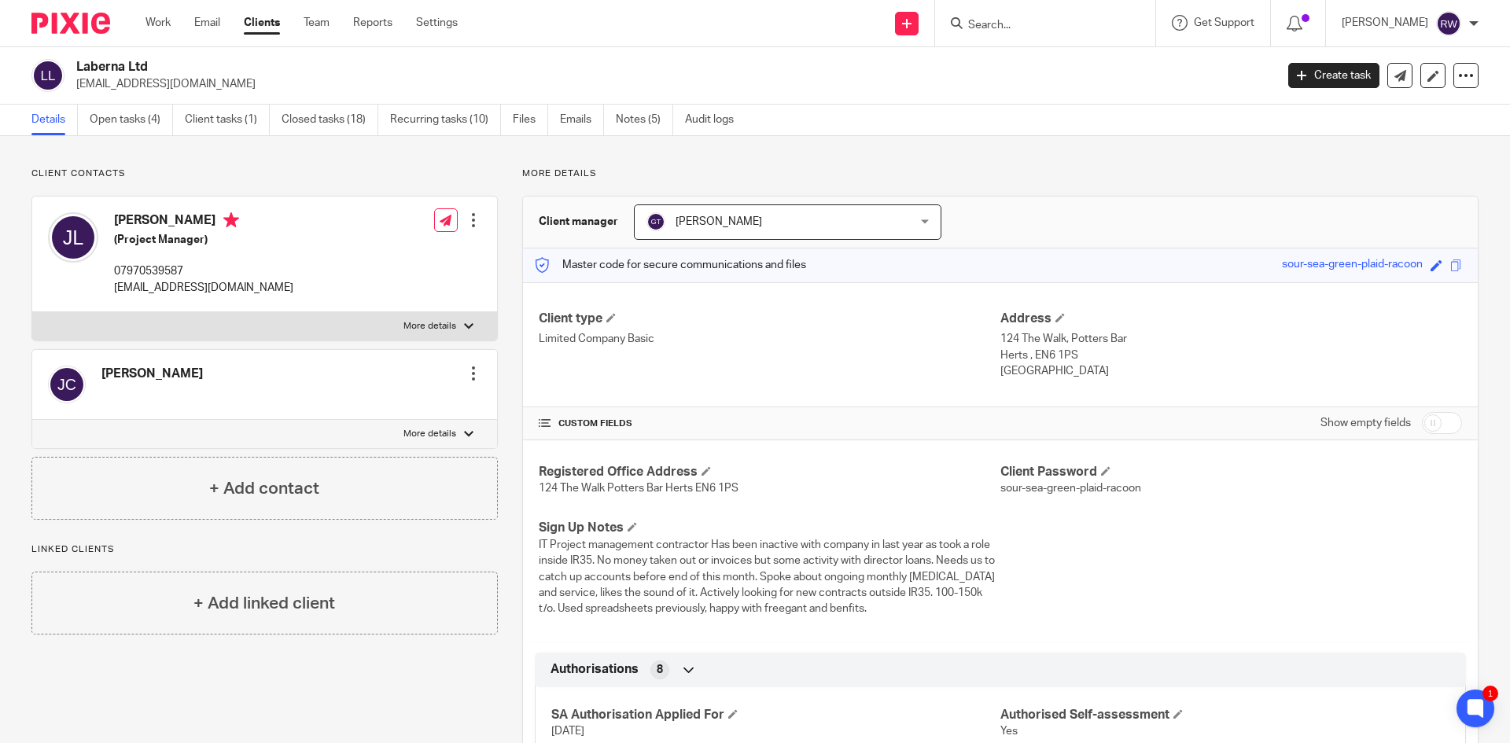
click at [1079, 20] on input "Search" at bounding box center [1037, 26] width 142 height 14
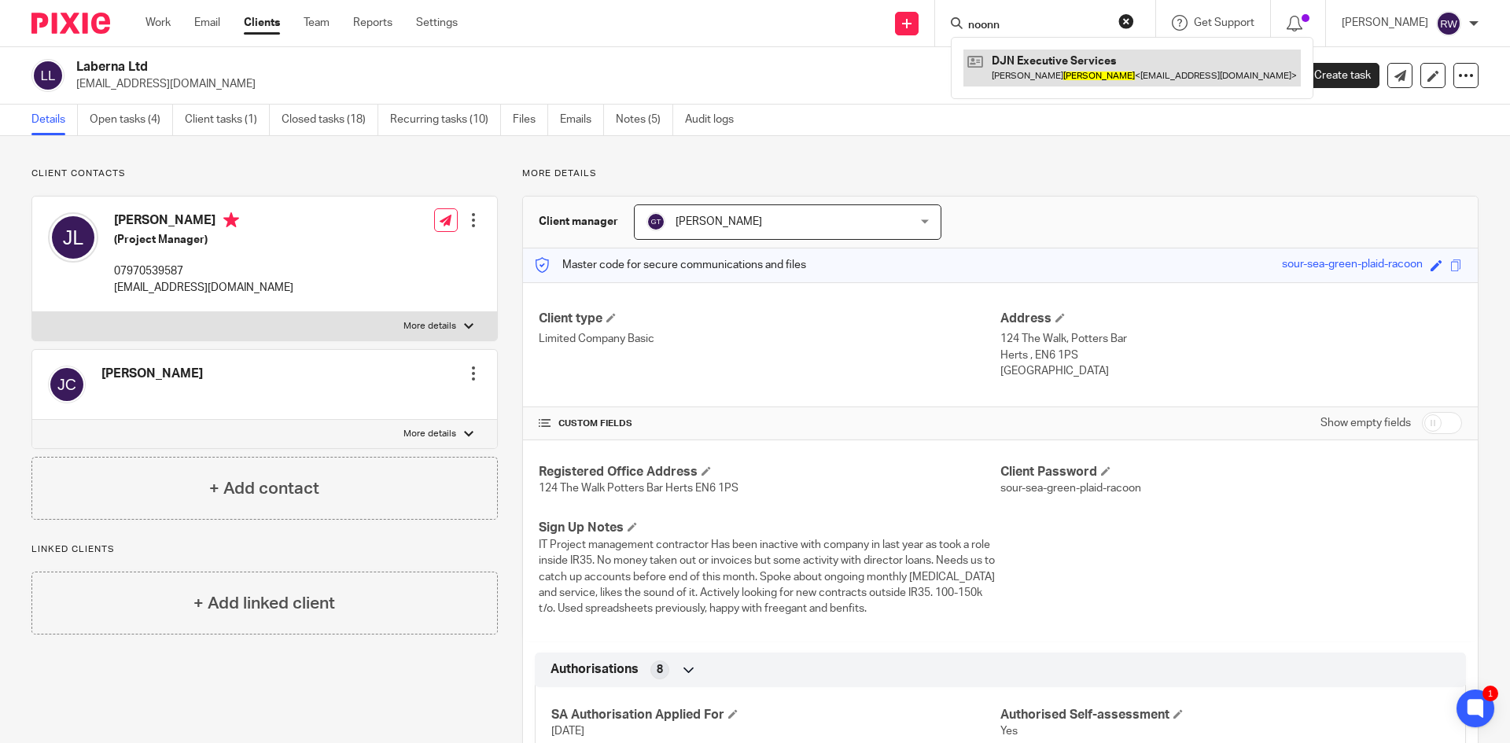
type input "noonn"
click at [1017, 72] on link at bounding box center [1131, 68] width 337 height 36
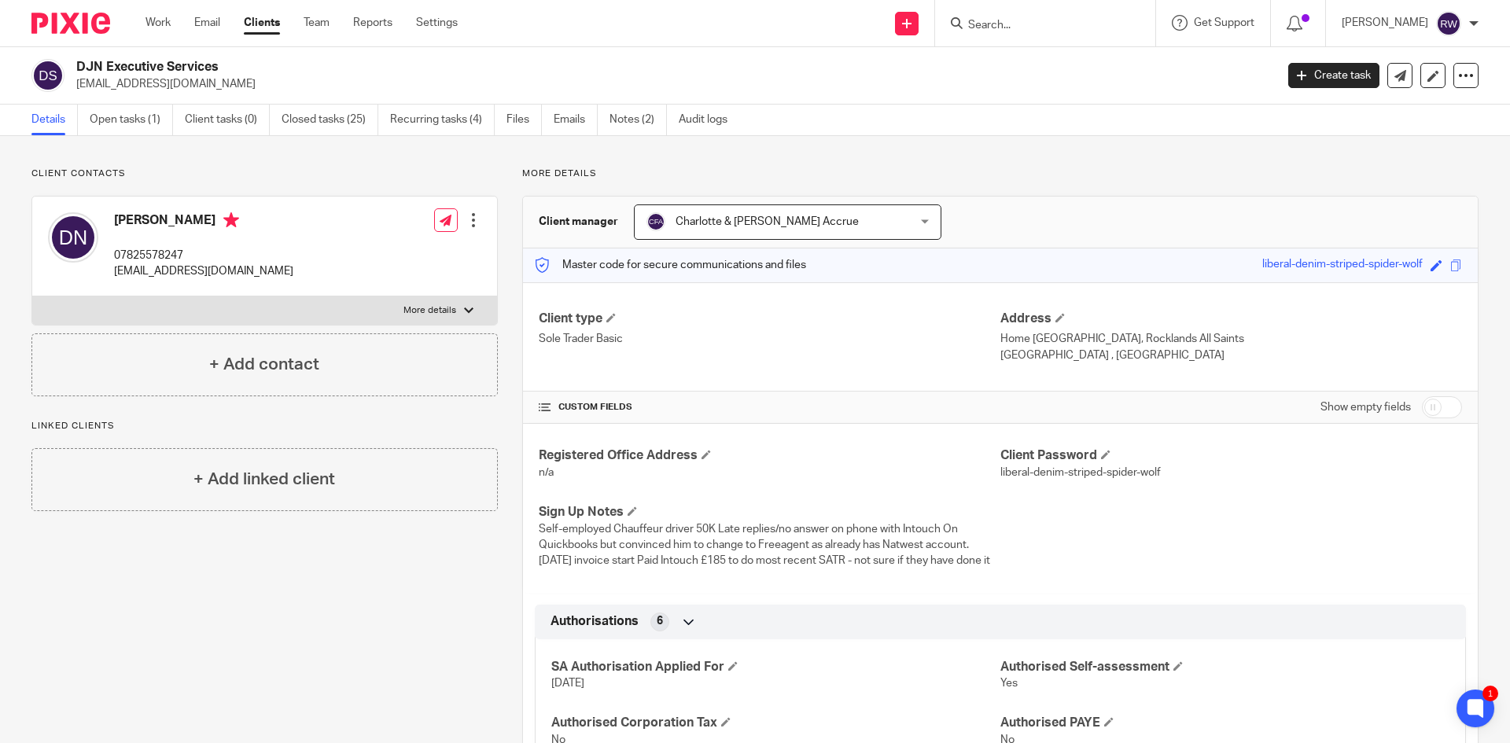
click at [1036, 6] on div at bounding box center [1045, 23] width 220 height 46
click at [1026, 31] on input "Search" at bounding box center [1037, 26] width 142 height 14
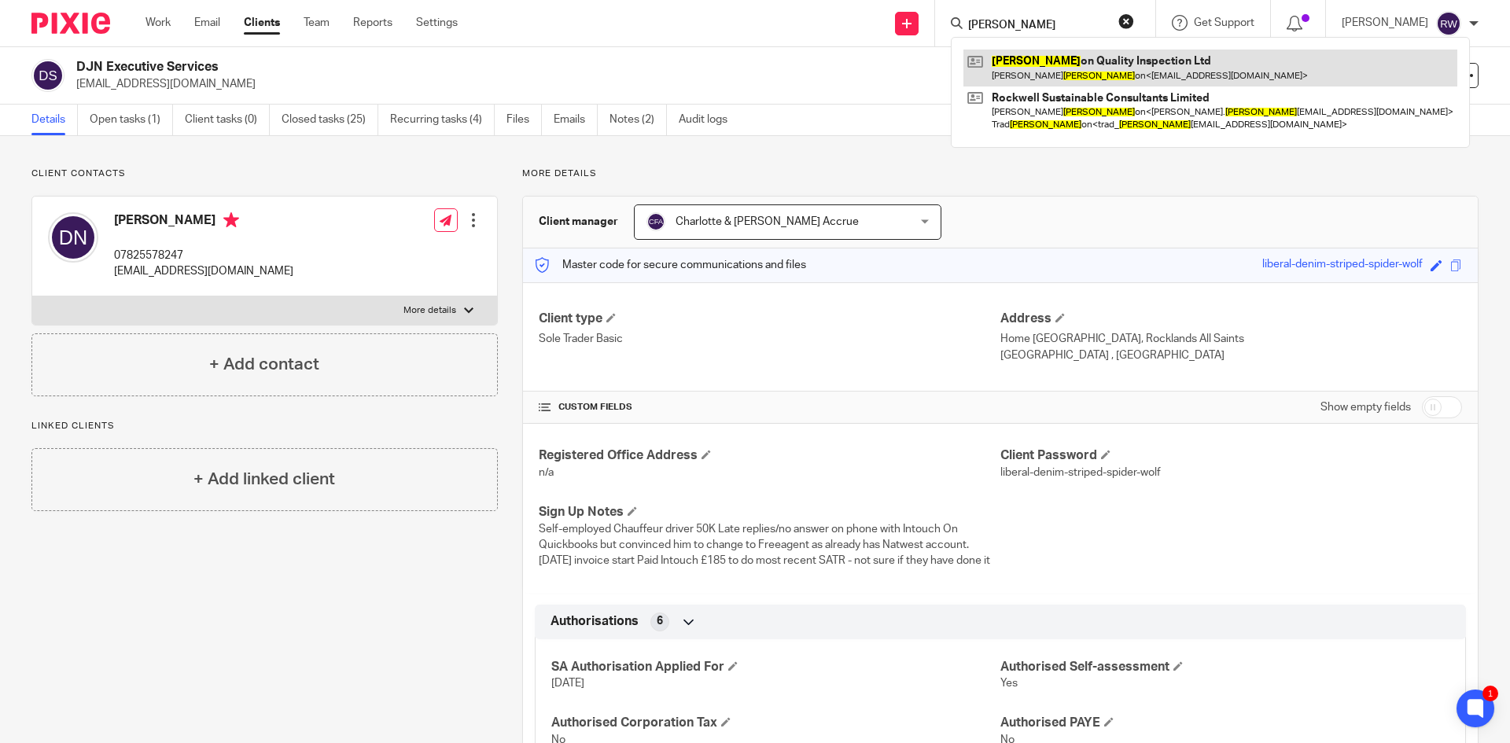
type input "[PERSON_NAME]"
click at [1055, 81] on link at bounding box center [1210, 68] width 494 height 36
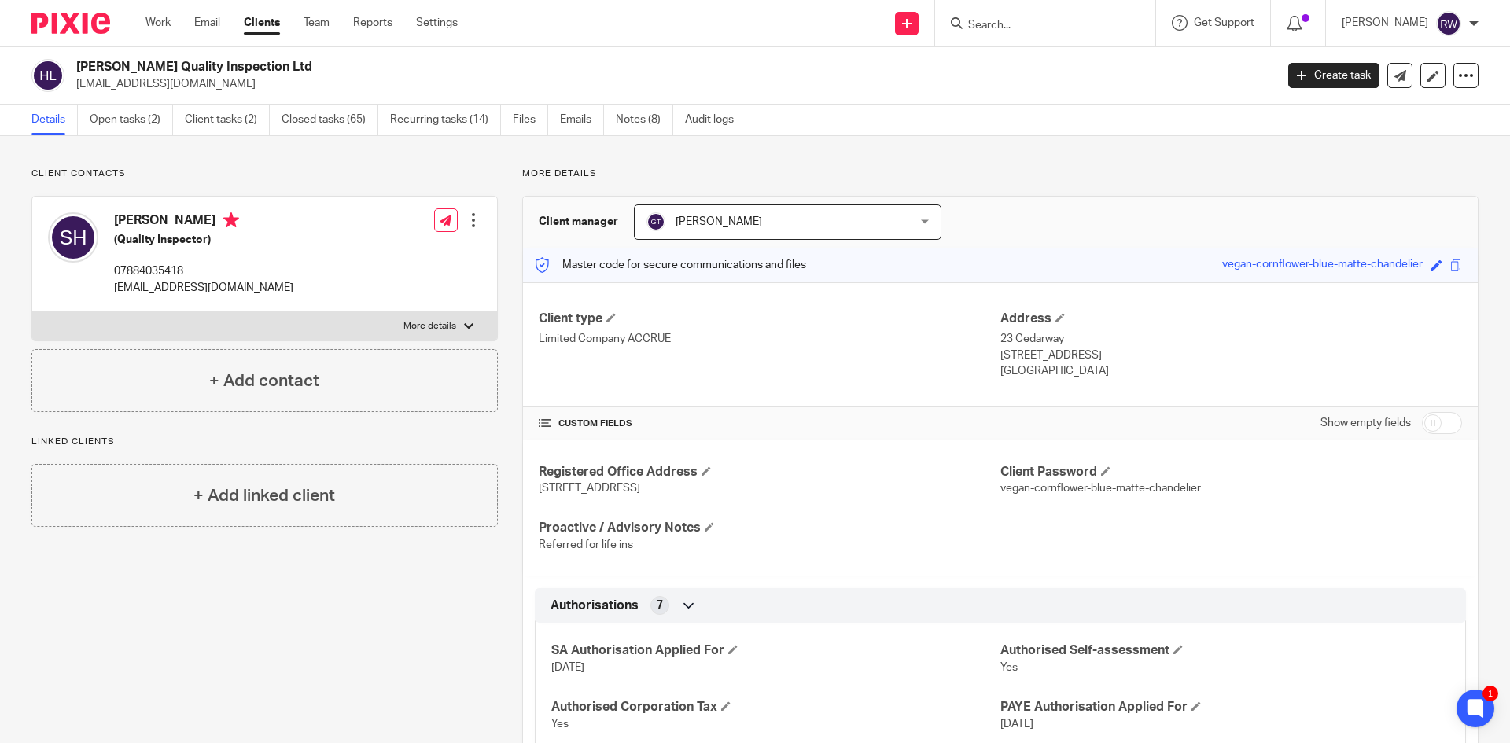
click at [1047, 17] on form at bounding box center [1049, 23] width 167 height 20
click at [1034, 30] on input "Search" at bounding box center [1037, 26] width 142 height 14
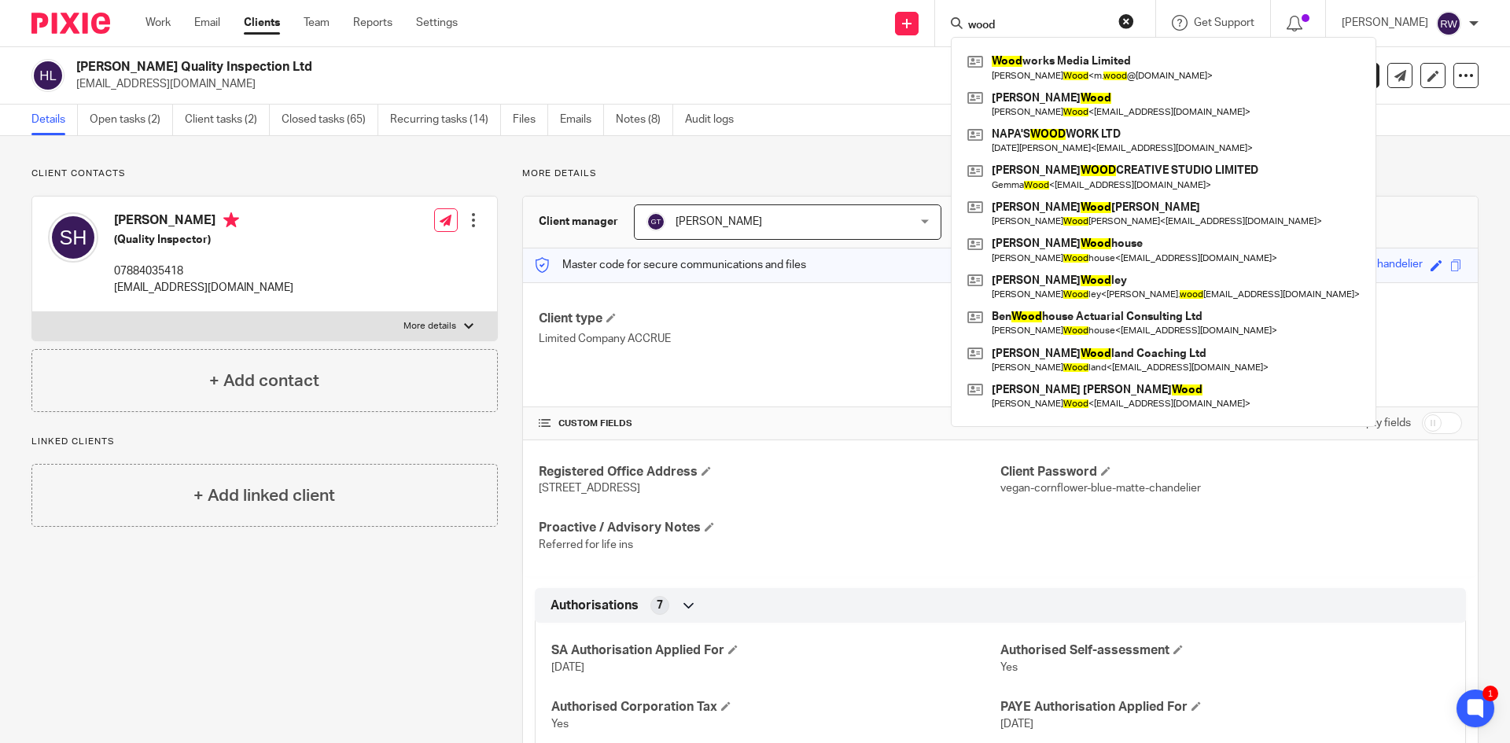
drag, startPoint x: 1034, startPoint y: 30, endPoint x: 951, endPoint y: 17, distance: 84.4
click at [951, 17] on div "wood Wood works Media Limited Michael Wood < m. wood @mac.com > Kate Wood Kate …" at bounding box center [1045, 23] width 220 height 46
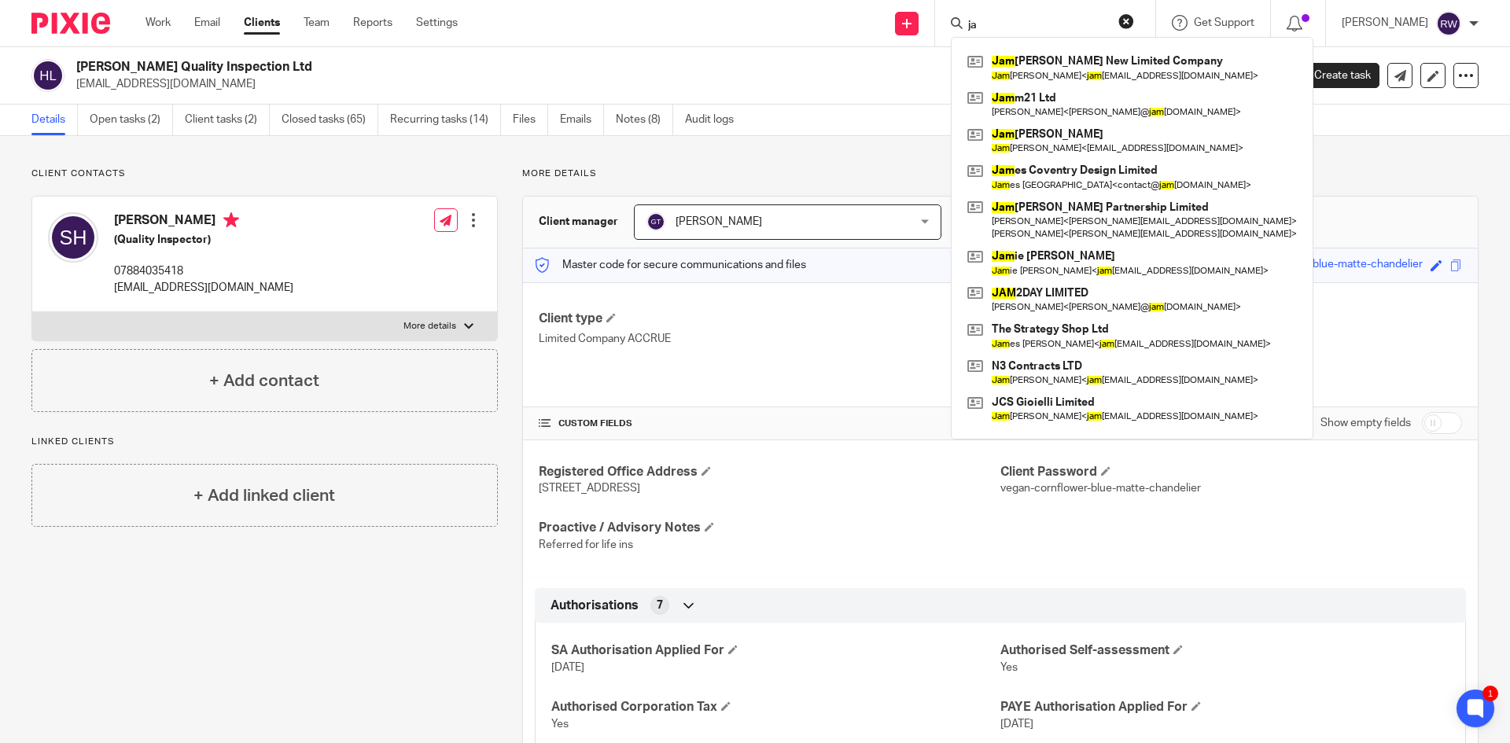
type input "j"
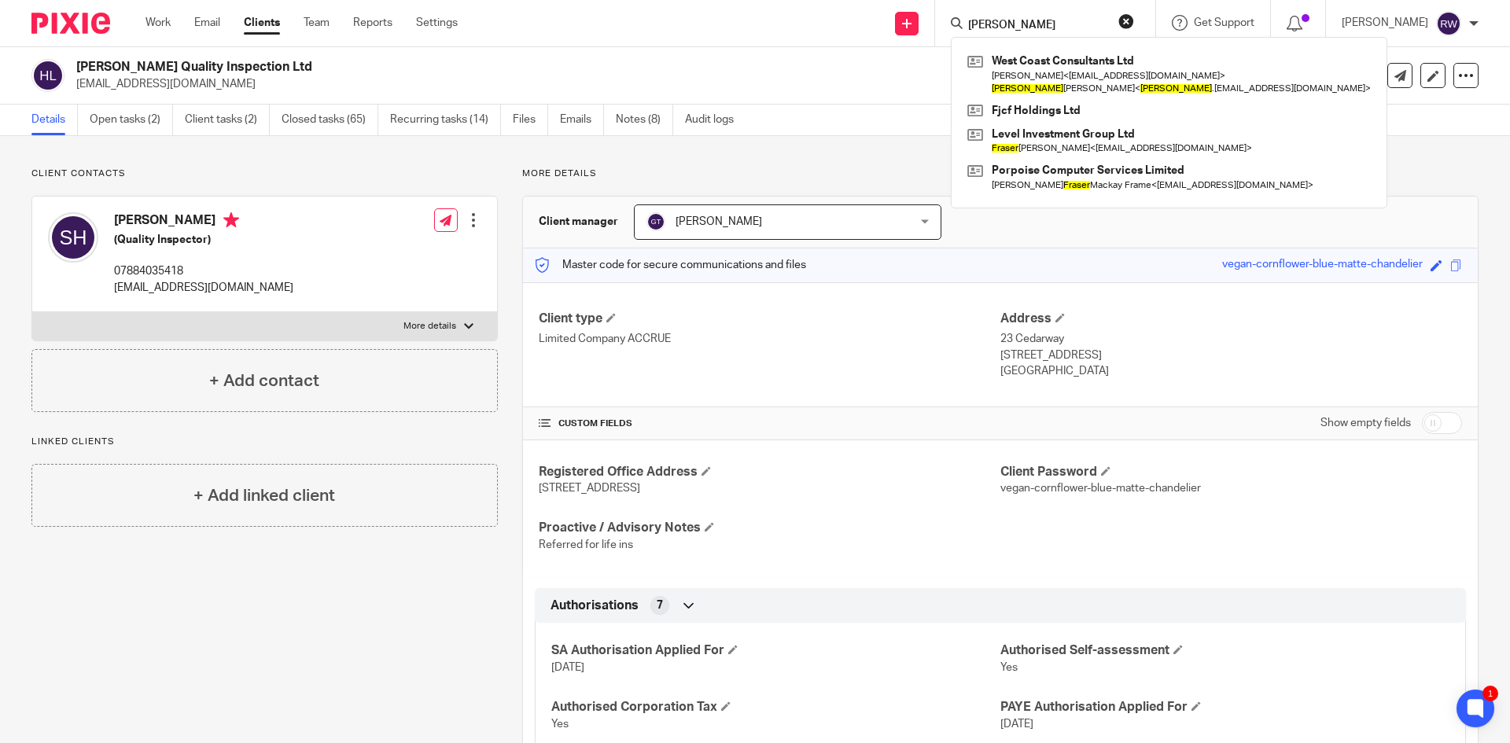
type input "frazer"
drag, startPoint x: 1020, startPoint y: 17, endPoint x: 960, endPoint y: 10, distance: 60.2
click at [960, 10] on div "frazer West Coast Consultants Ltd Jennifer Myra Wood < jenmunro23@hotmail.com >…" at bounding box center [1045, 23] width 220 height 46
click at [1026, 19] on input "frazer" at bounding box center [1037, 26] width 142 height 14
drag, startPoint x: 1035, startPoint y: 24, endPoint x: 947, endPoint y: 10, distance: 89.1
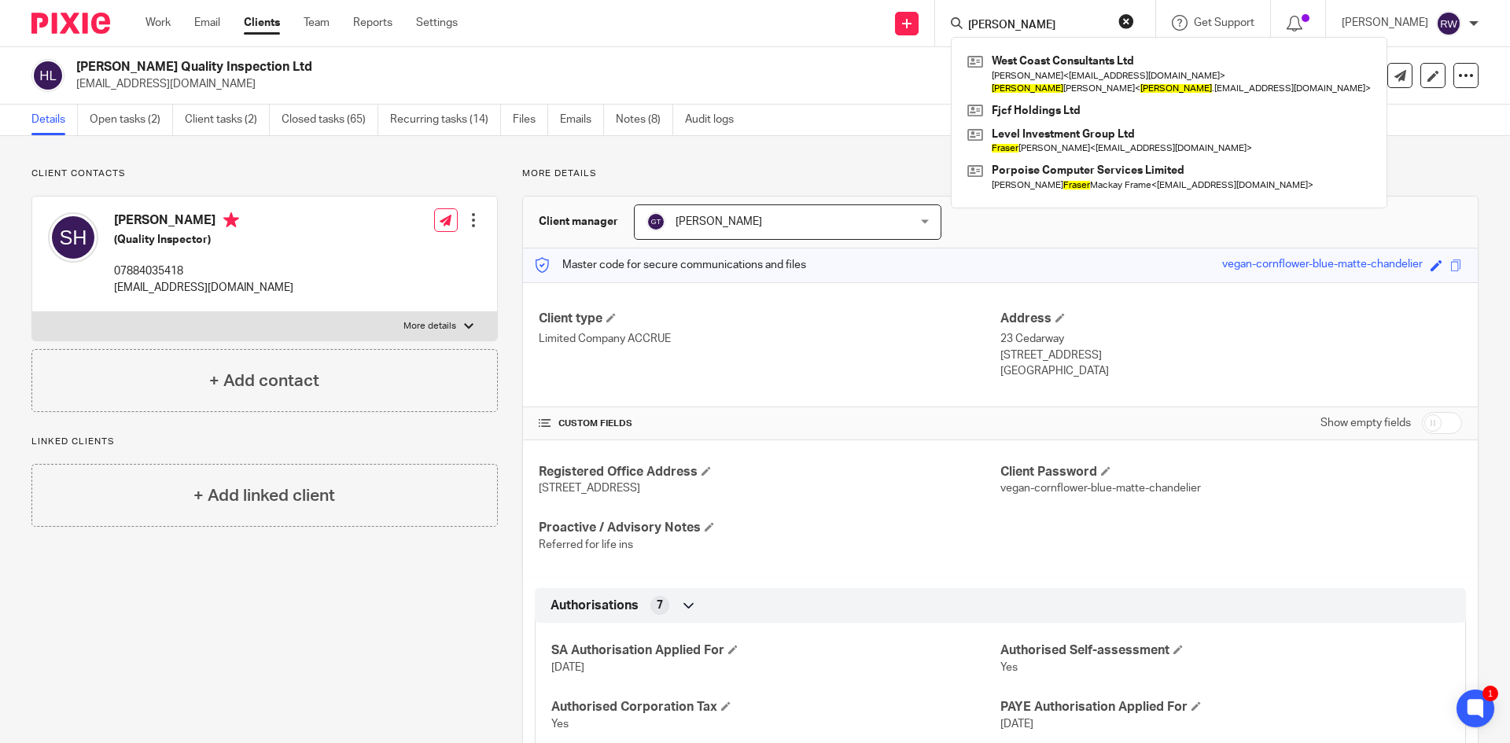
click at [947, 10] on div "Send new email Create task Add client Request signature frazer West Coast Consu…" at bounding box center [995, 23] width 1029 height 46
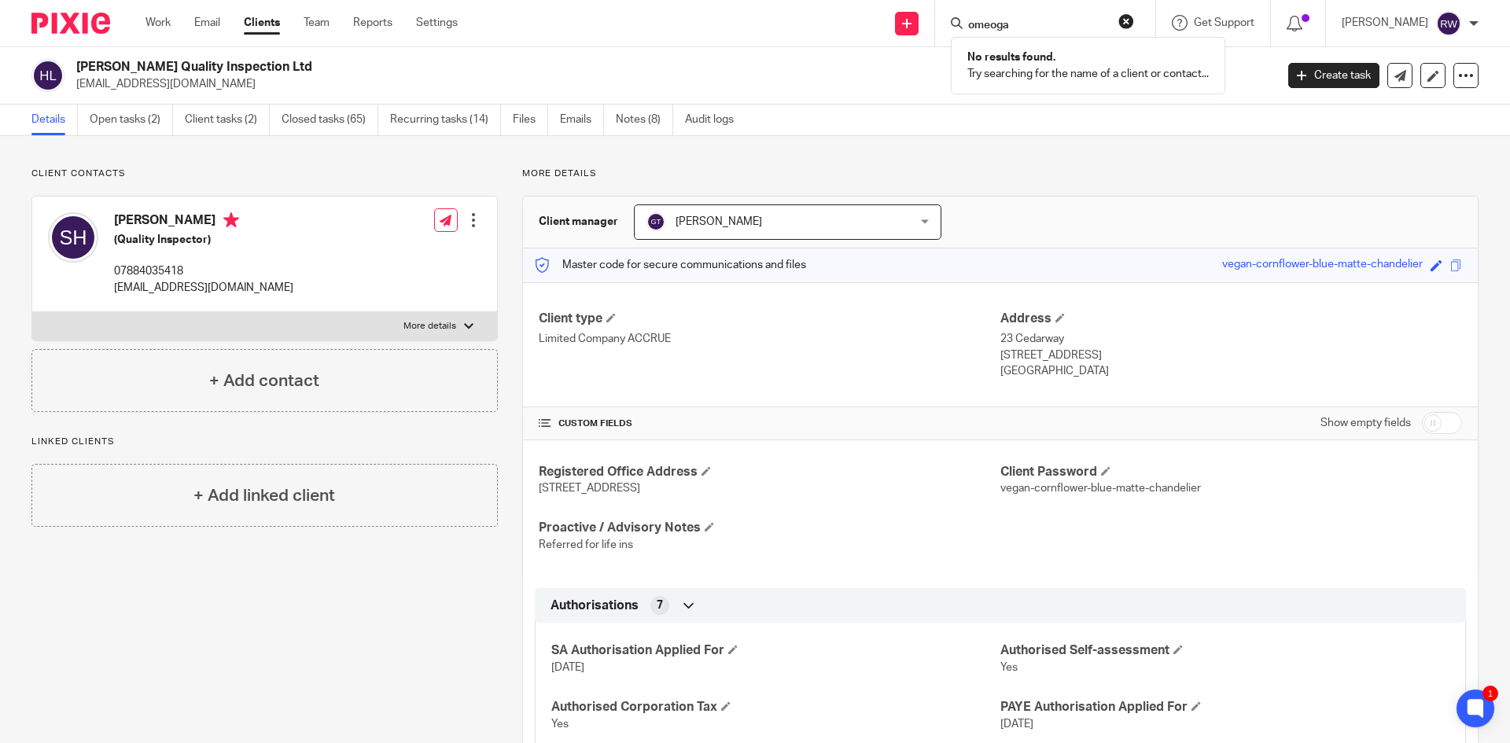
type input "omeoga"
drag, startPoint x: 1049, startPoint y: 24, endPoint x: 902, endPoint y: 12, distance: 147.6
click at [902, 12] on div "Send new email Create task Add client Request signature omeoga No results found…" at bounding box center [995, 23] width 1029 height 46
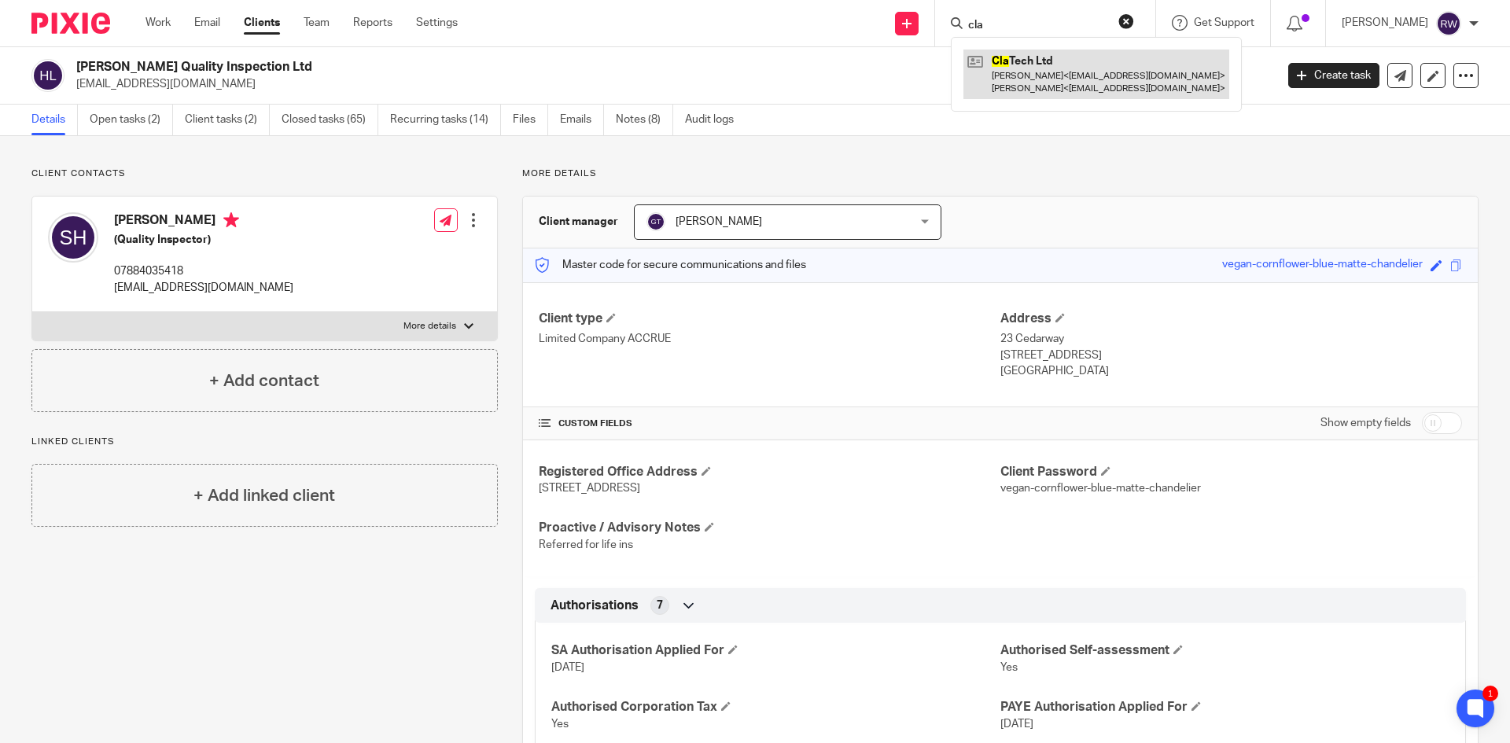
type input "cla"
click at [1096, 94] on link at bounding box center [1096, 74] width 266 height 49
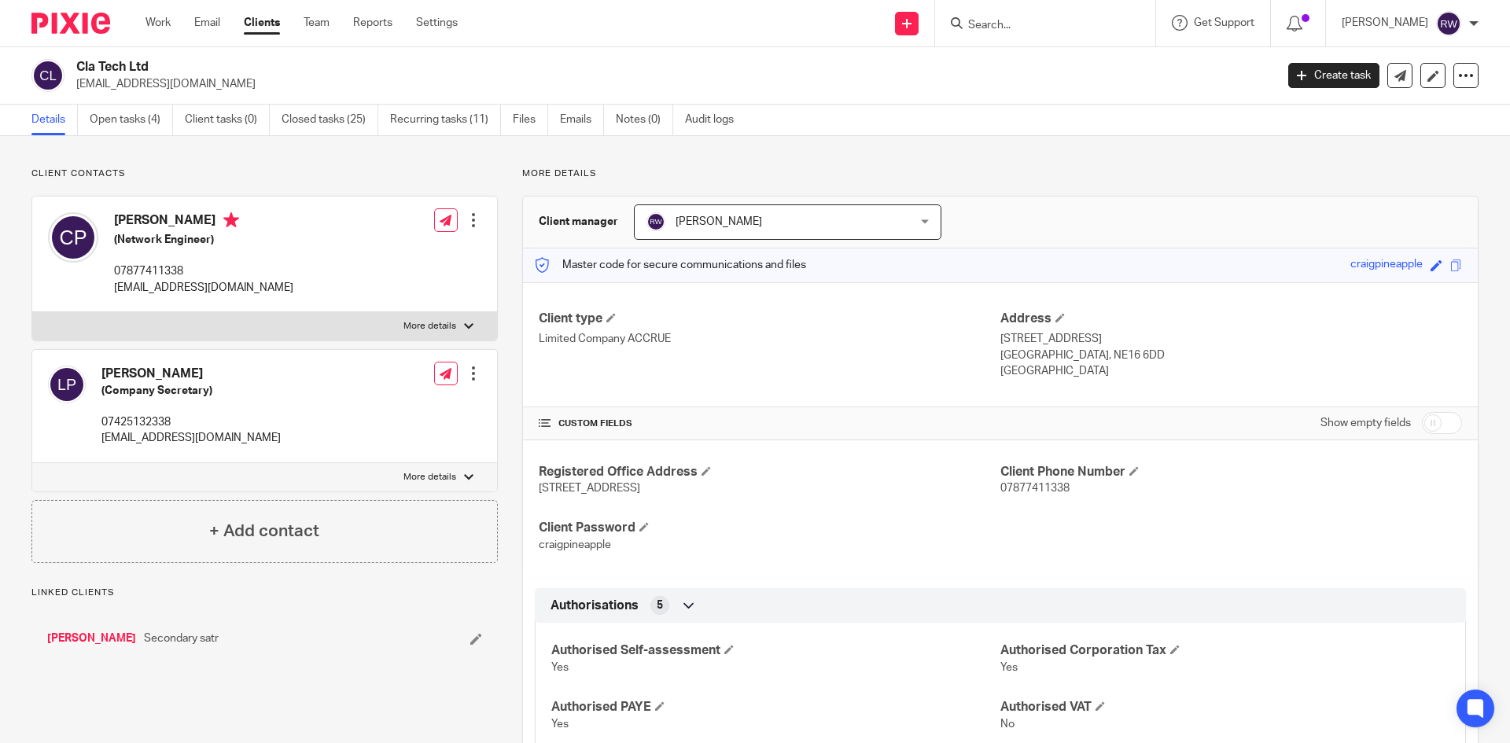
click at [136, 116] on link "Open tasks (4)" at bounding box center [131, 120] width 83 height 31
